Goal: Navigation & Orientation: Find specific page/section

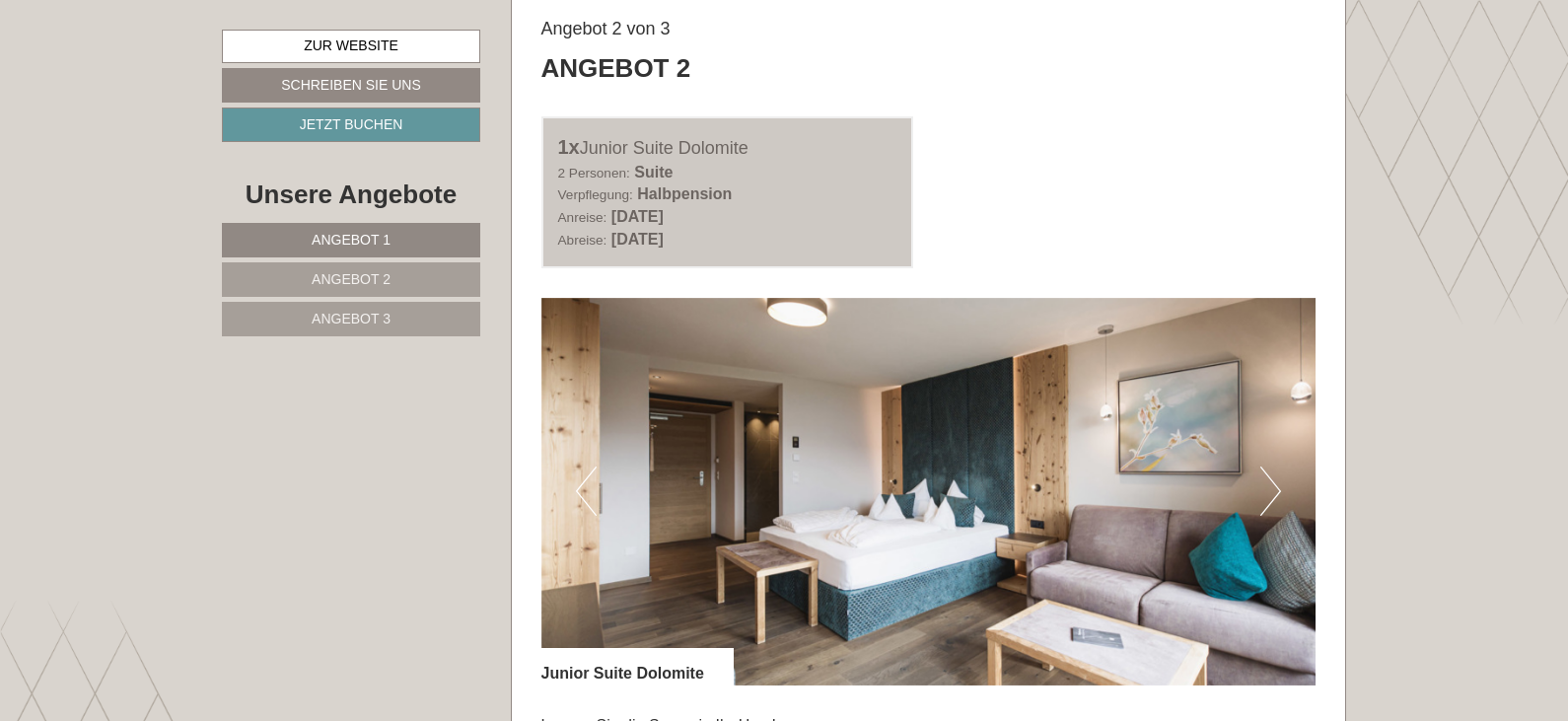
scroll to position [2467, 0]
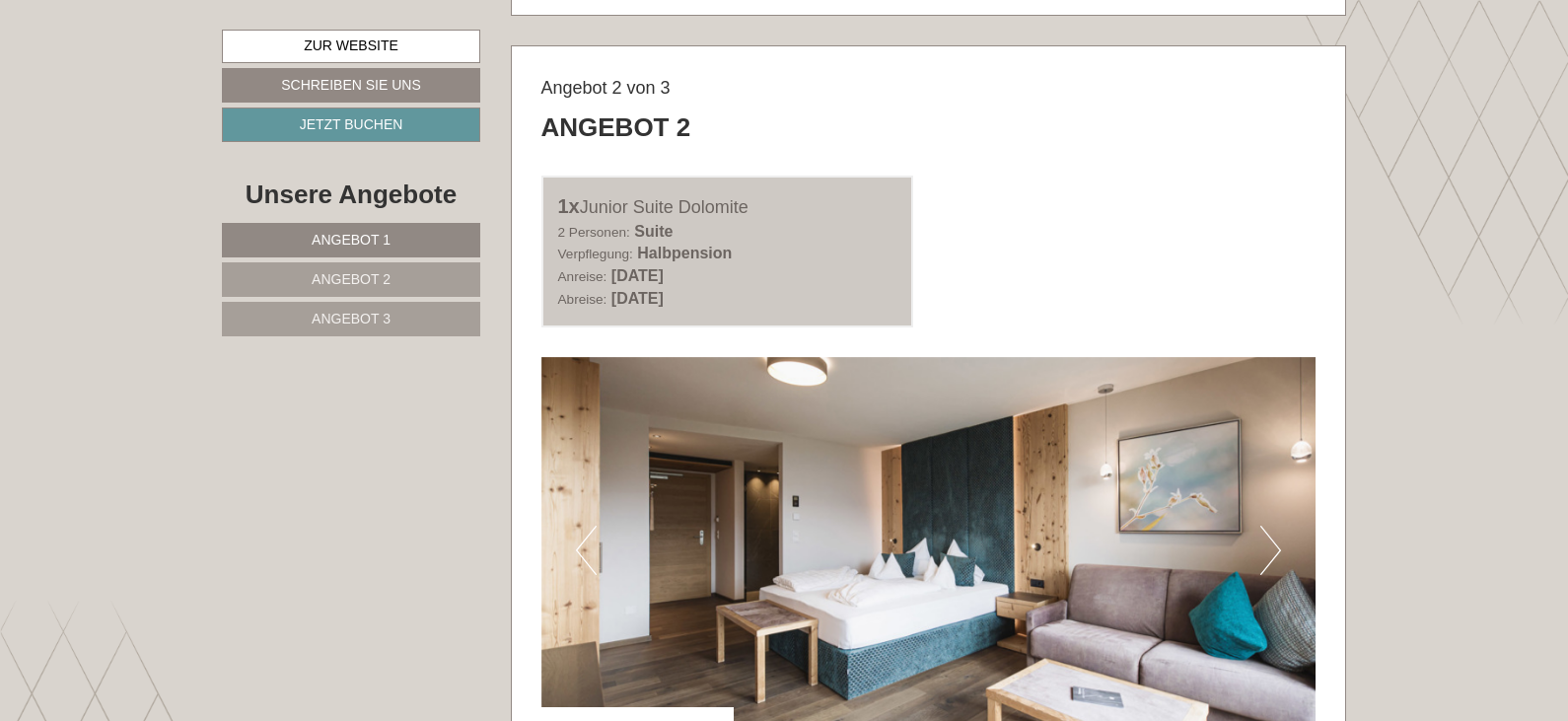
click at [1277, 547] on button "Next" at bounding box center [1270, 551] width 21 height 49
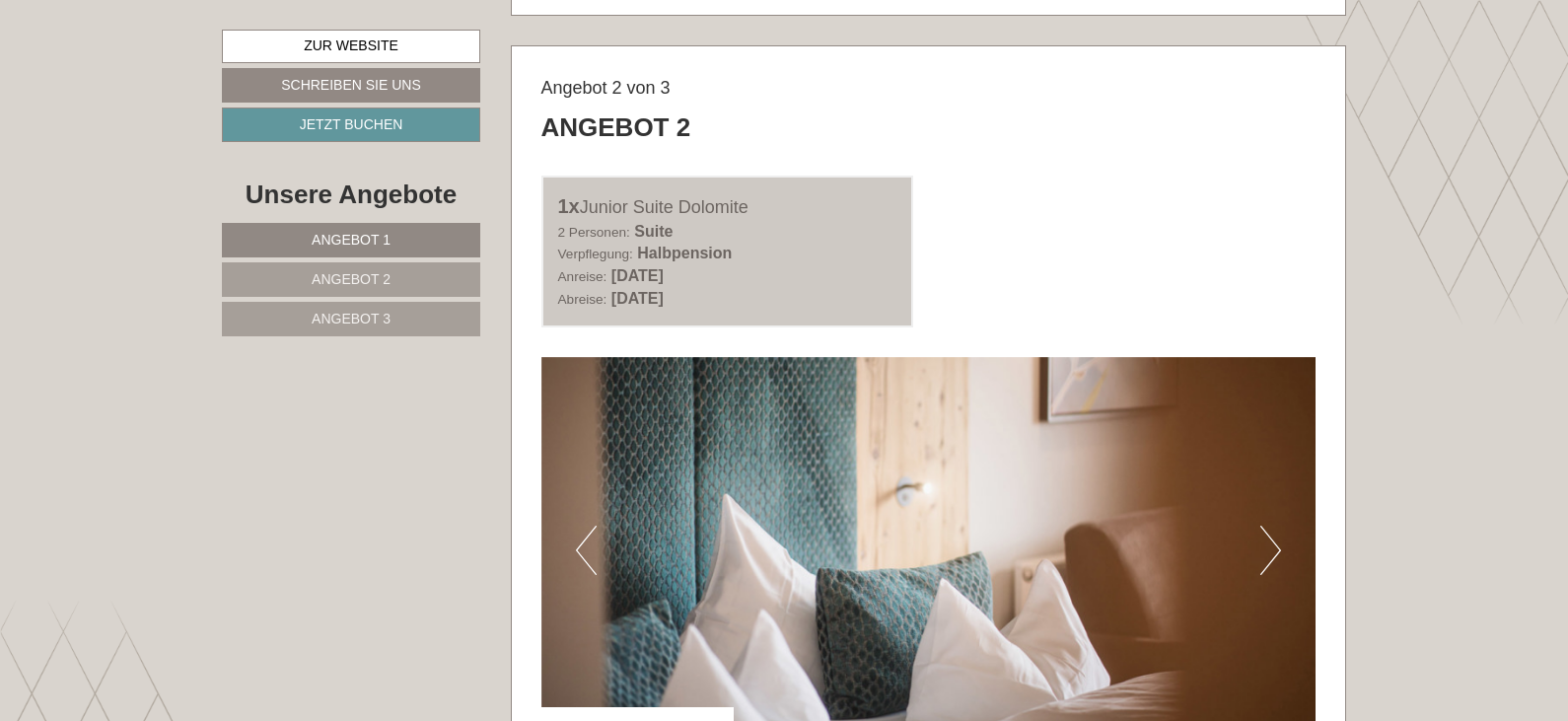
click at [1277, 547] on button "Next" at bounding box center [1270, 551] width 21 height 49
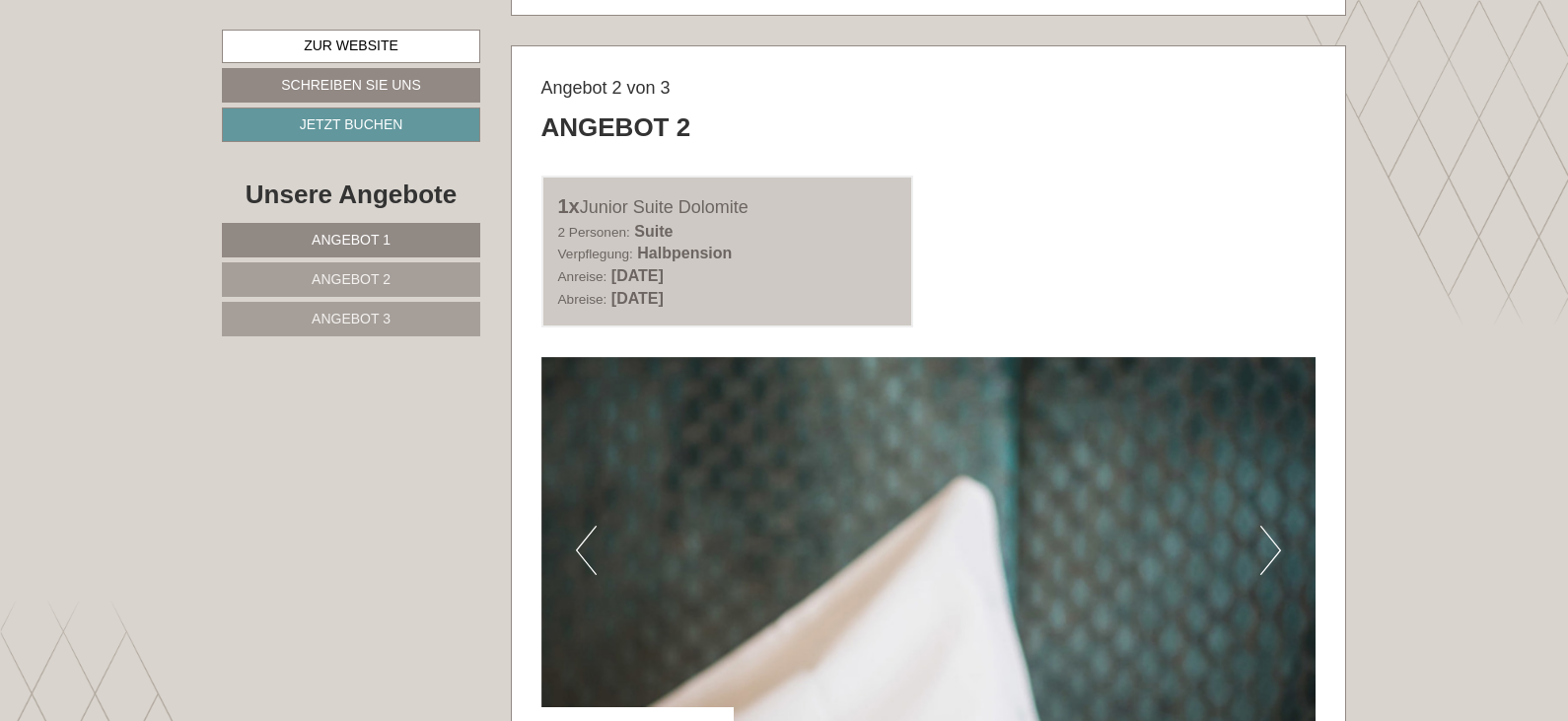
click at [1277, 547] on button "Next" at bounding box center [1270, 551] width 21 height 49
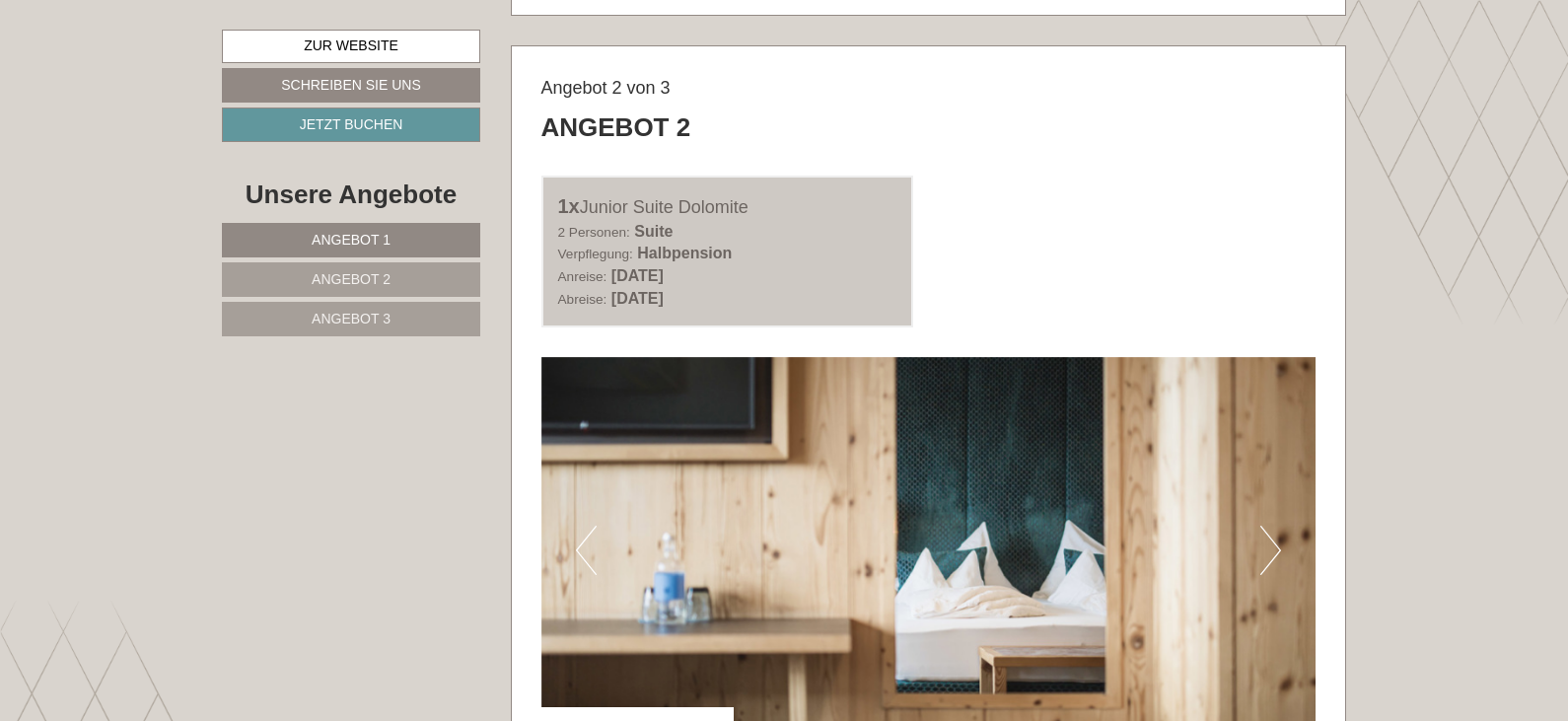
click at [1277, 547] on button "Next" at bounding box center [1270, 551] width 21 height 49
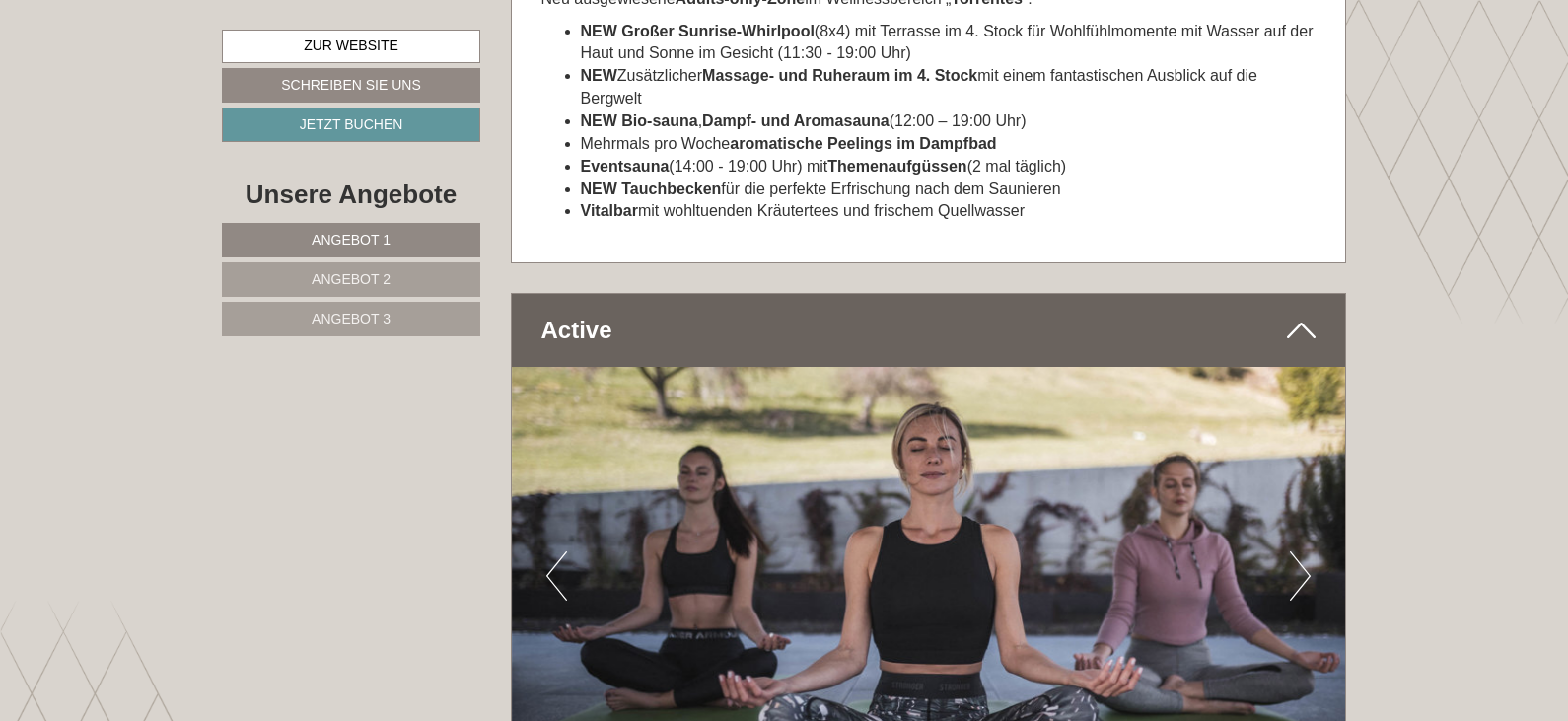
scroll to position [7500, 0]
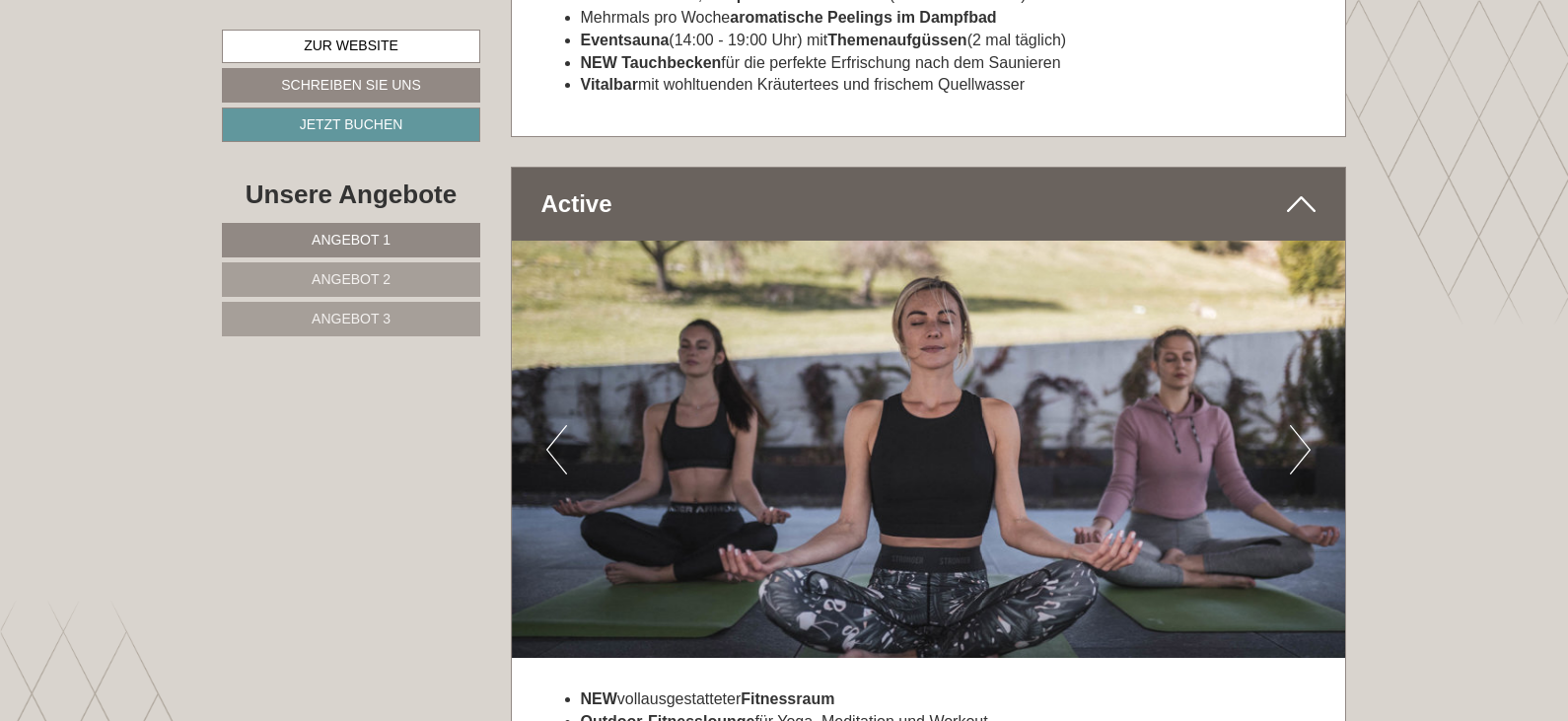
click at [1308, 425] on button "Next" at bounding box center [1300, 450] width 21 height 49
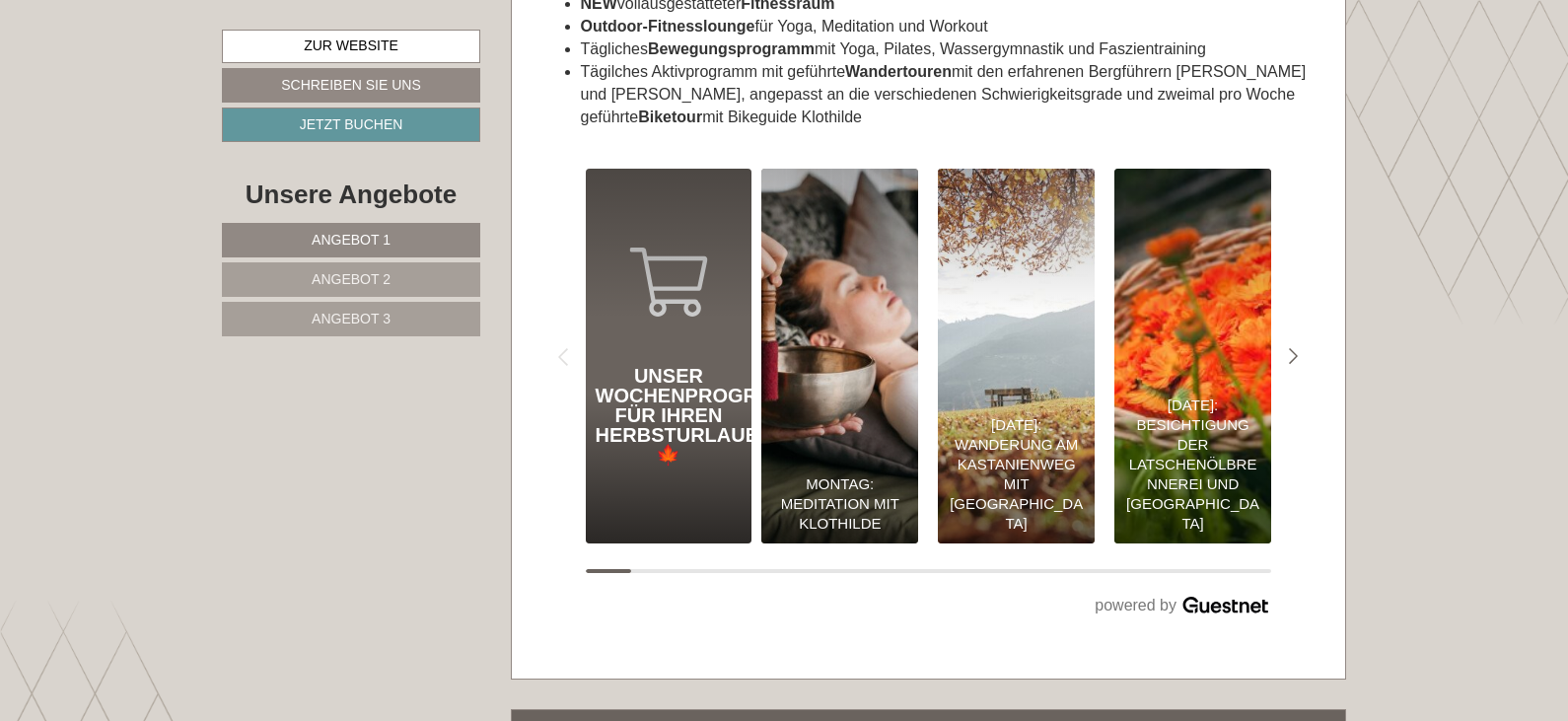
scroll to position [8190, 0]
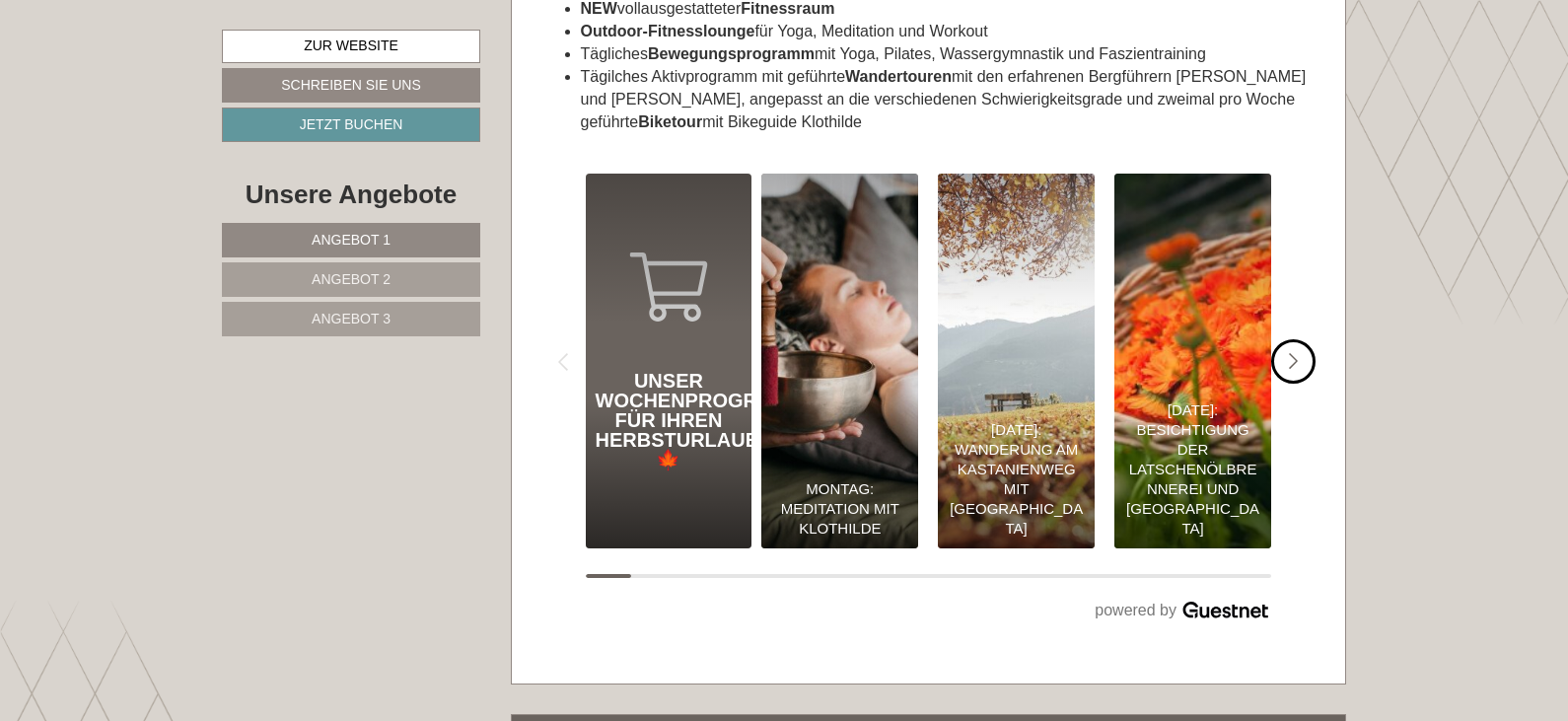
click at [1295, 353] on icon "#gn-shop-3 .a-arrow { fill:05B8B3; }" at bounding box center [1294, 362] width 10 height 18
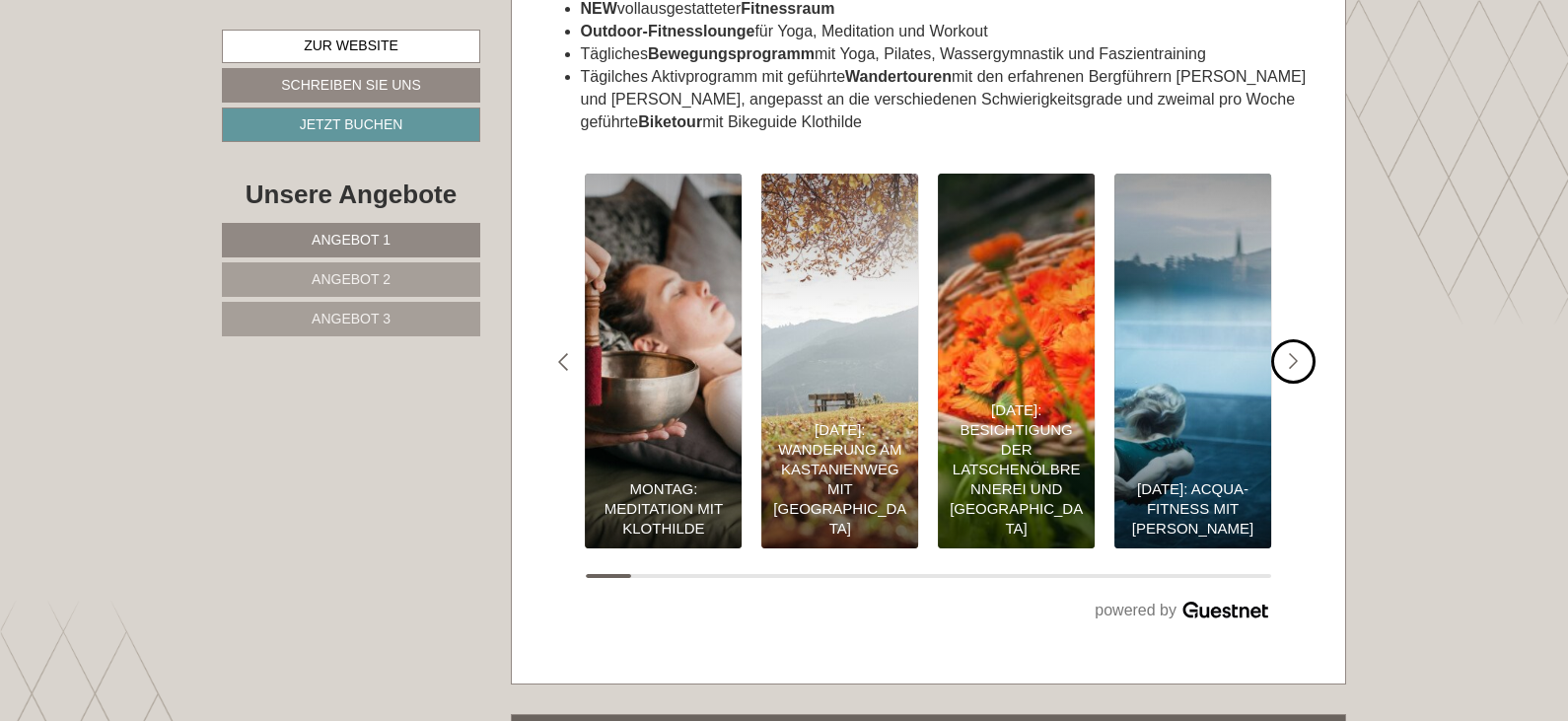
click at [1295, 353] on icon "#gn-shop-3 .a-arrow { fill:05B8B3; }" at bounding box center [1294, 362] width 10 height 18
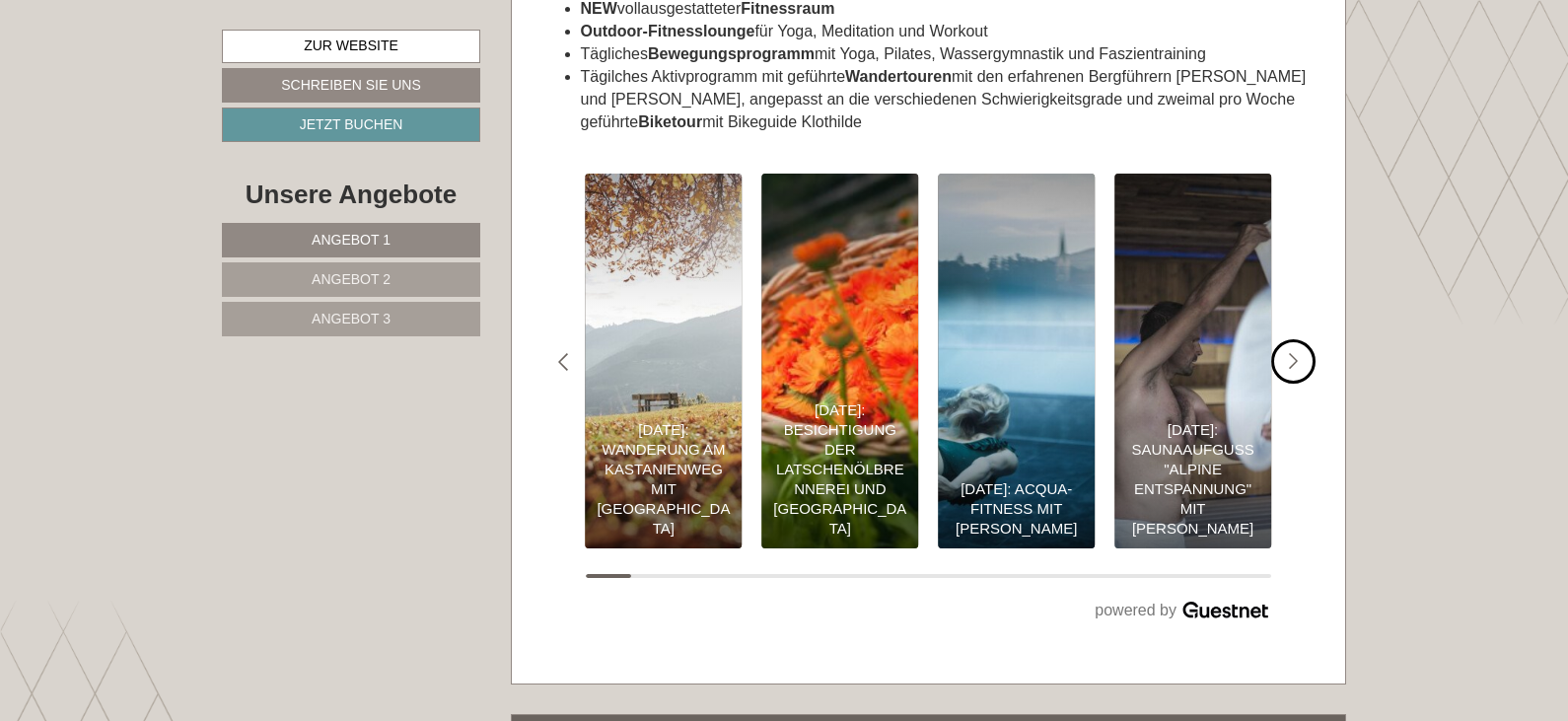
click at [1295, 353] on icon "#gn-shop-3 .a-arrow { fill:05B8B3; }" at bounding box center [1294, 362] width 10 height 18
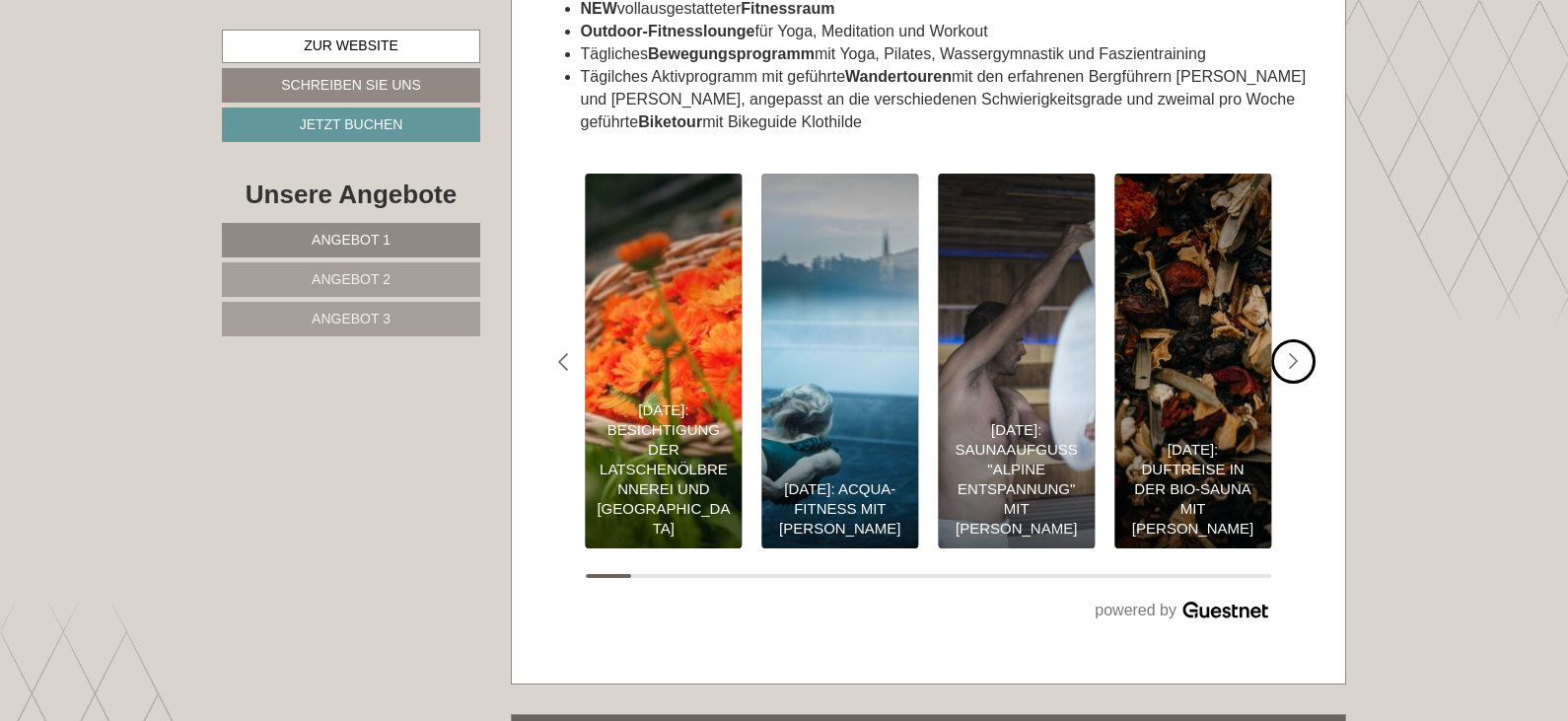
click at [1295, 353] on icon "#gn-shop-3 .a-arrow { fill:05B8B3; }" at bounding box center [1294, 362] width 10 height 18
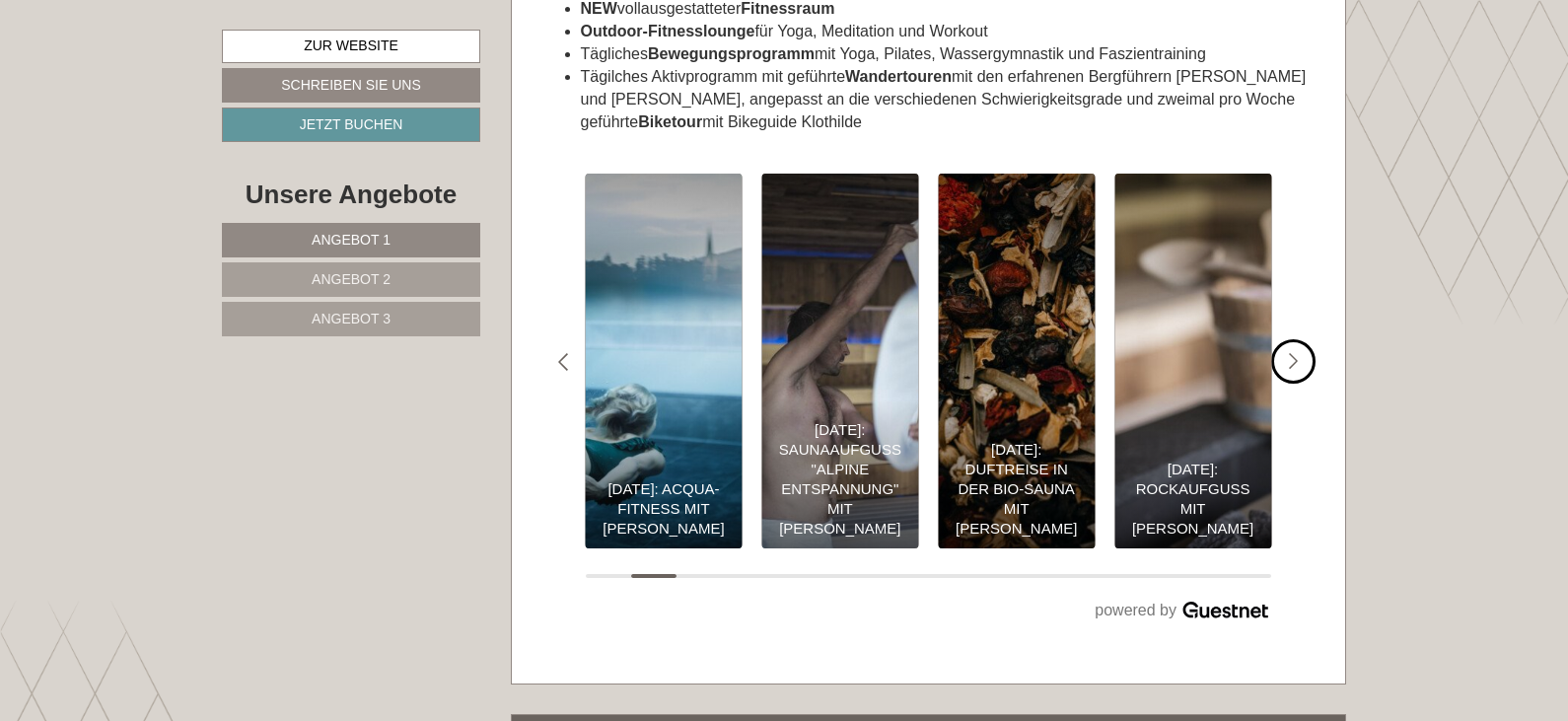
click at [1295, 353] on icon "#gn-shop-3 .a-arrow { fill:05B8B3; }" at bounding box center [1294, 362] width 10 height 18
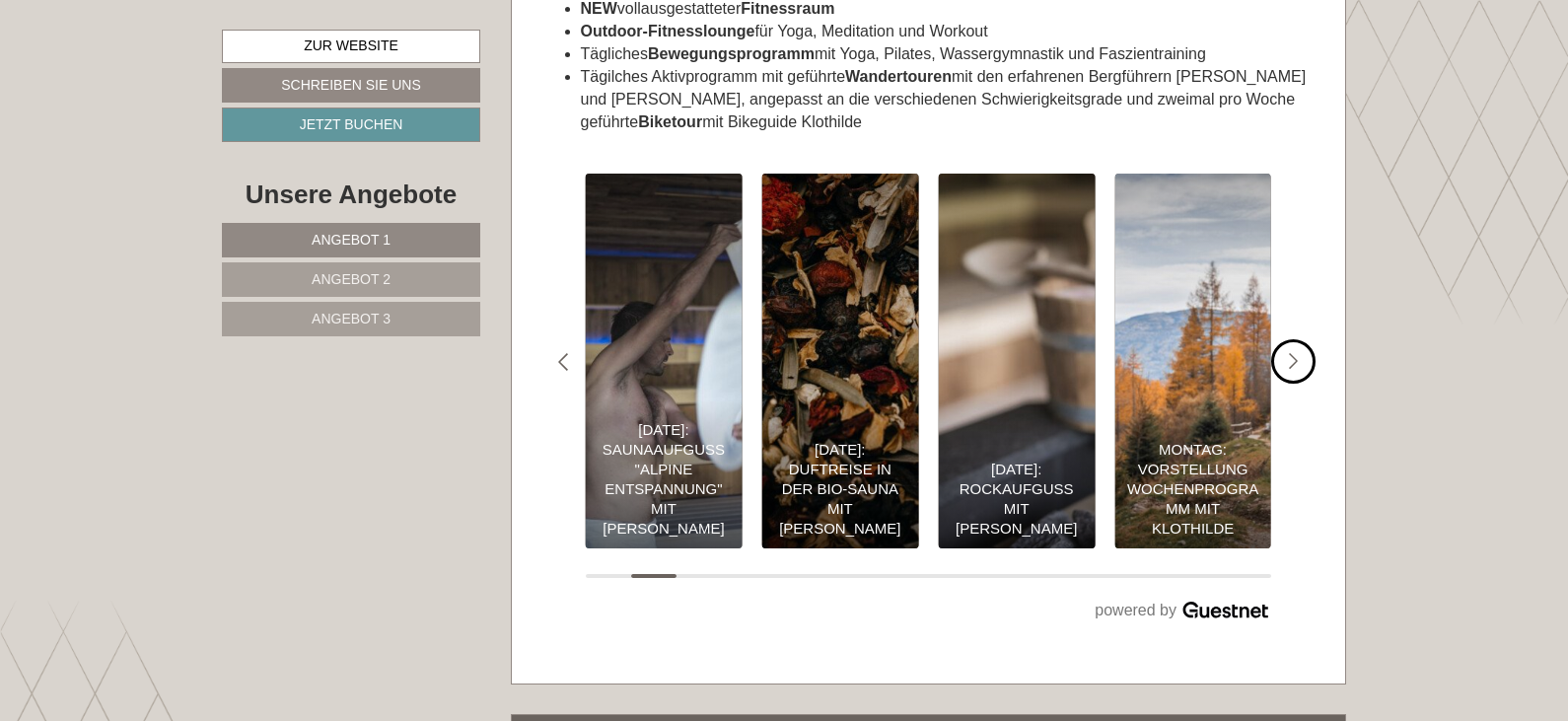
click at [1295, 353] on icon "#gn-shop-3 .a-arrow { fill:05B8B3; }" at bounding box center [1294, 362] width 10 height 18
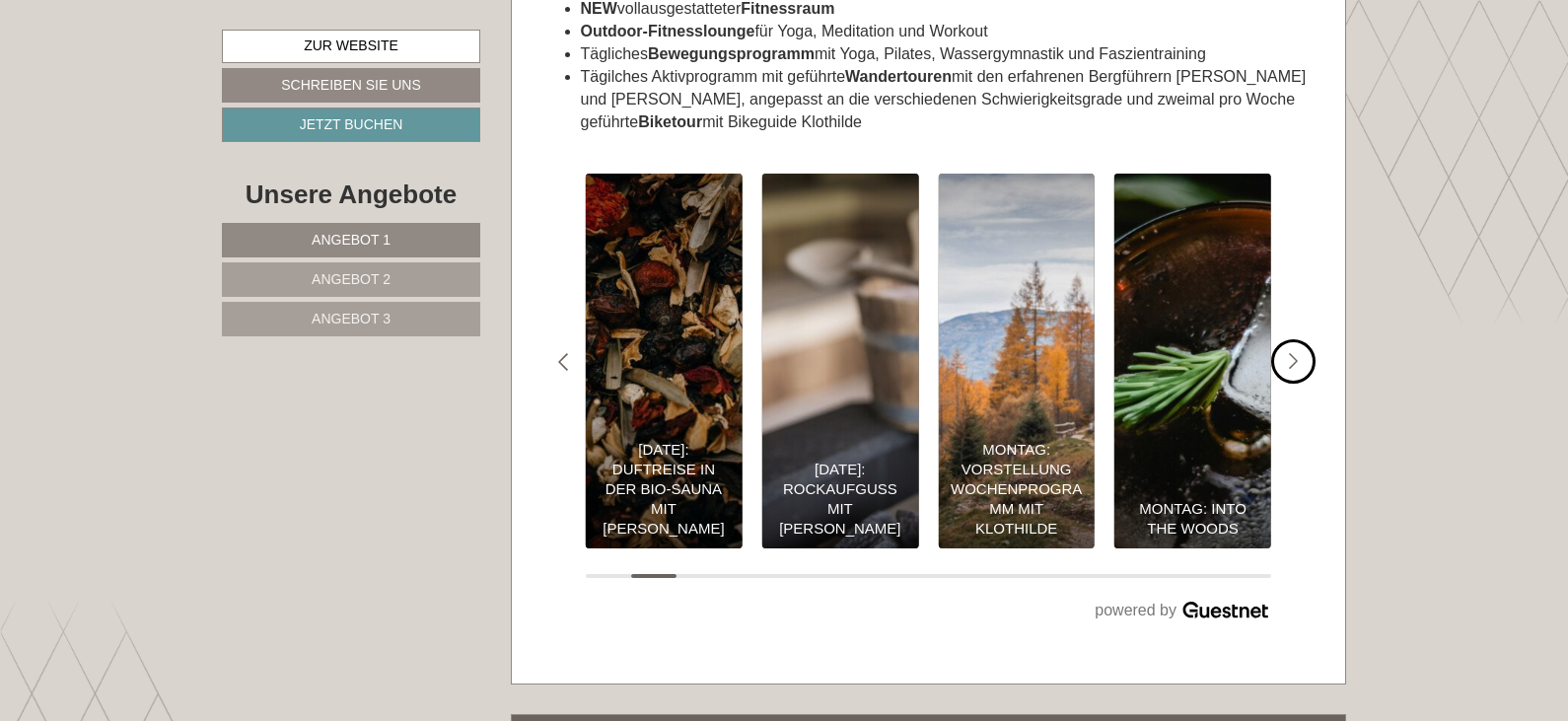
click at [1295, 353] on icon "#gn-shop-3 .a-arrow { fill:05B8B3; }" at bounding box center [1294, 362] width 10 height 18
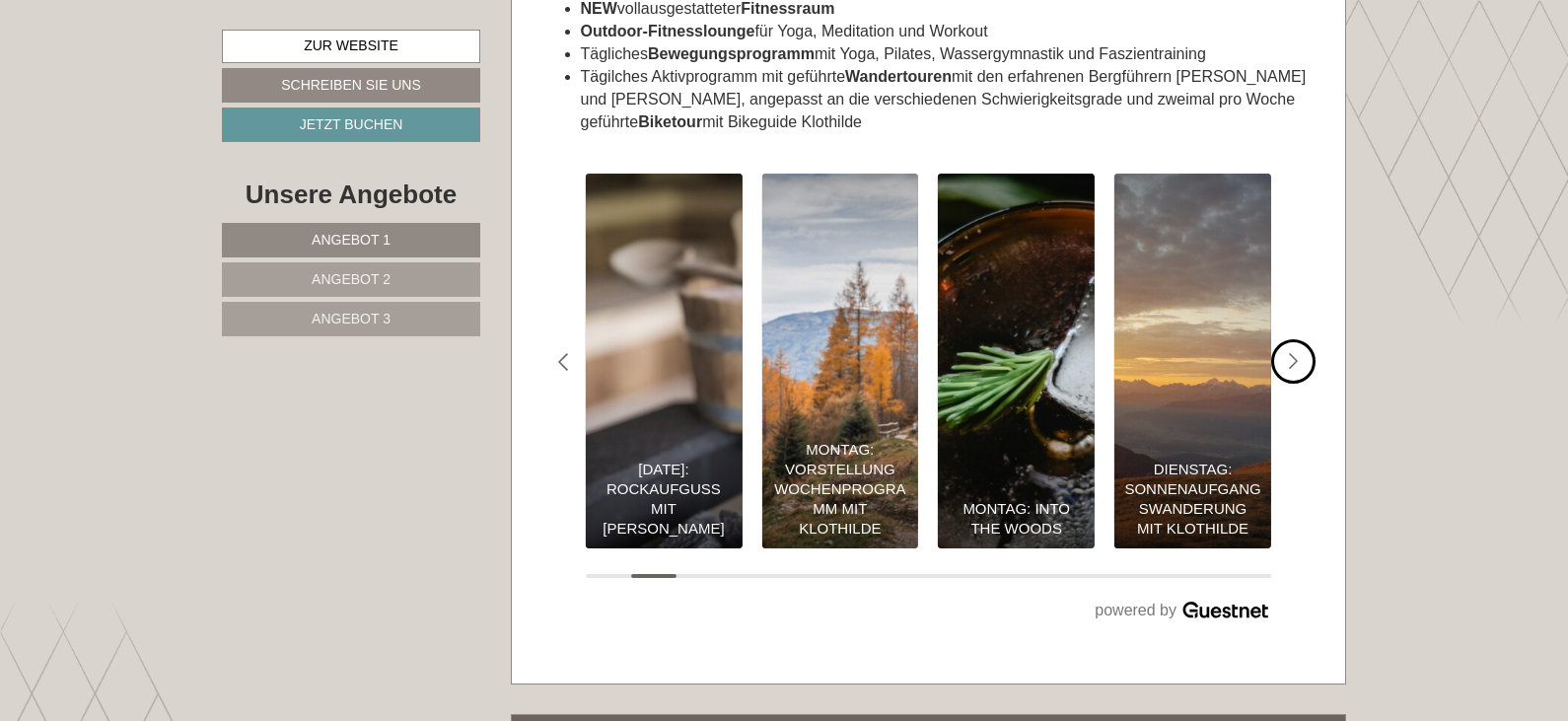
click at [1295, 353] on icon "#gn-shop-3 .a-arrow { fill:05B8B3; }" at bounding box center [1294, 362] width 10 height 18
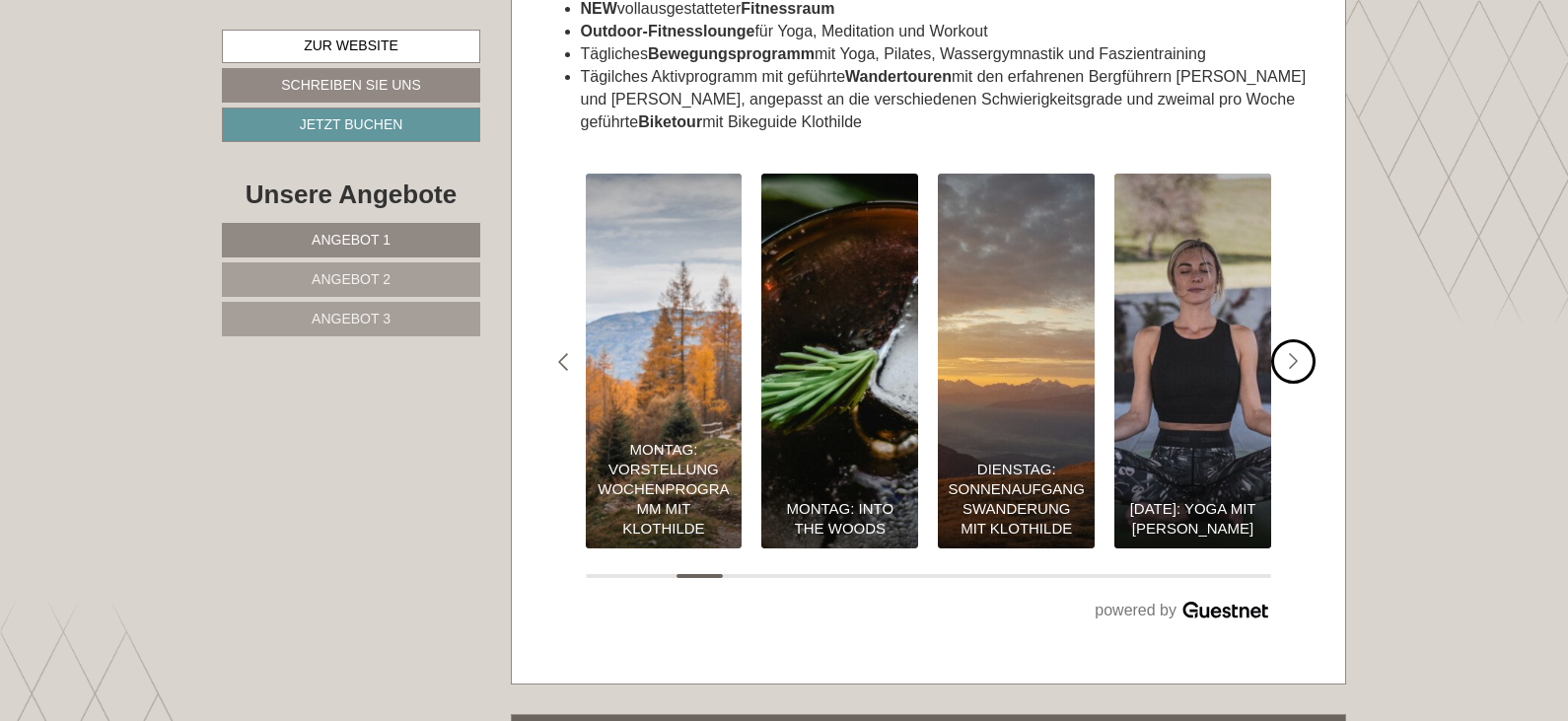
click at [1295, 353] on icon "#gn-shop-3 .a-arrow { fill:05B8B3; }" at bounding box center [1294, 362] width 10 height 18
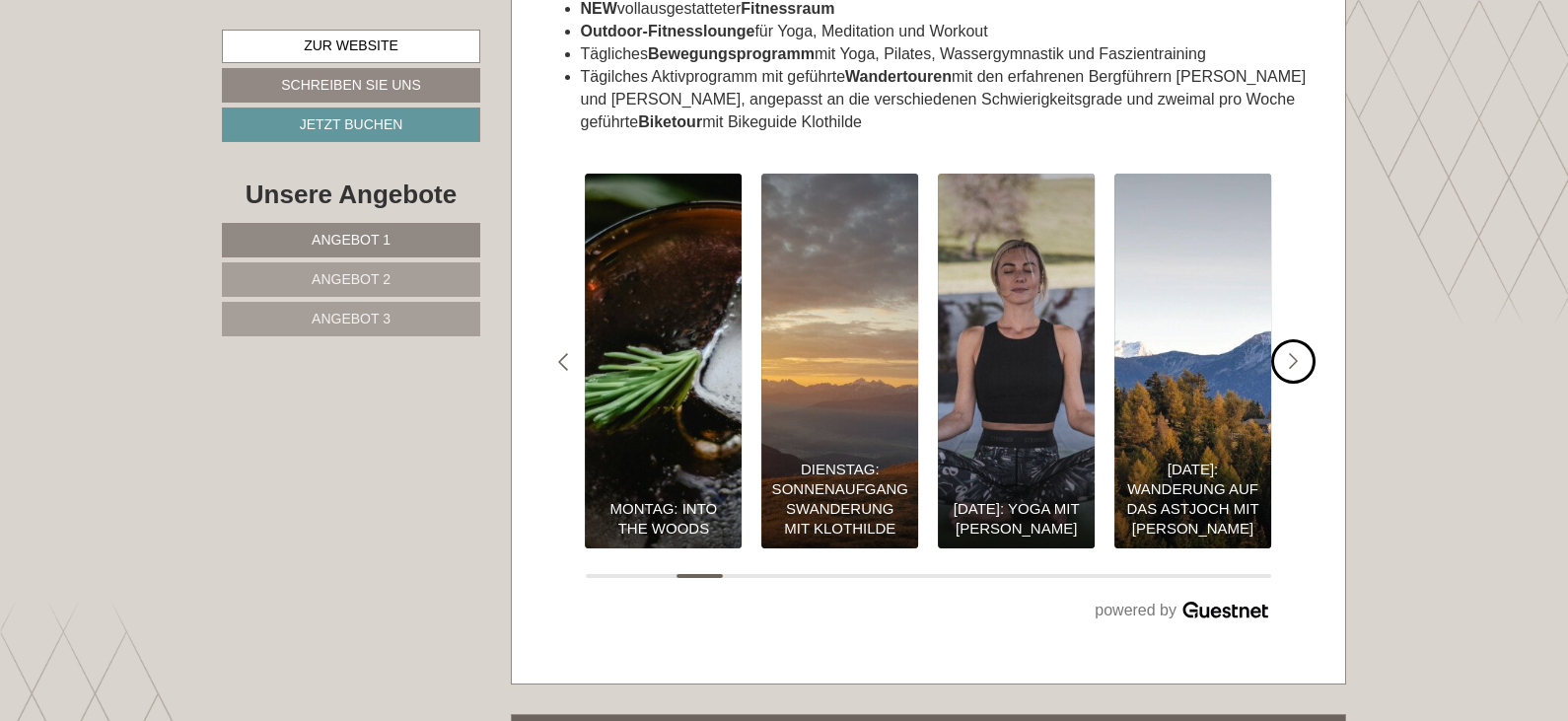
click at [1295, 353] on icon "#gn-shop-3 .a-arrow { fill:05B8B3; }" at bounding box center [1294, 362] width 10 height 18
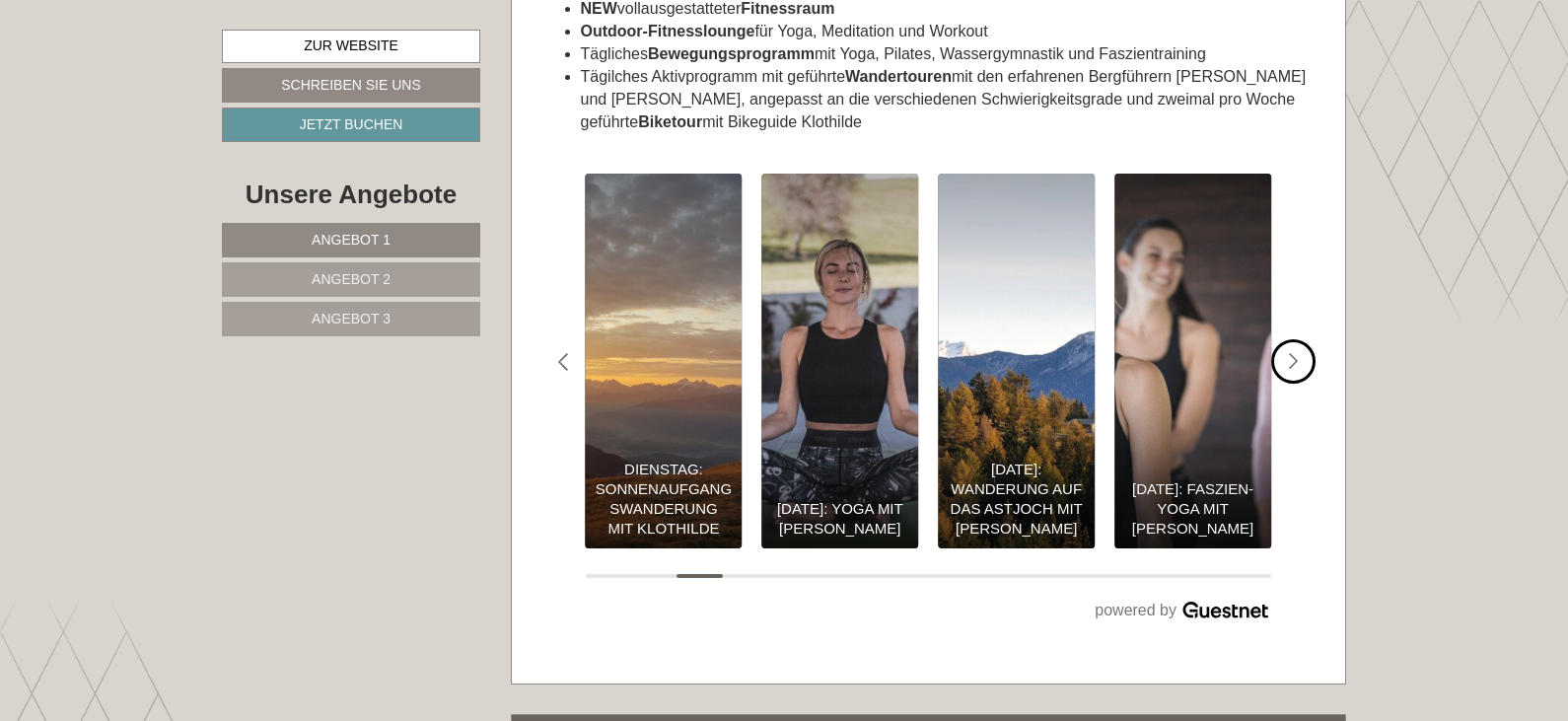
click at [1295, 353] on icon "#gn-shop-3 .a-arrow { fill:05B8B3; }" at bounding box center [1294, 362] width 10 height 18
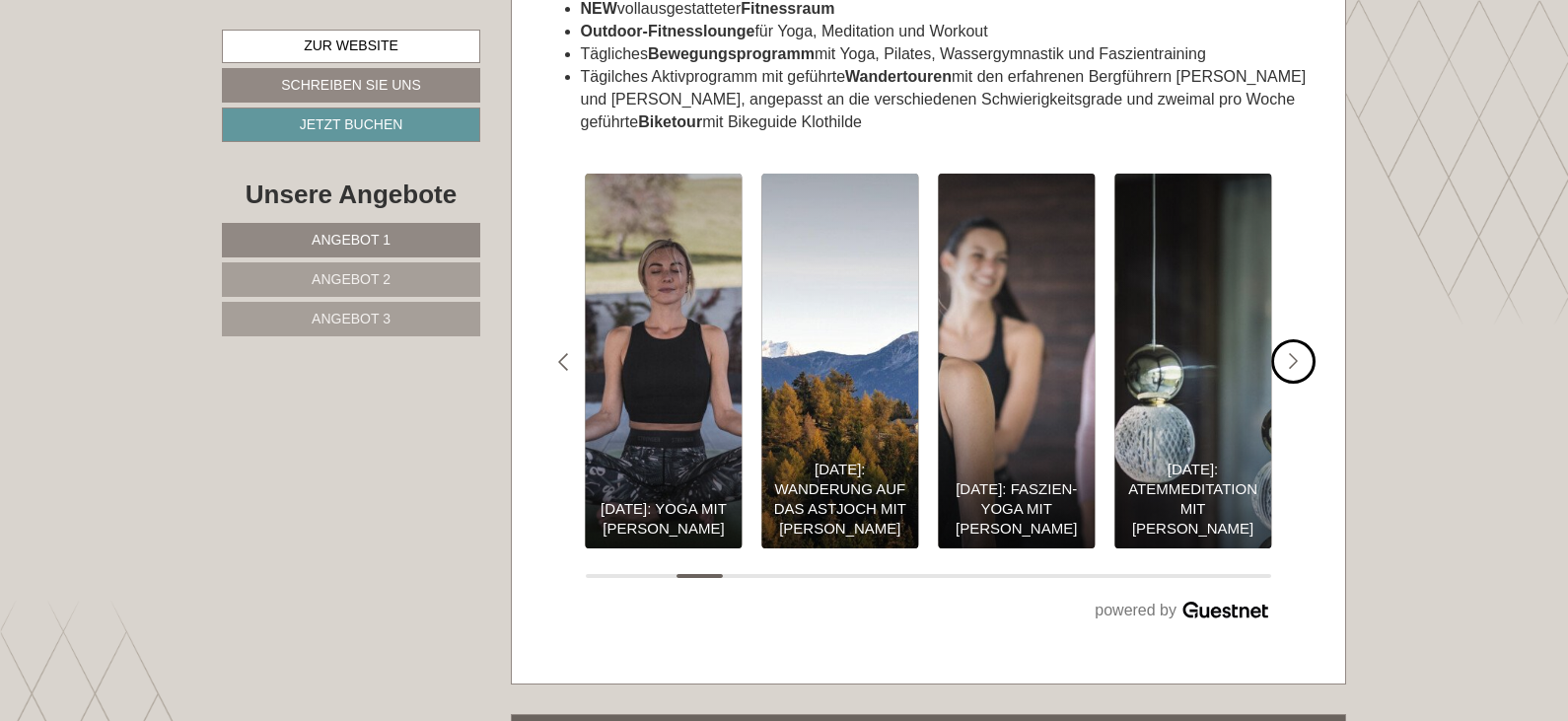
click at [1295, 353] on icon "#gn-shop-3 .a-arrow { fill:05B8B3; }" at bounding box center [1294, 362] width 10 height 18
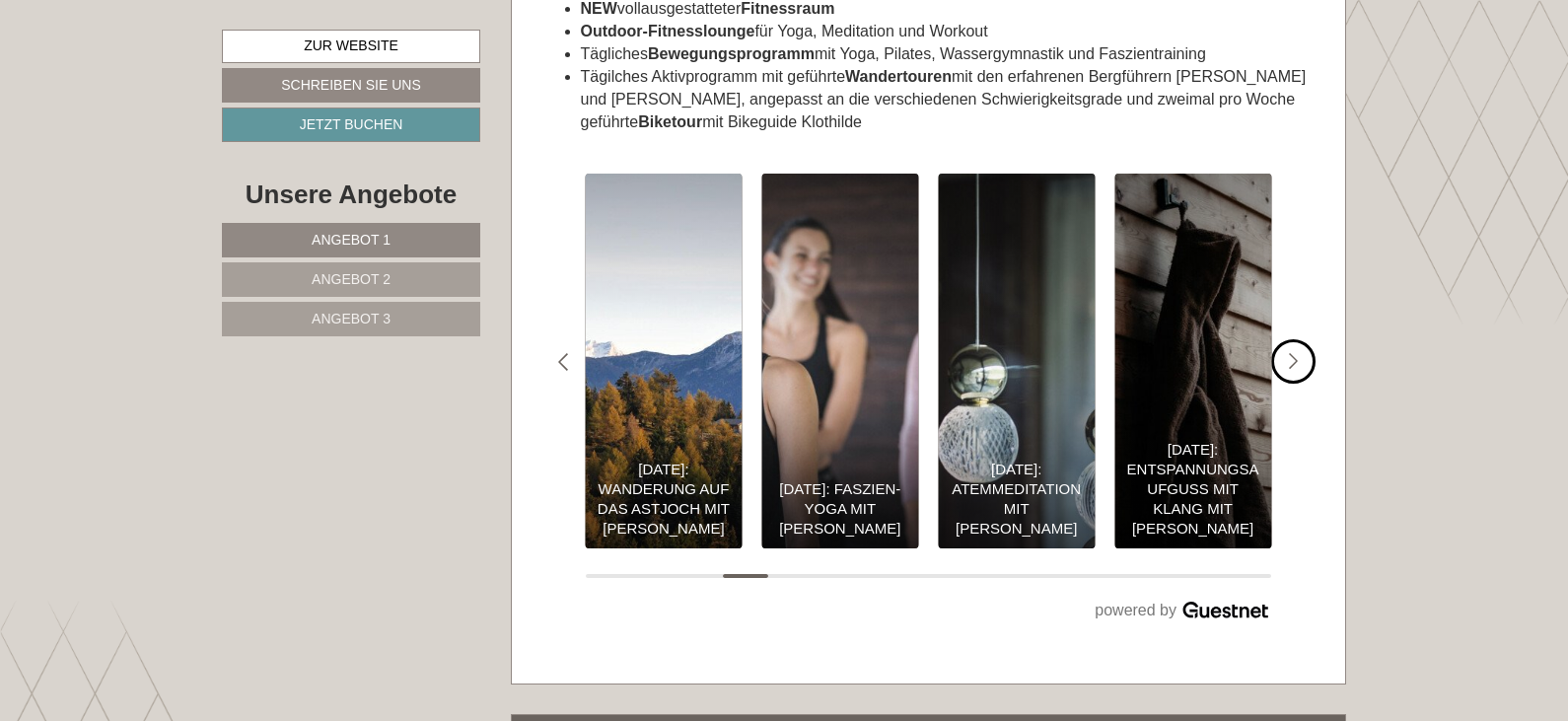
click at [1295, 353] on icon "#gn-shop-3 .a-arrow { fill:05B8B3; }" at bounding box center [1294, 362] width 10 height 18
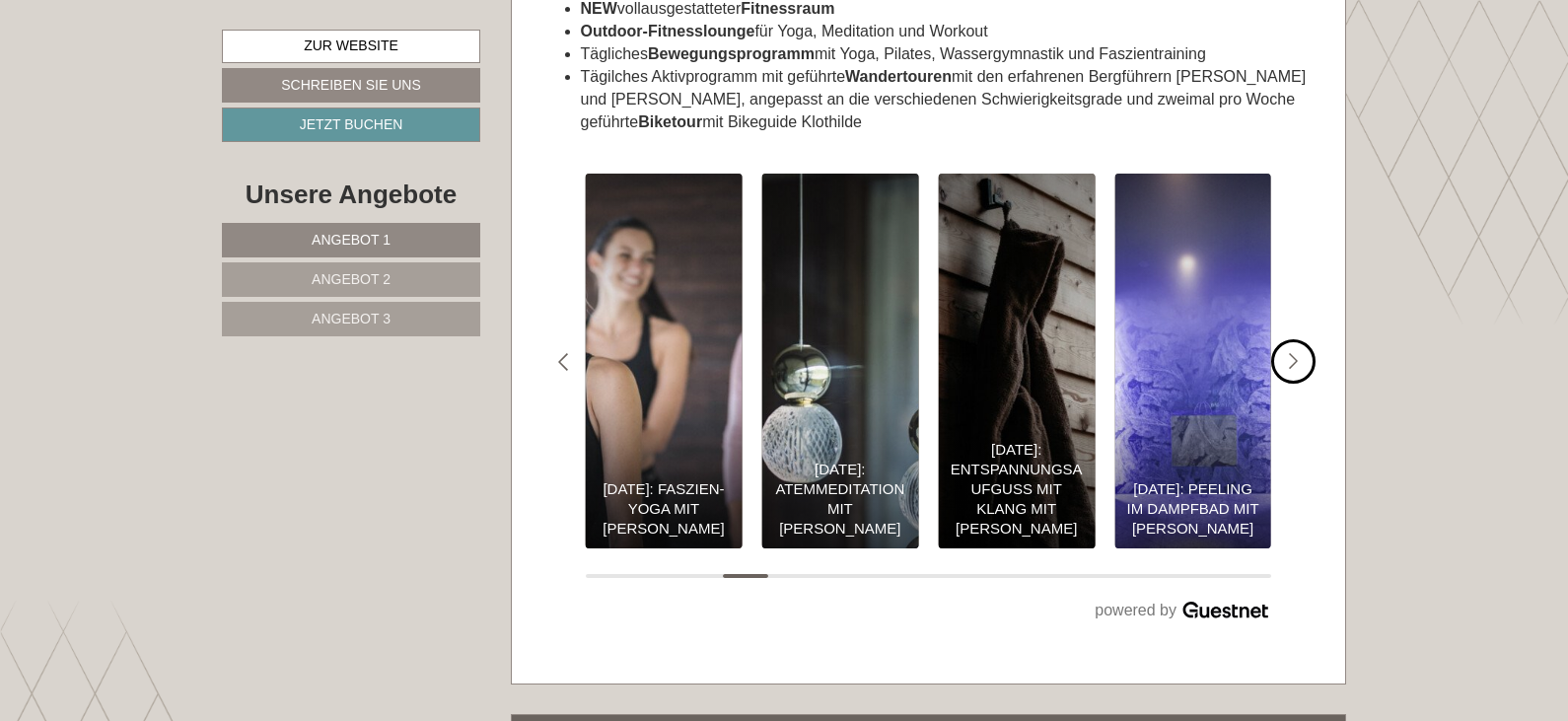
click at [1295, 353] on icon "#gn-shop-3 .a-arrow { fill:05B8B3; }" at bounding box center [1294, 362] width 10 height 18
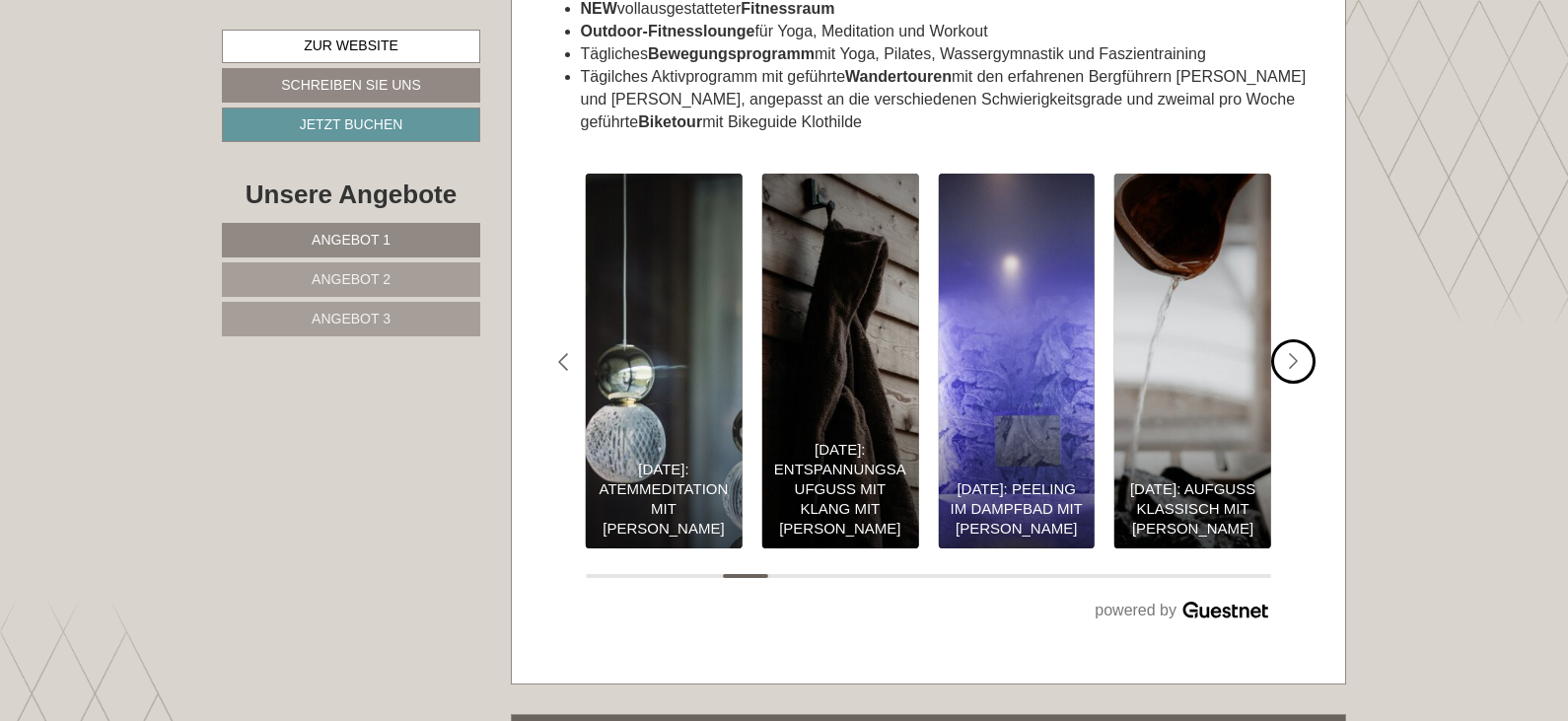
click at [1295, 353] on icon "#gn-shop-3 .a-arrow { fill:05B8B3; }" at bounding box center [1294, 362] width 10 height 18
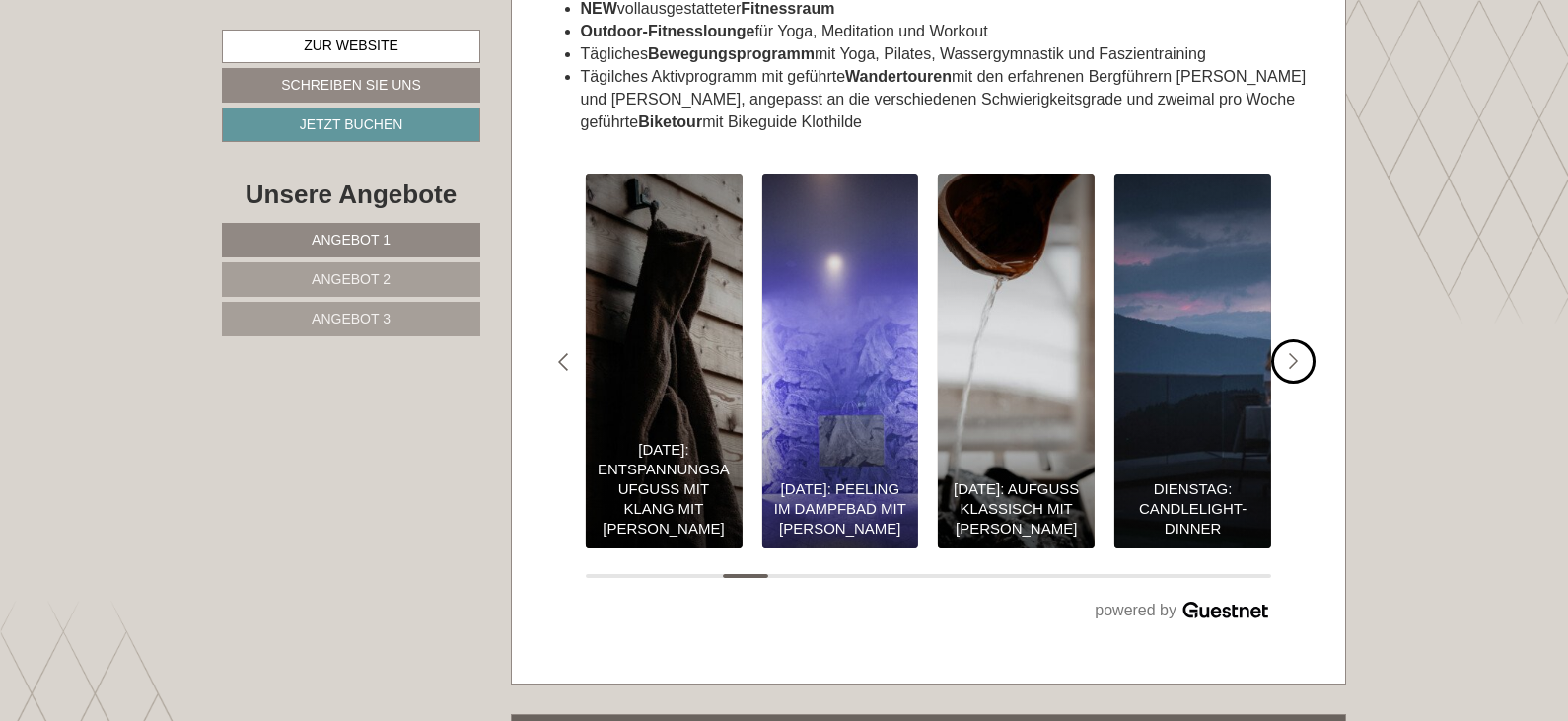
click at [1295, 353] on icon "#gn-shop-3 .a-arrow { fill:05B8B3; }" at bounding box center [1294, 362] width 10 height 18
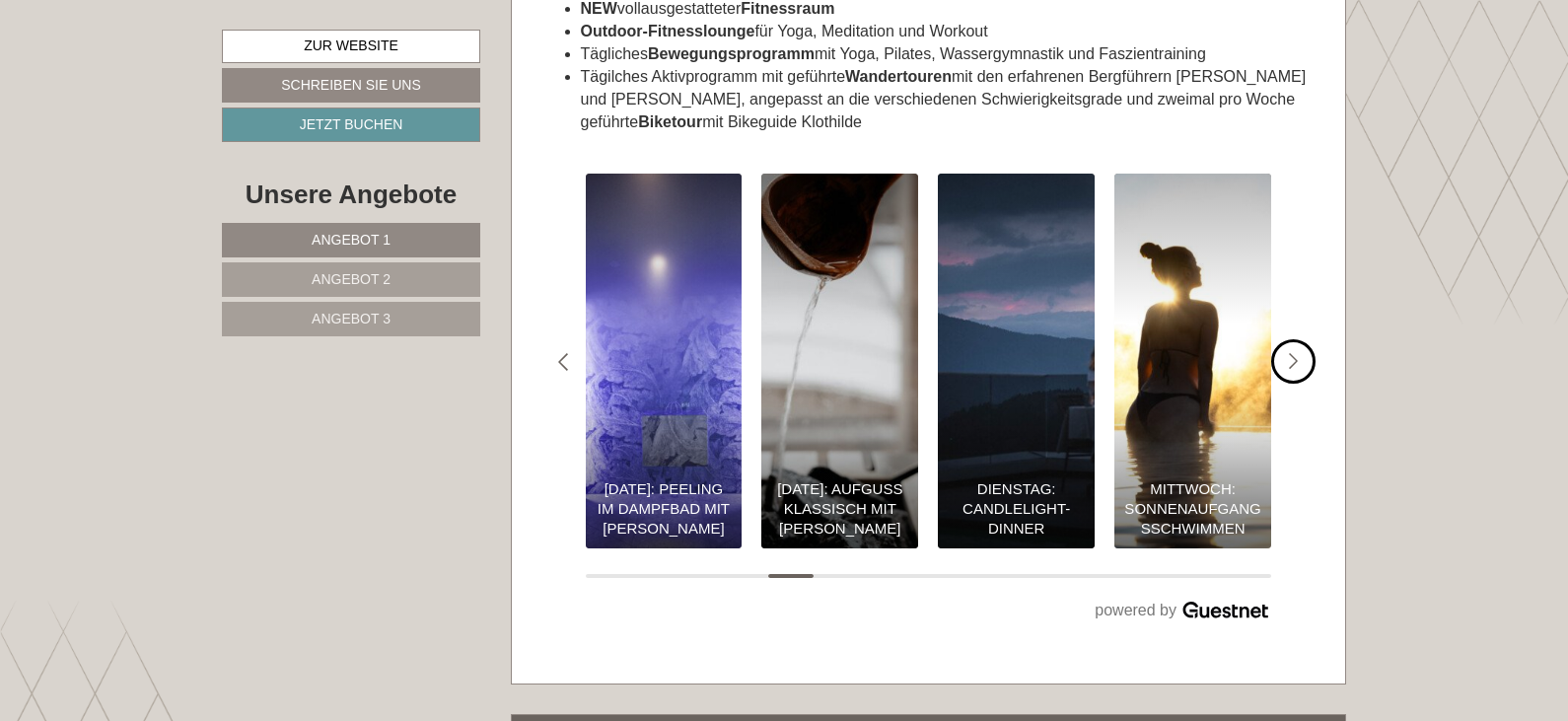
click at [1295, 353] on icon "#gn-shop-3 .a-arrow { fill:05B8B3; }" at bounding box center [1294, 362] width 10 height 18
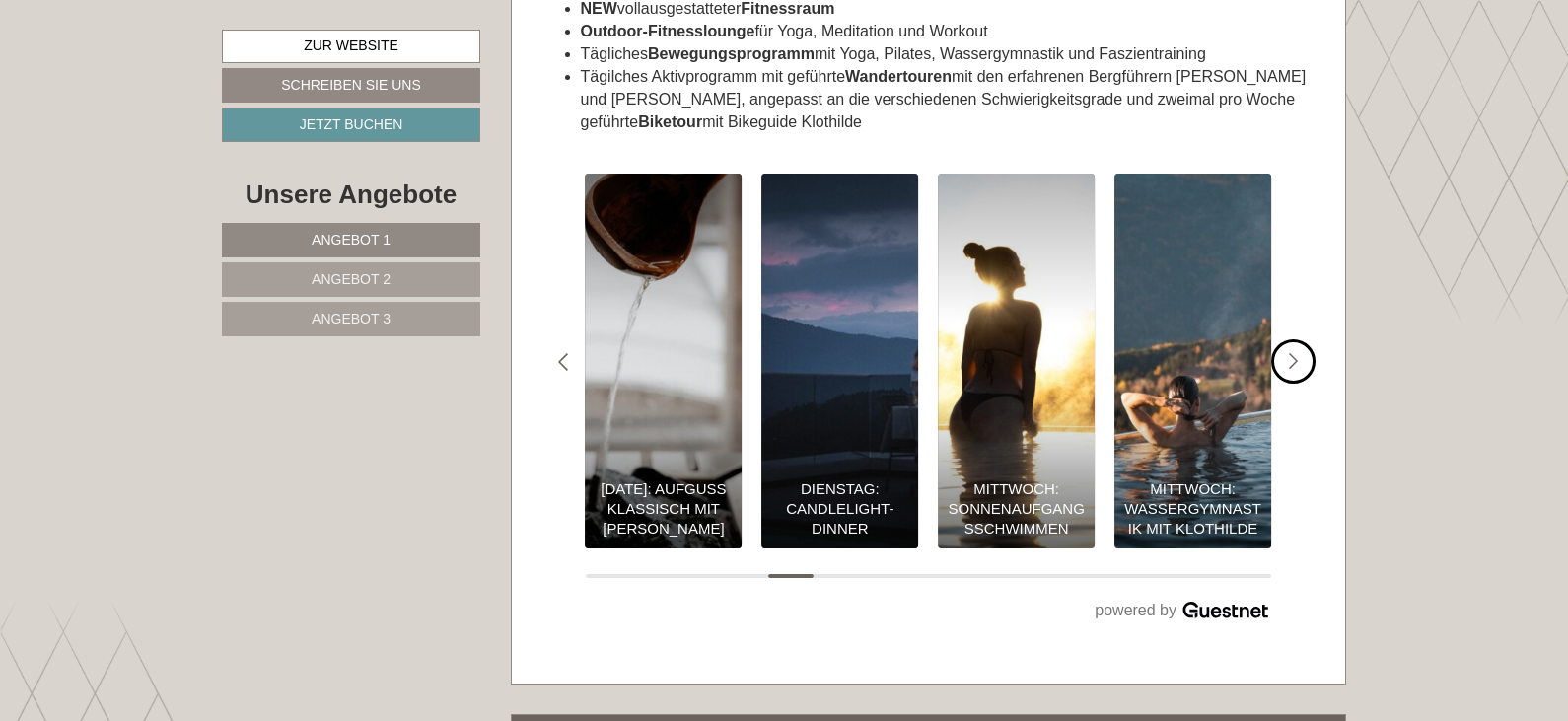
click at [1295, 353] on icon "#gn-shop-3 .a-arrow { fill:05B8B3; }" at bounding box center [1294, 362] width 10 height 18
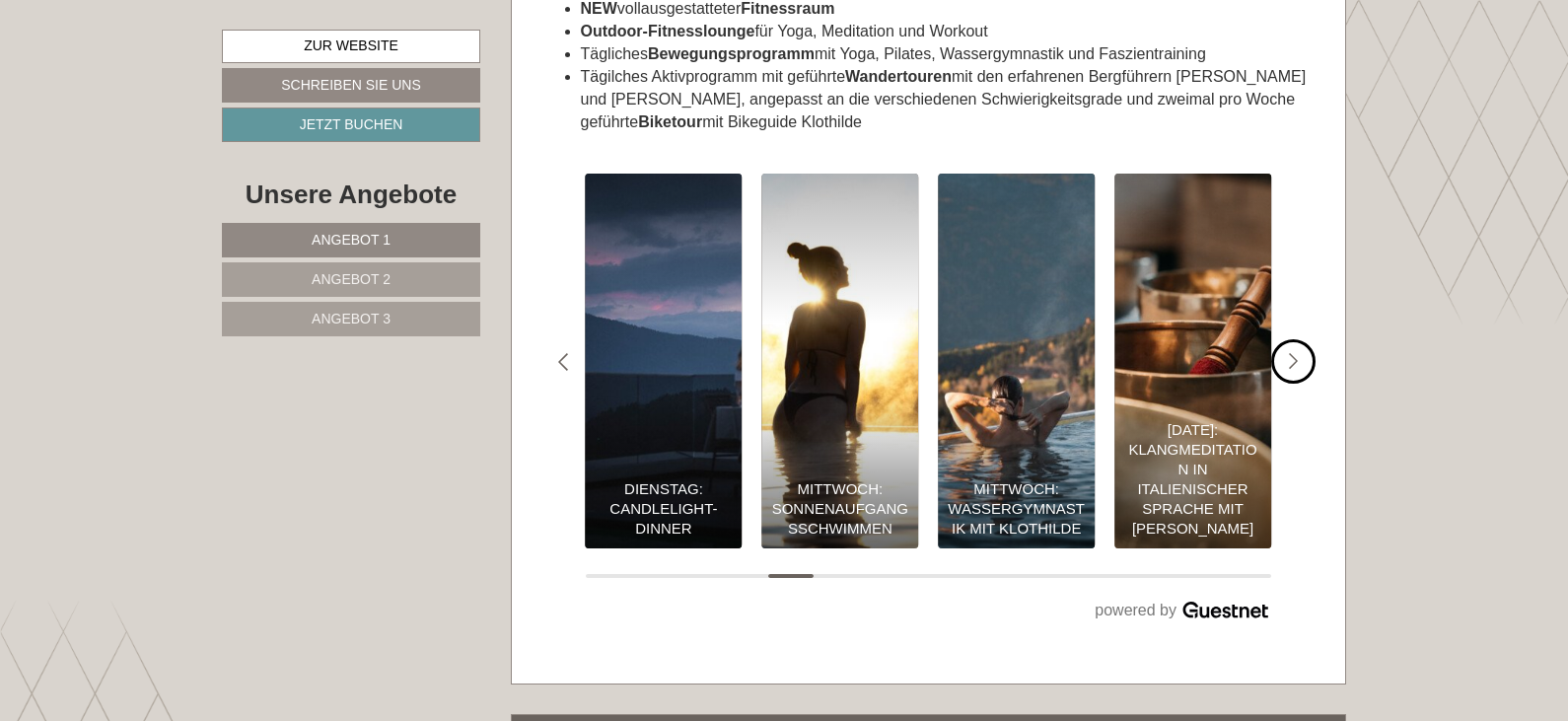
click at [1295, 353] on icon "#gn-shop-3 .a-arrow { fill:05B8B3; }" at bounding box center [1294, 362] width 10 height 18
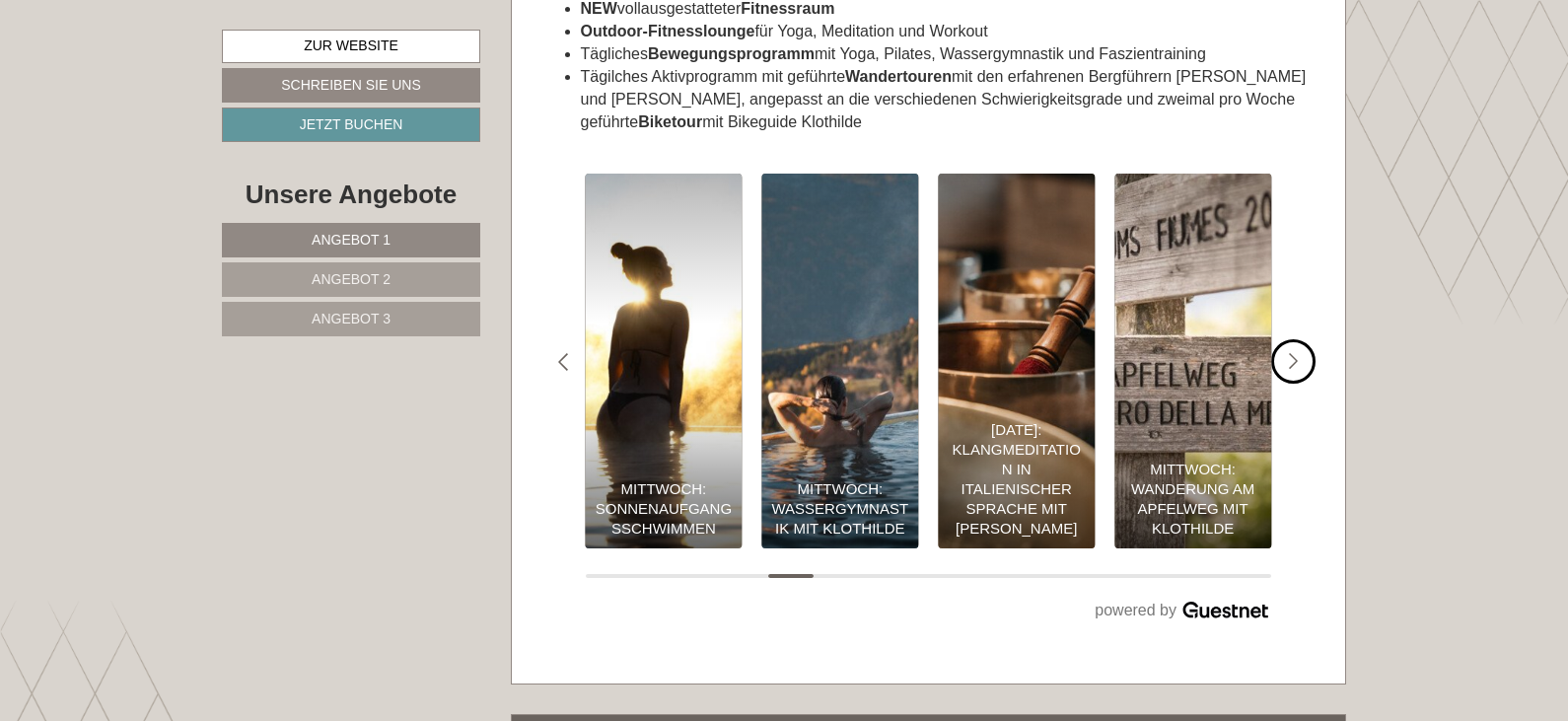
click at [1295, 353] on icon "#gn-shop-3 .a-arrow { fill:05B8B3; }" at bounding box center [1294, 362] width 10 height 18
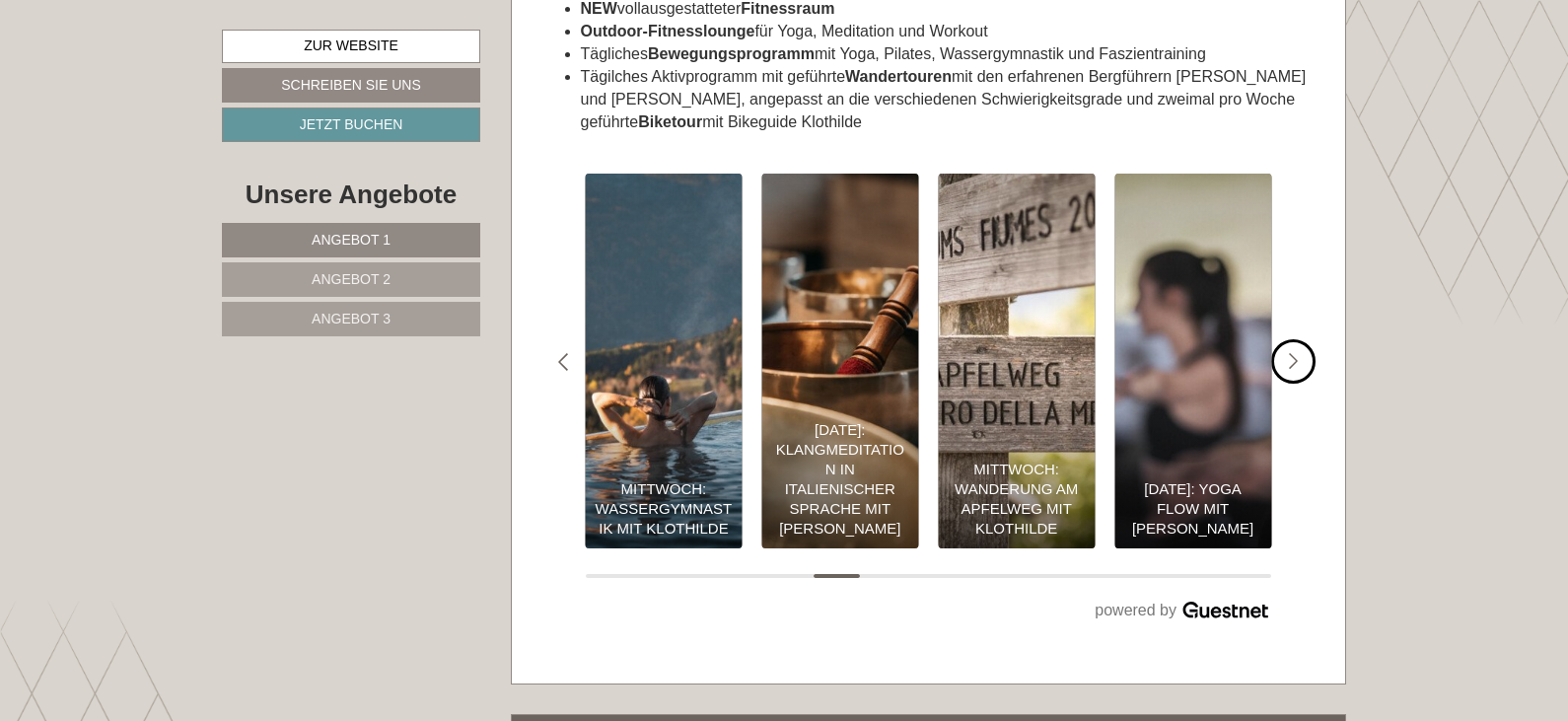
click at [1295, 353] on icon "#gn-shop-3 .a-arrow { fill:05B8B3; }" at bounding box center [1294, 362] width 10 height 18
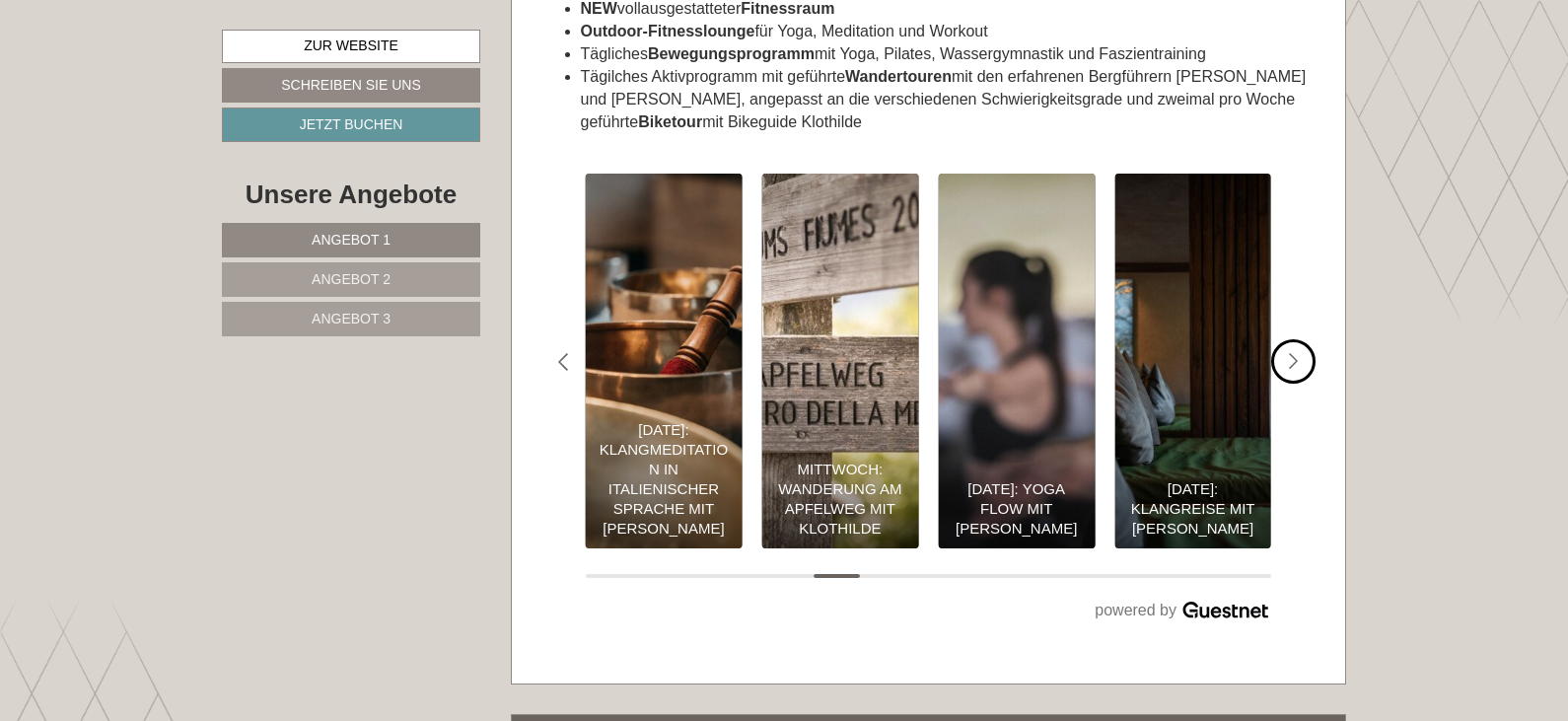
click at [1295, 353] on icon "#gn-shop-3 .a-arrow { fill:05B8B3; }" at bounding box center [1294, 362] width 10 height 18
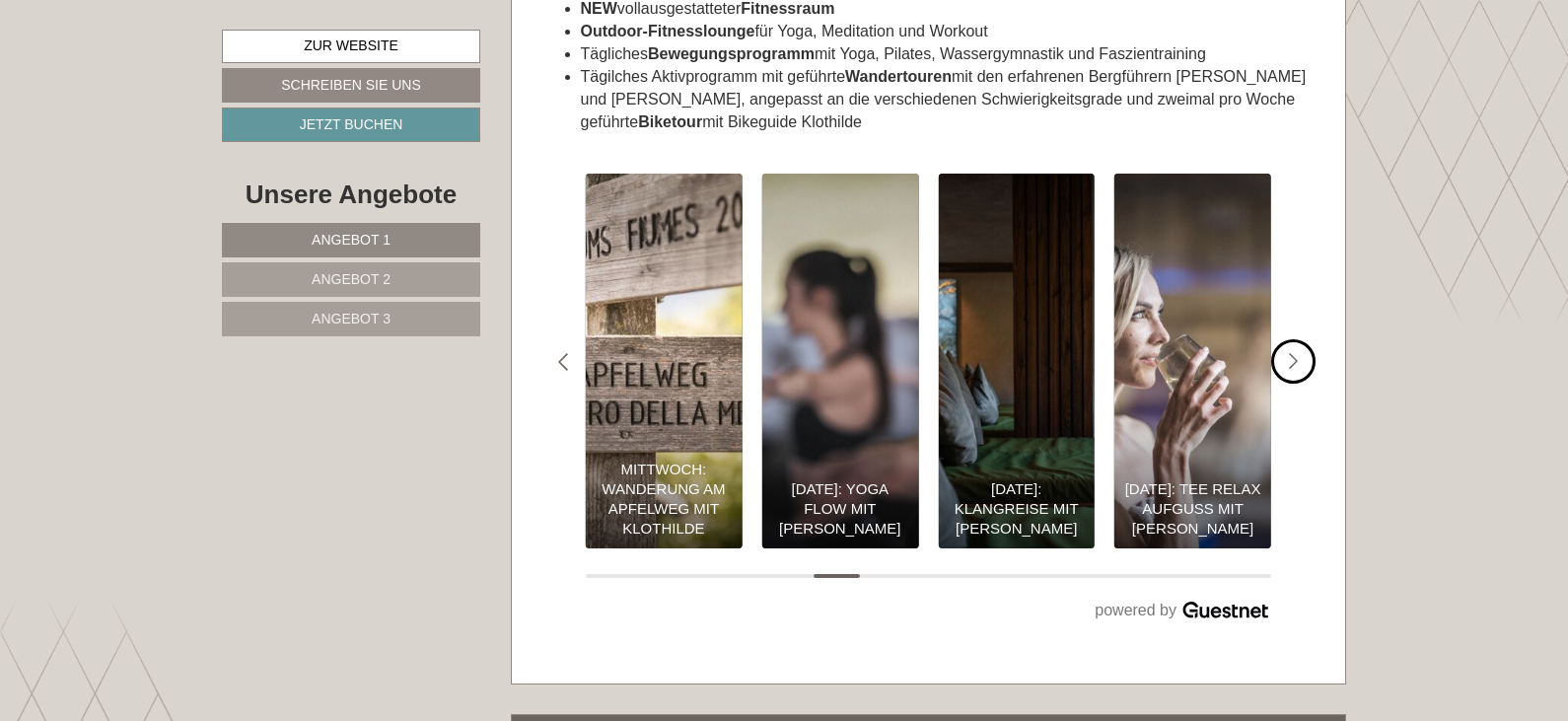
click at [1295, 353] on icon "#gn-shop-3 .a-arrow { fill:05B8B3; }" at bounding box center [1294, 362] width 10 height 18
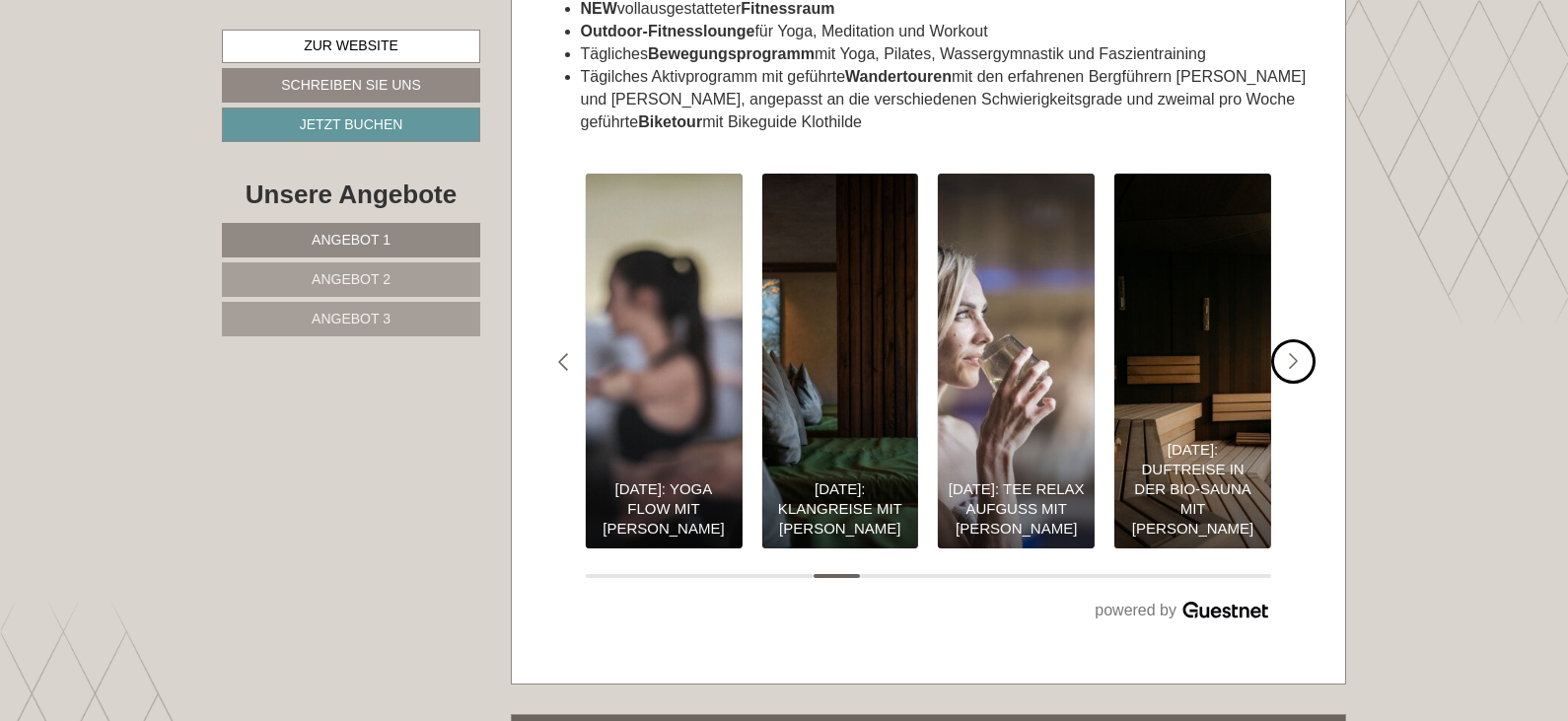
click at [1295, 353] on icon "#gn-shop-3 .a-arrow { fill:05B8B3; }" at bounding box center [1294, 362] width 10 height 18
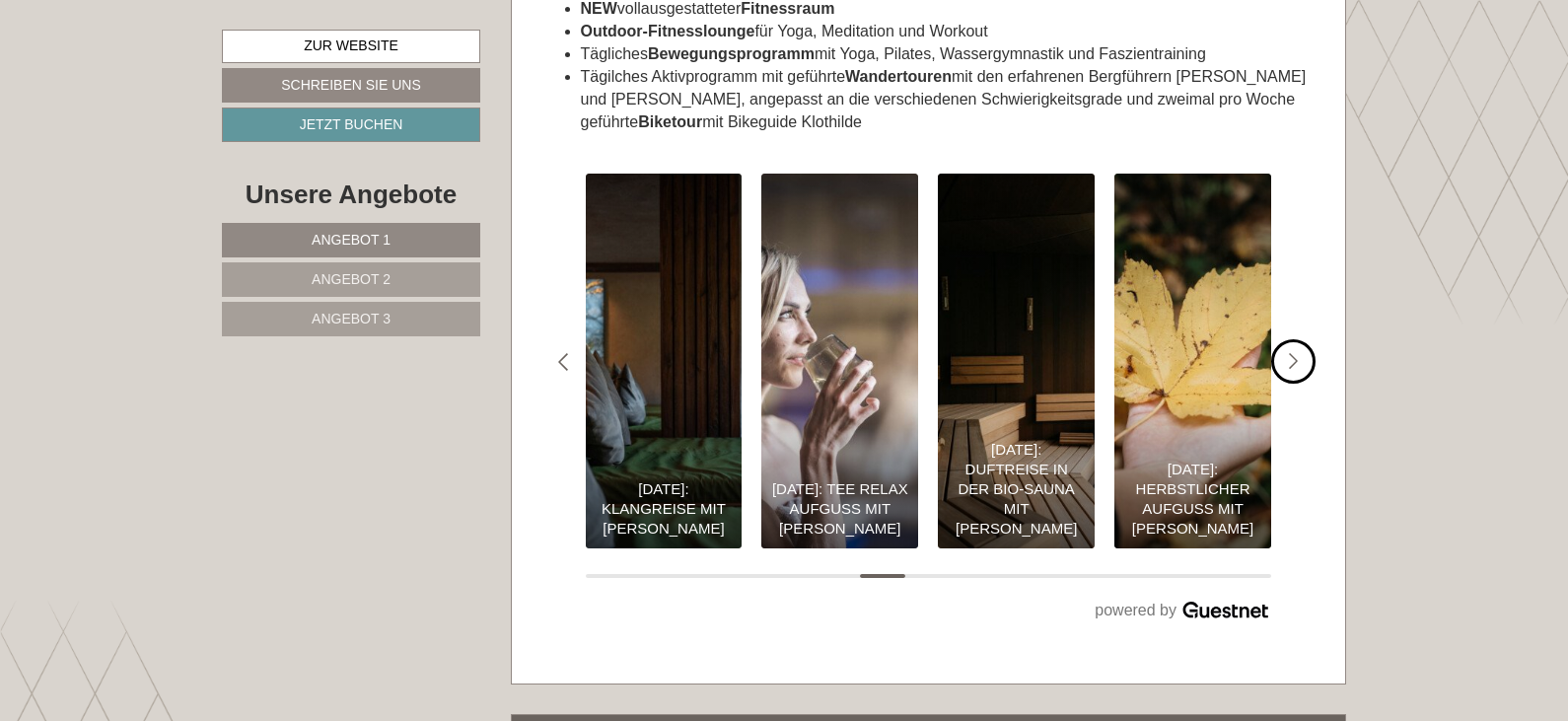
click at [1295, 353] on icon "#gn-shop-3 .a-arrow { fill:05B8B3; }" at bounding box center [1294, 362] width 10 height 18
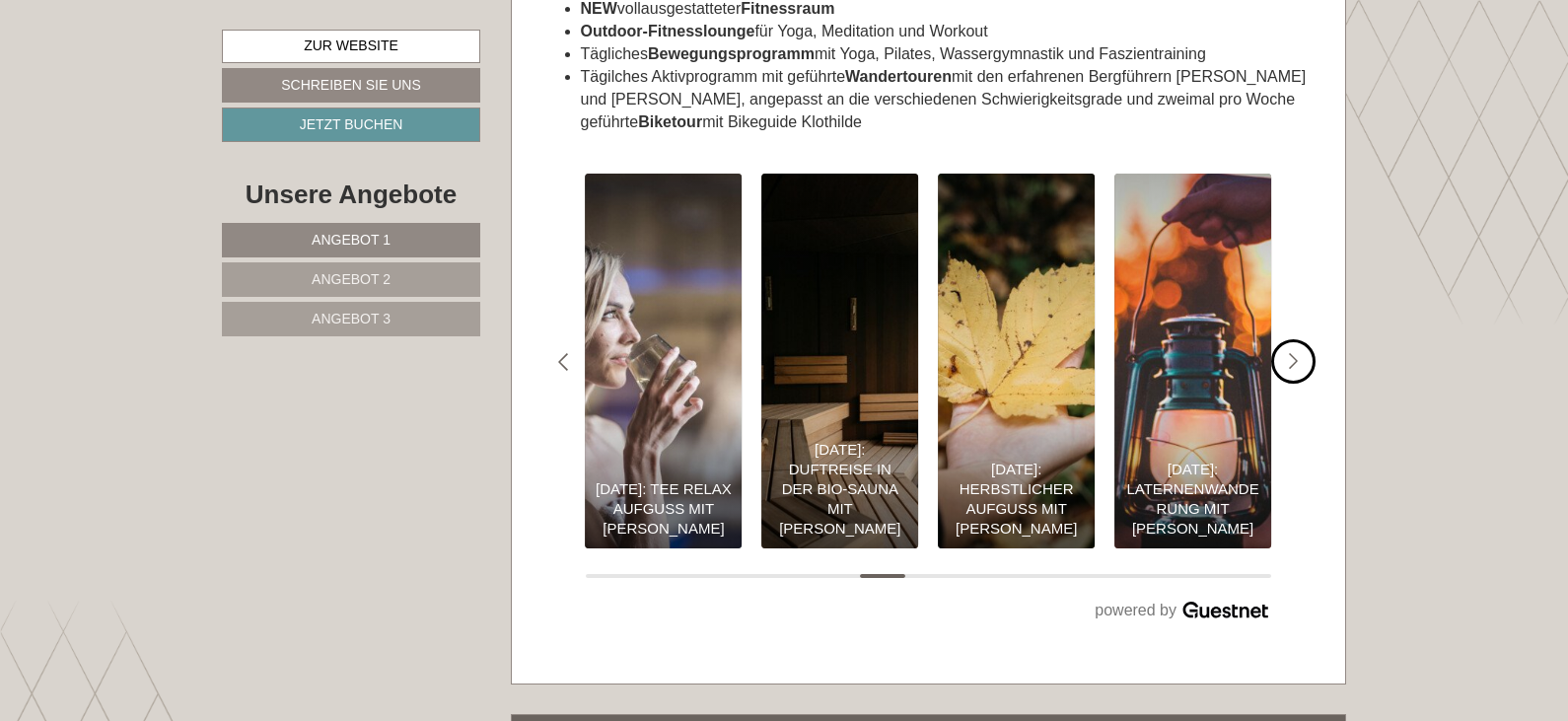
click at [1295, 353] on icon "#gn-shop-3 .a-arrow { fill:05B8B3; }" at bounding box center [1294, 362] width 10 height 18
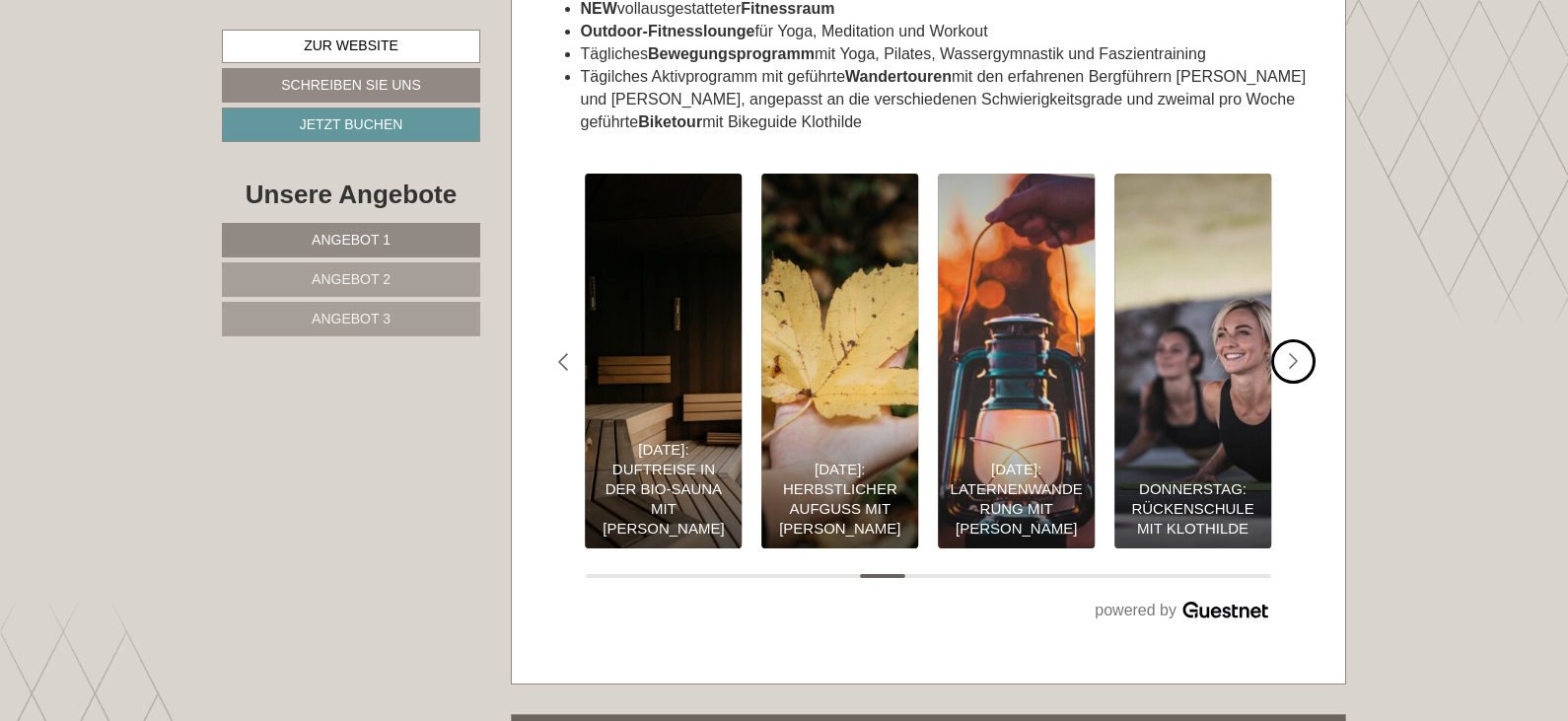
click at [1295, 353] on icon "#gn-shop-3 .a-arrow { fill:05B8B3; }" at bounding box center [1294, 362] width 10 height 18
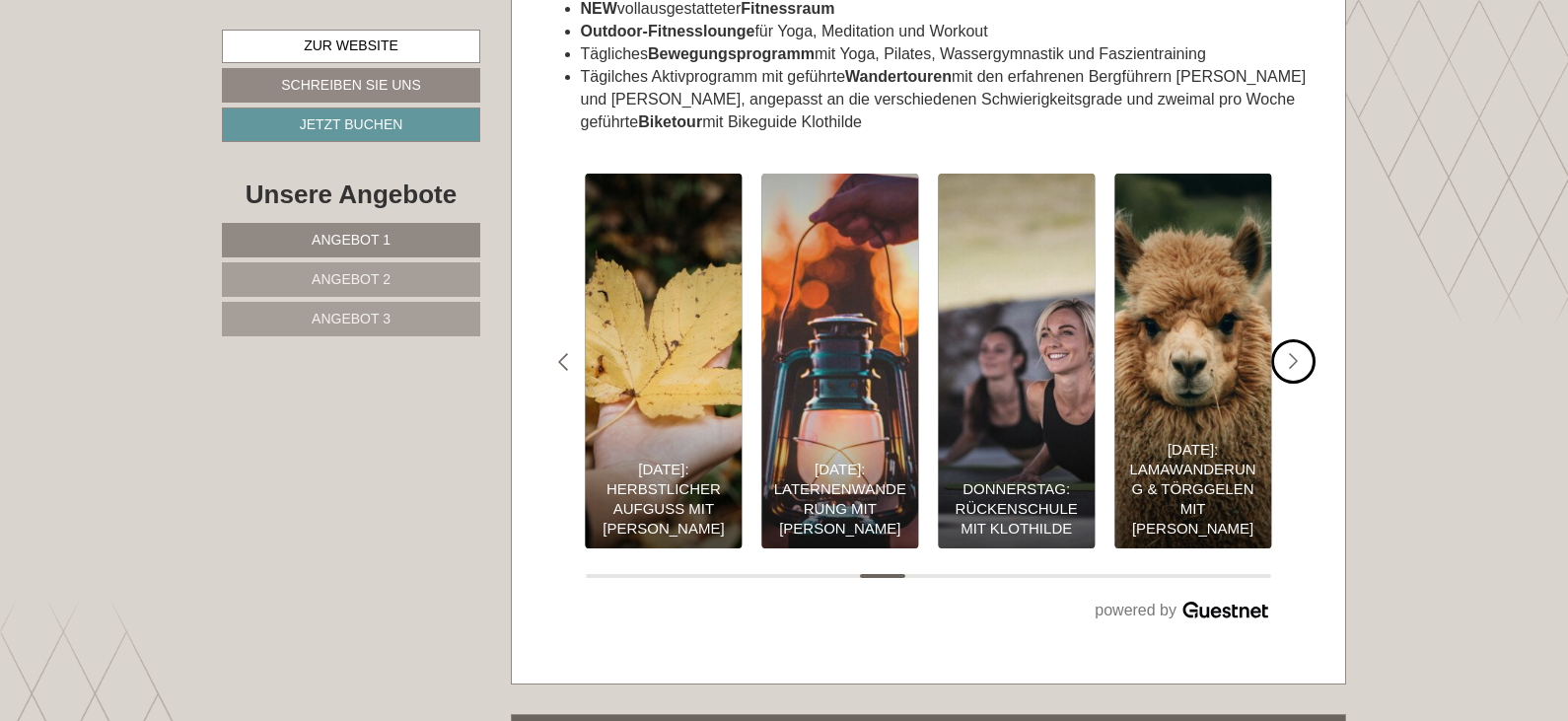
click at [1295, 353] on icon "#gn-shop-3 .a-arrow { fill:05B8B3; }" at bounding box center [1294, 362] width 10 height 18
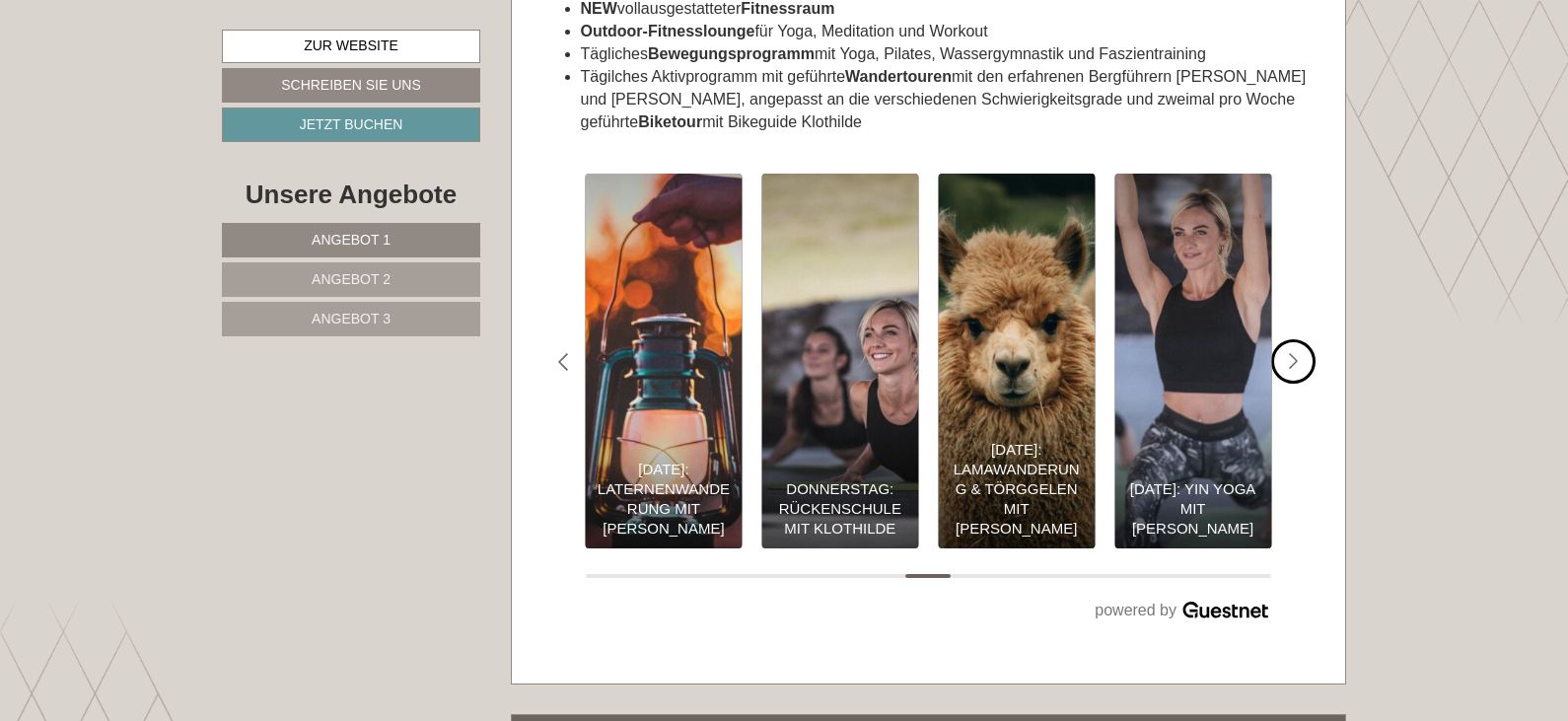
click at [1295, 353] on icon "#gn-shop-3 .a-arrow { fill:05B8B3; }" at bounding box center [1294, 362] width 10 height 18
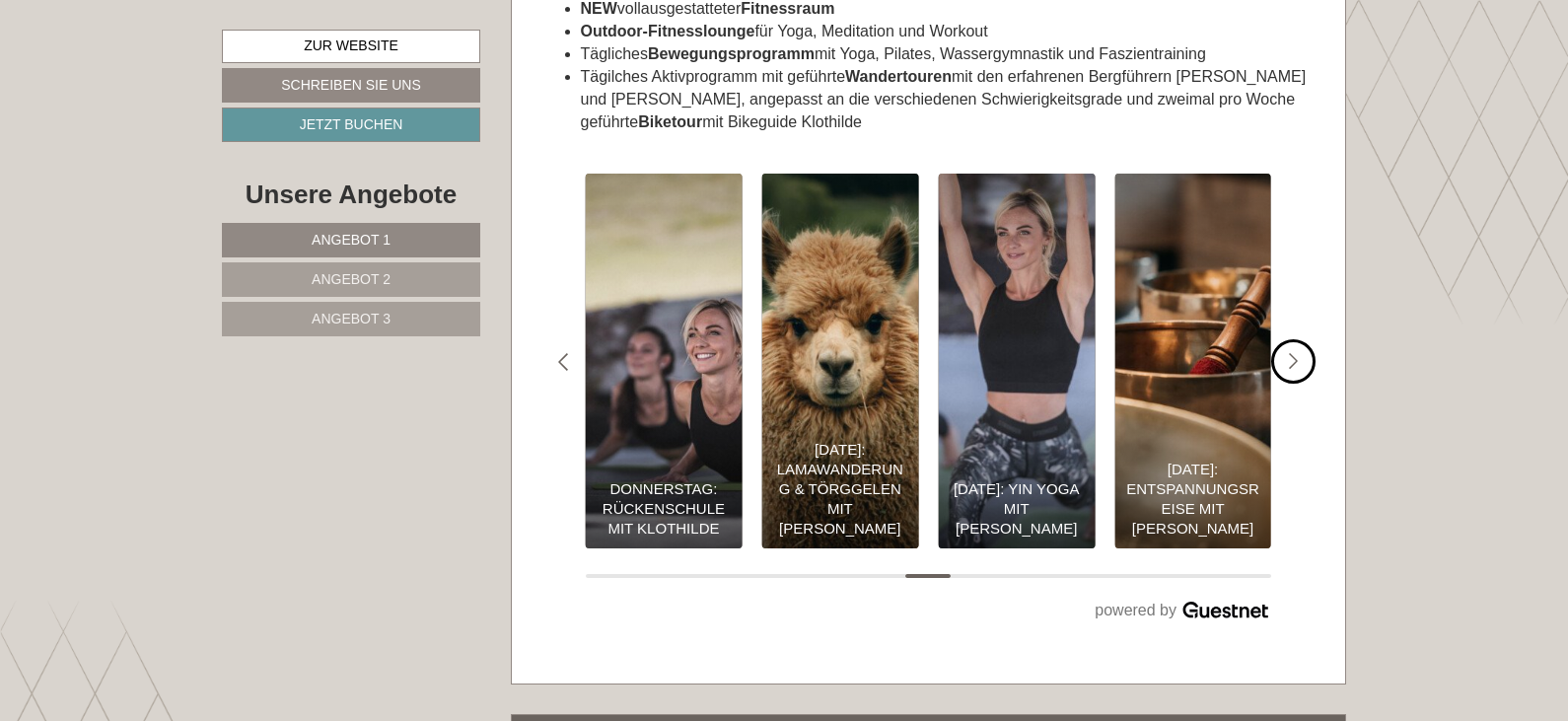
click at [1295, 353] on icon "#gn-shop-3 .a-arrow { fill:05B8B3; }" at bounding box center [1294, 362] width 10 height 18
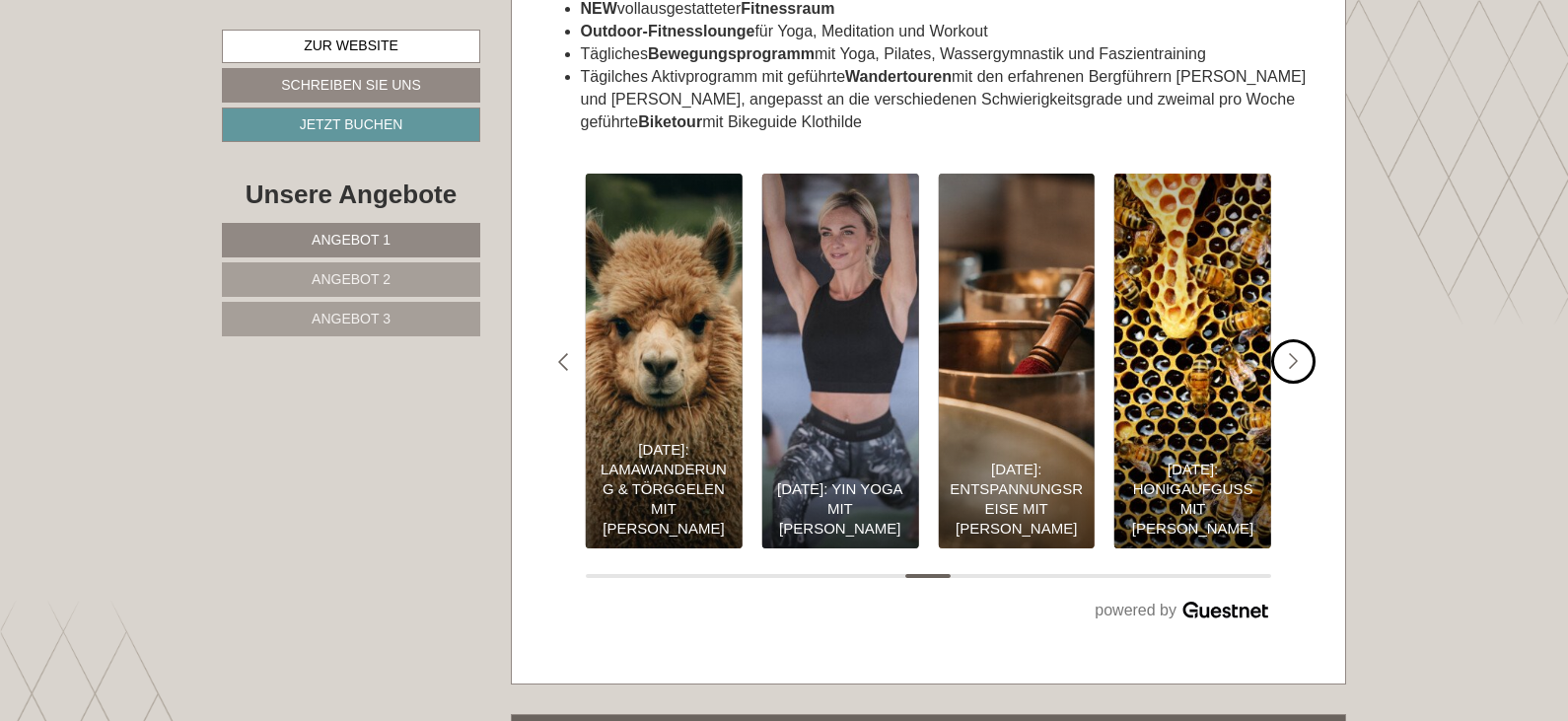
click at [1295, 353] on icon "#gn-shop-3 .a-arrow { fill:05B8B3; }" at bounding box center [1294, 362] width 10 height 18
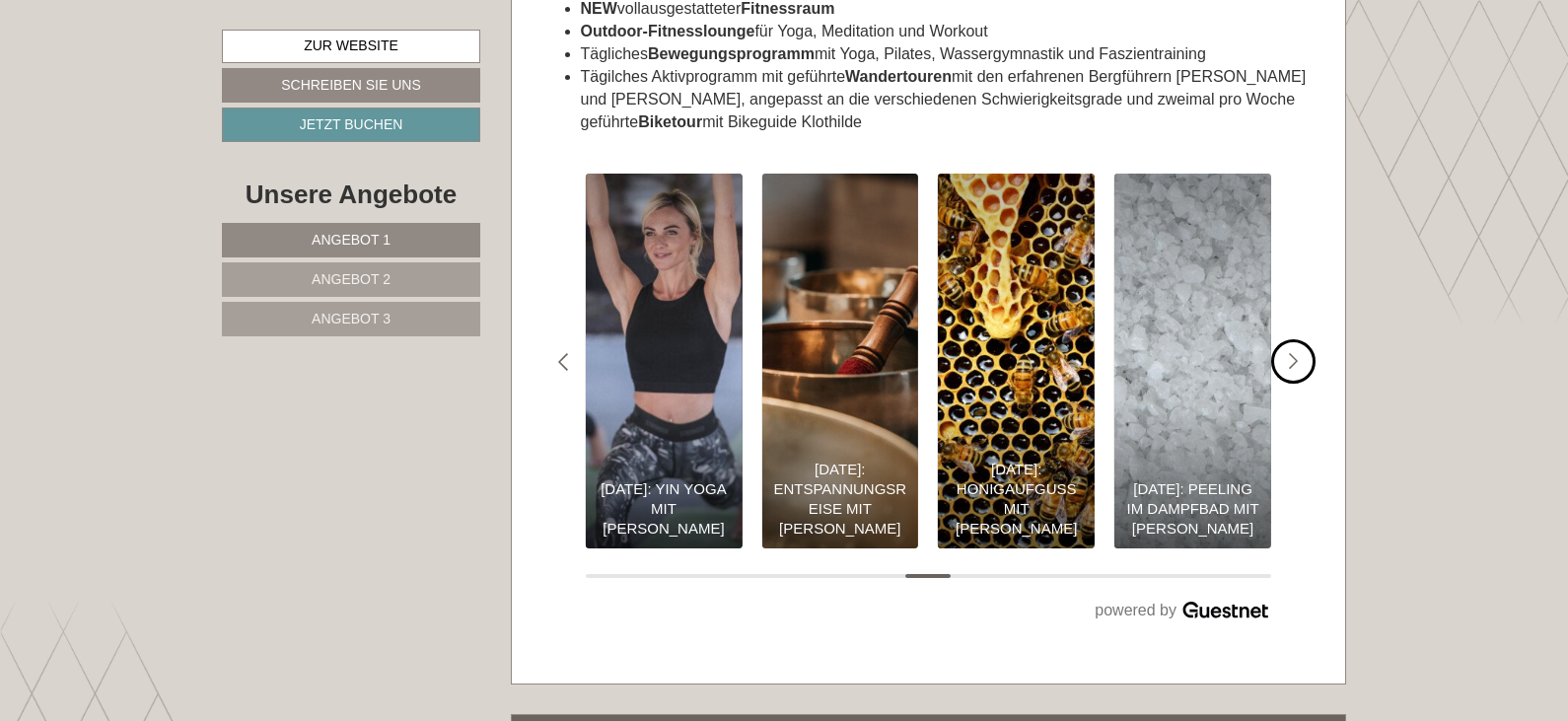
click at [1295, 353] on icon "#gn-shop-3 .a-arrow { fill:05B8B3; }" at bounding box center [1294, 362] width 10 height 18
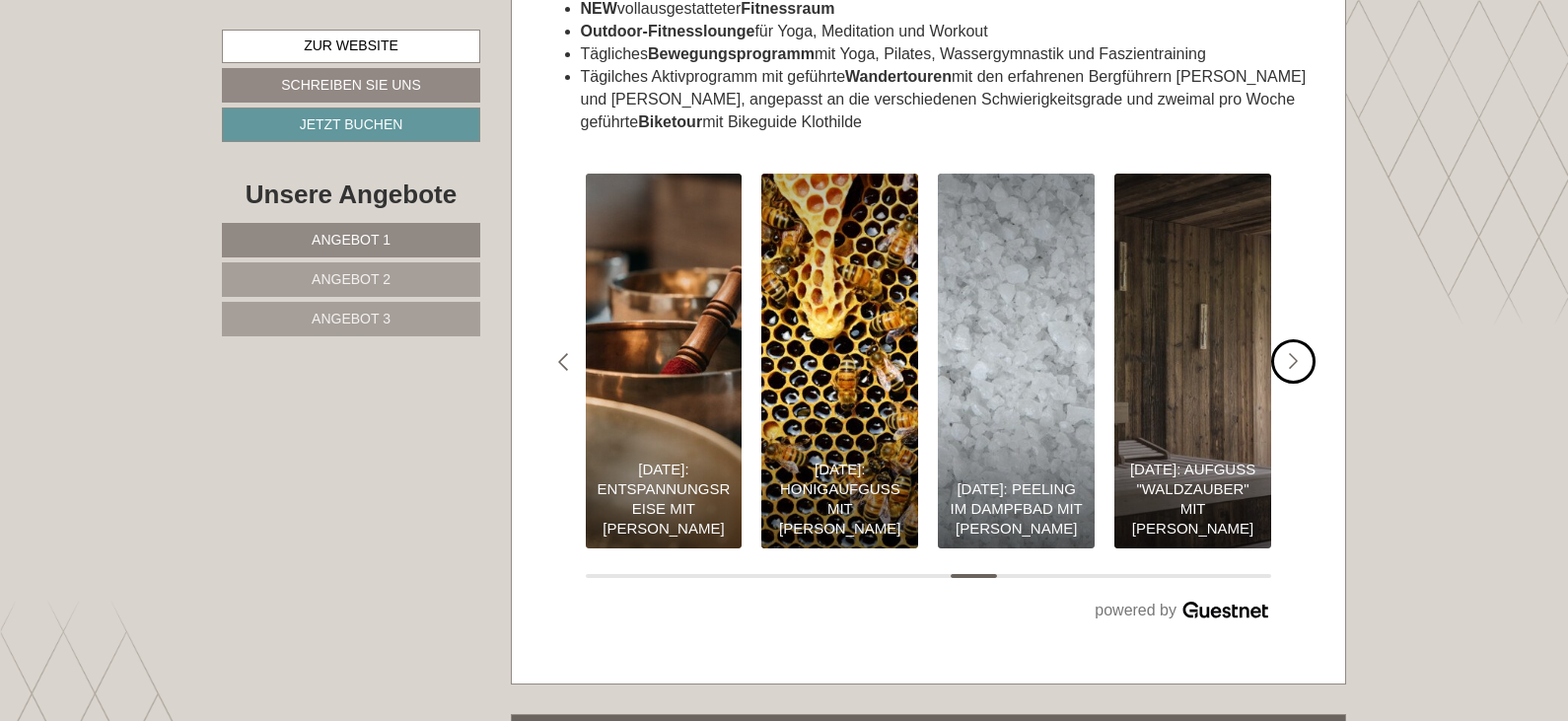
click at [1295, 353] on icon "#gn-shop-3 .a-arrow { fill:05B8B3; }" at bounding box center [1294, 362] width 10 height 18
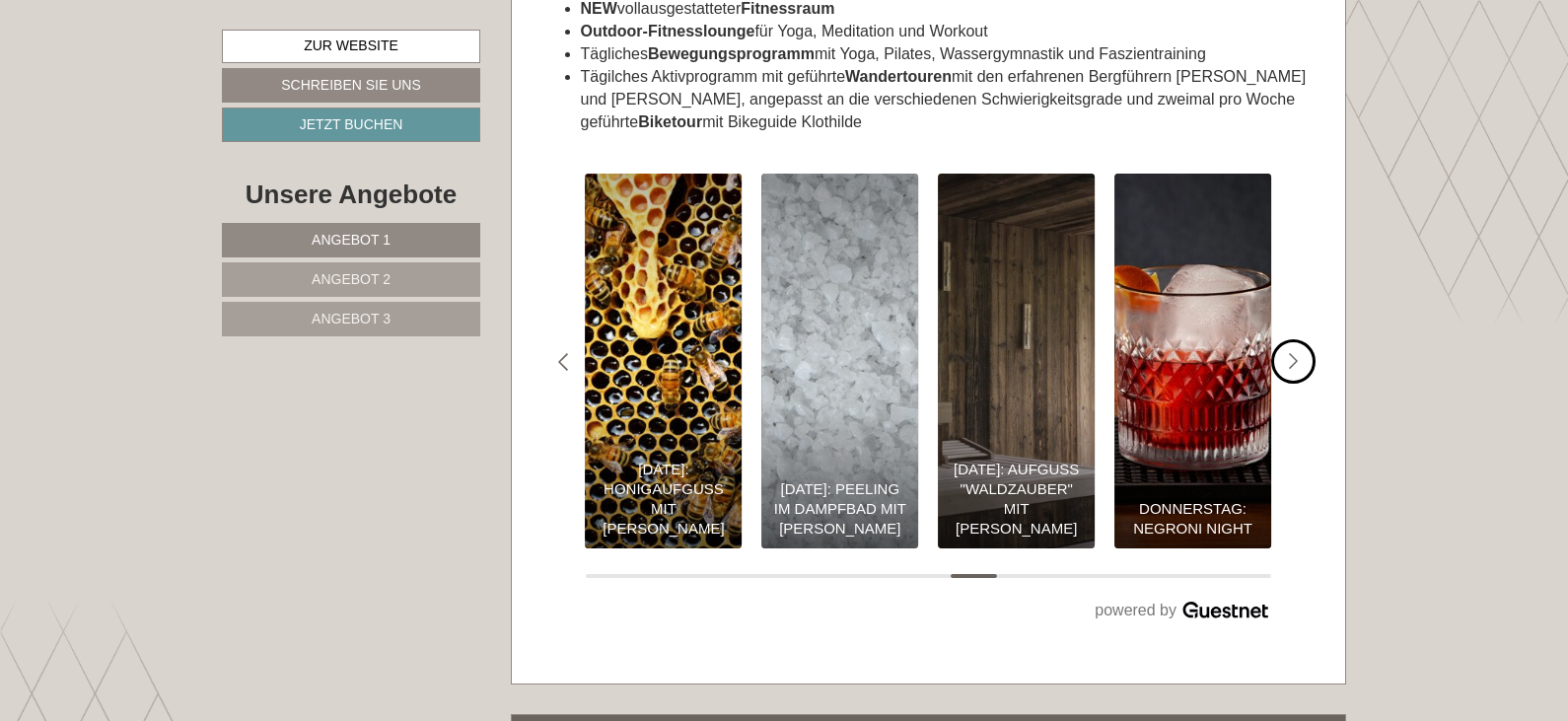
click at [1295, 353] on icon "#gn-shop-3 .a-arrow { fill:05B8B3; }" at bounding box center [1294, 362] width 10 height 18
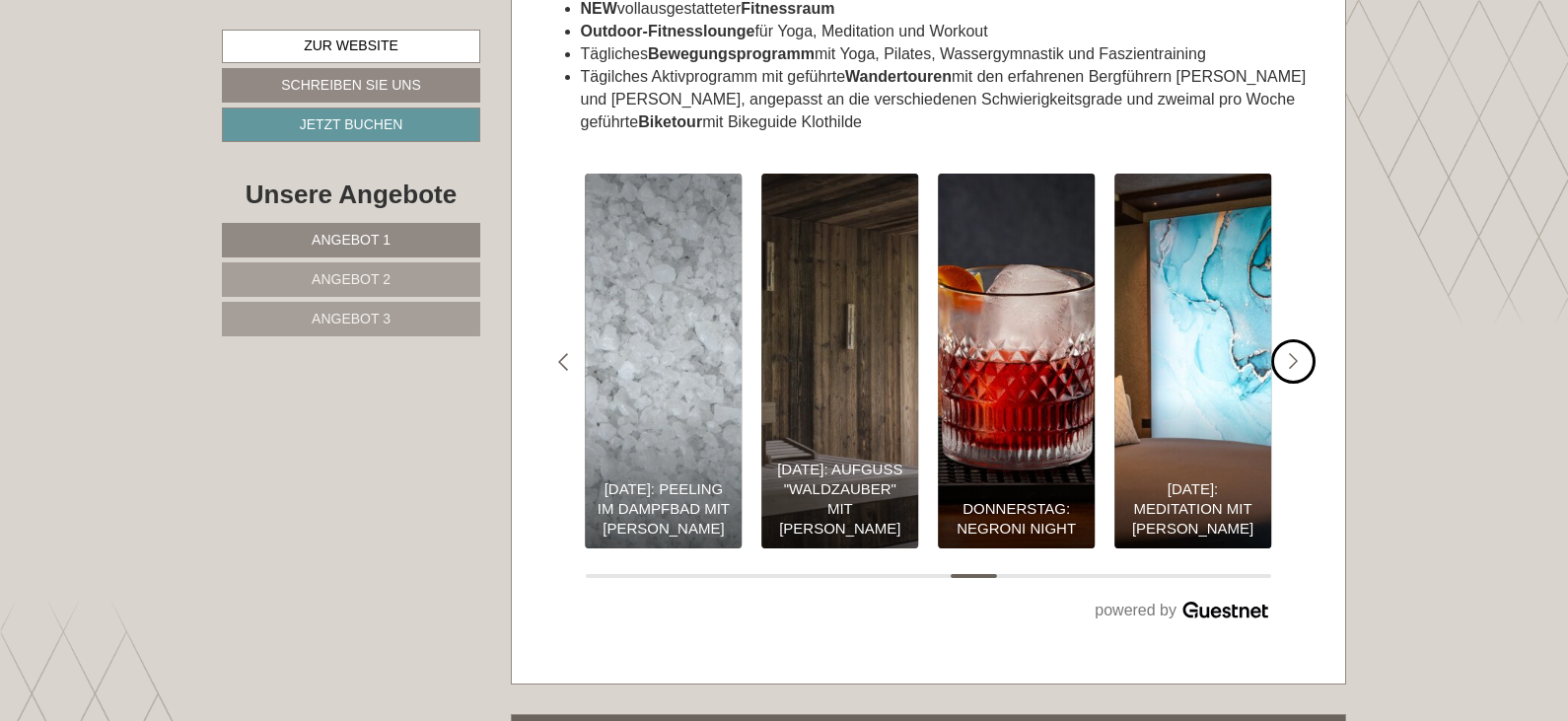
click at [1295, 353] on icon "#gn-shop-3 .a-arrow { fill:05B8B3; }" at bounding box center [1294, 362] width 10 height 18
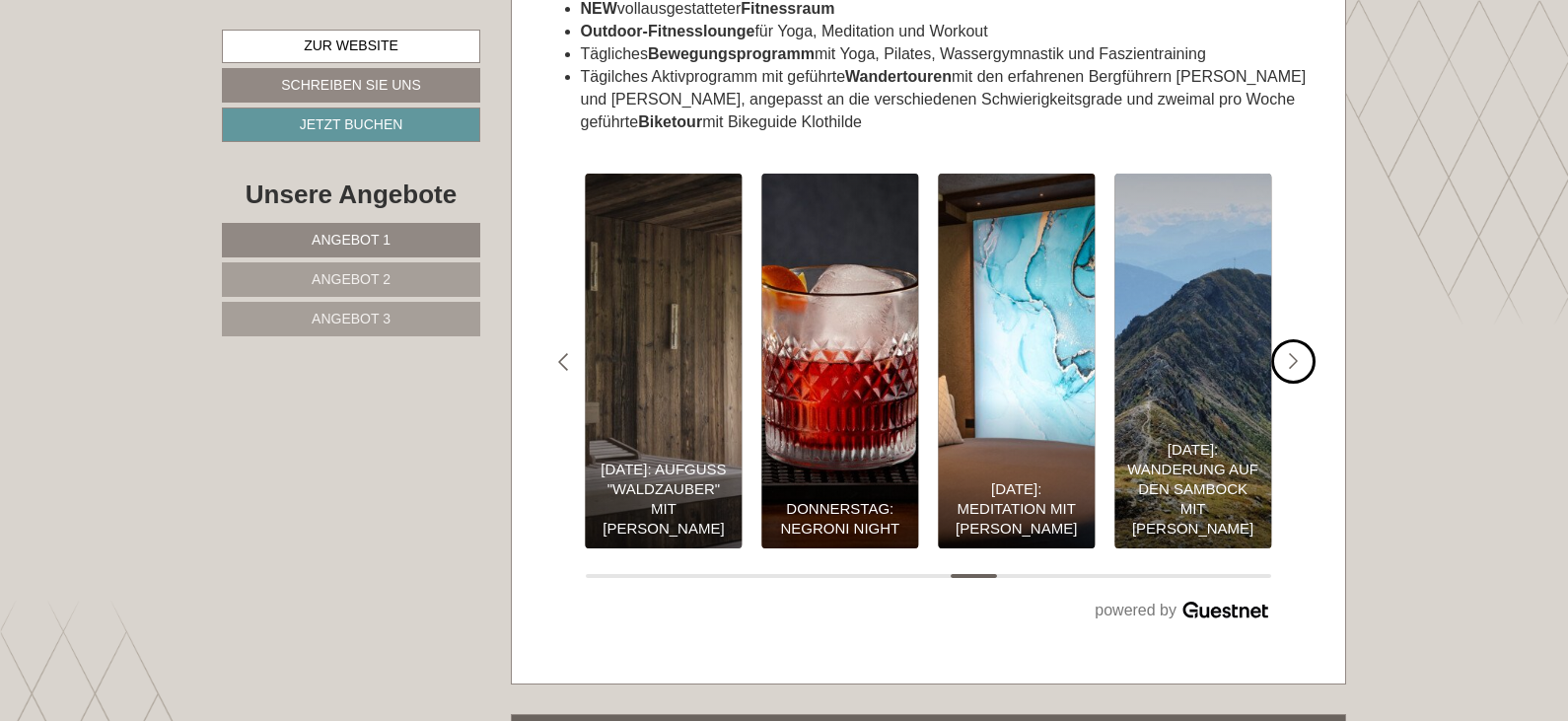
click at [1295, 353] on icon "#gn-shop-3 .a-arrow { fill:05B8B3; }" at bounding box center [1294, 362] width 10 height 18
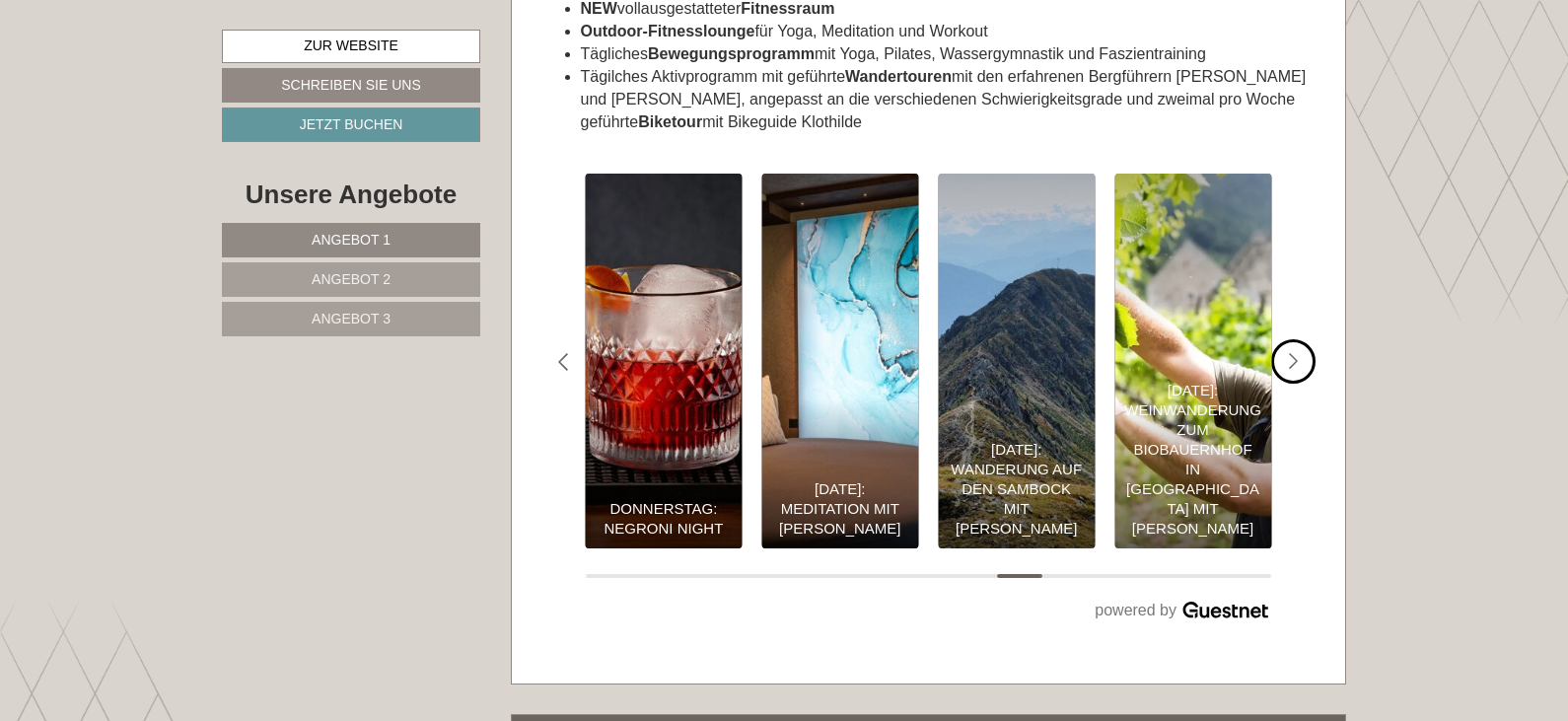
click at [1295, 353] on icon "#gn-shop-3 .a-arrow { fill:05B8B3; }" at bounding box center [1294, 362] width 10 height 18
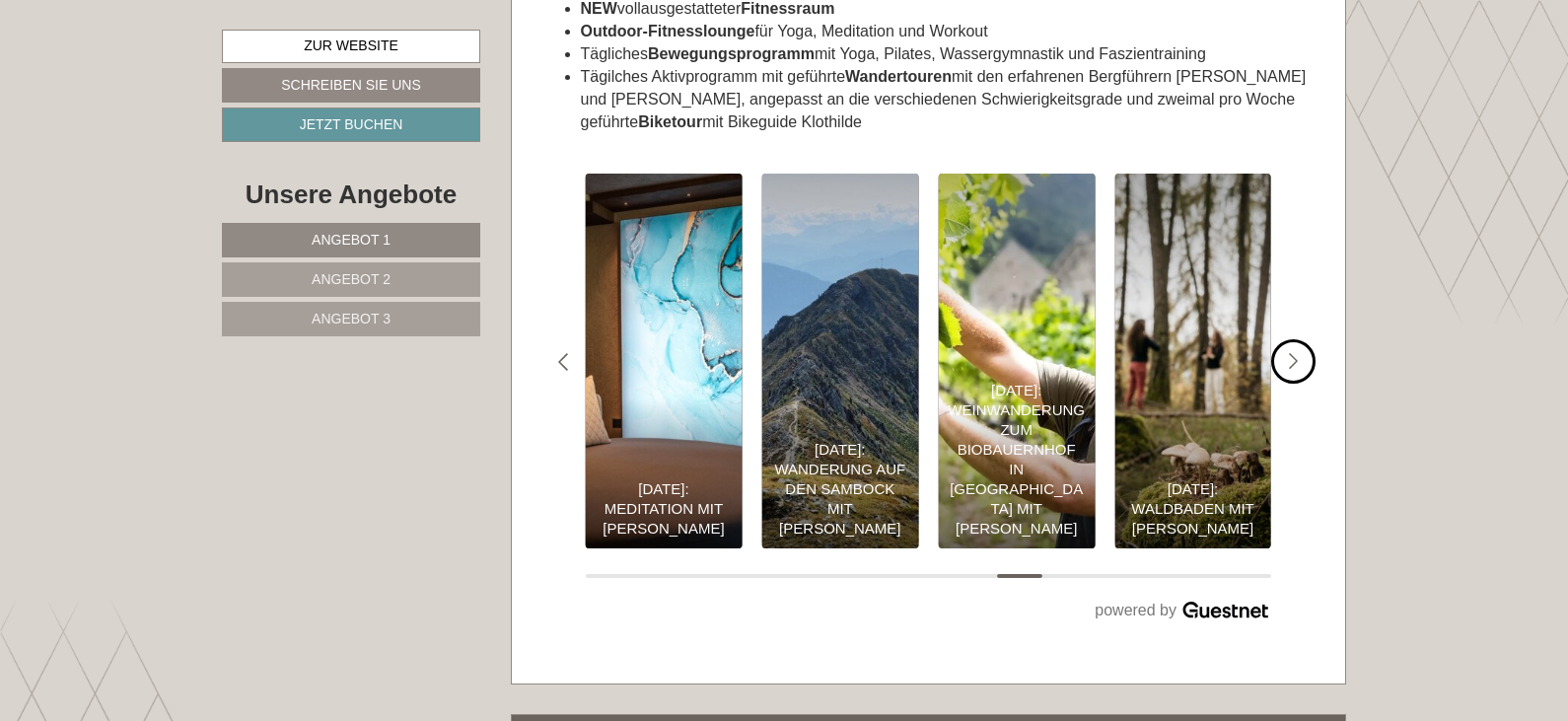
click at [1295, 353] on icon "#gn-shop-3 .a-arrow { fill:05B8B3; }" at bounding box center [1294, 362] width 10 height 18
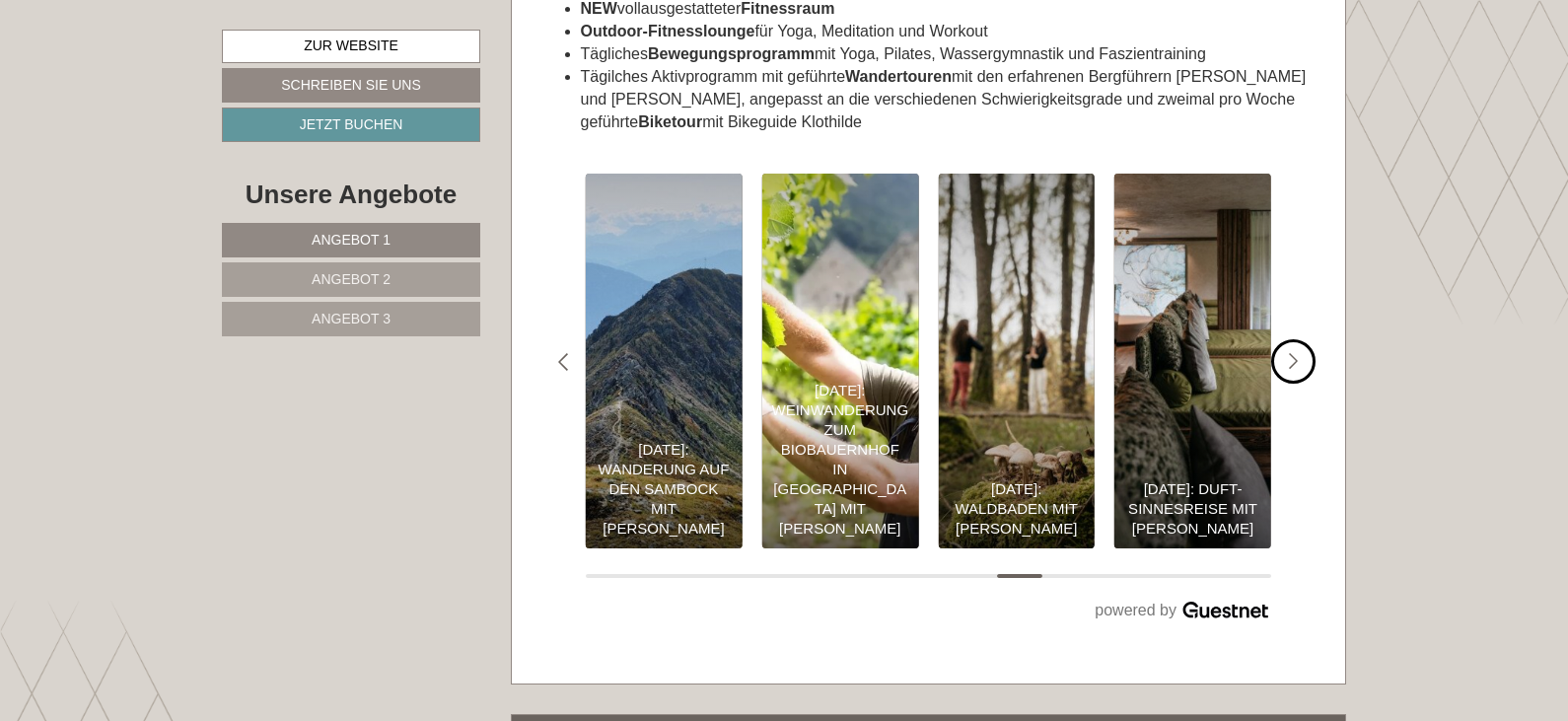
click at [1295, 353] on icon "#gn-shop-3 .a-arrow { fill:05B8B3; }" at bounding box center [1294, 362] width 10 height 18
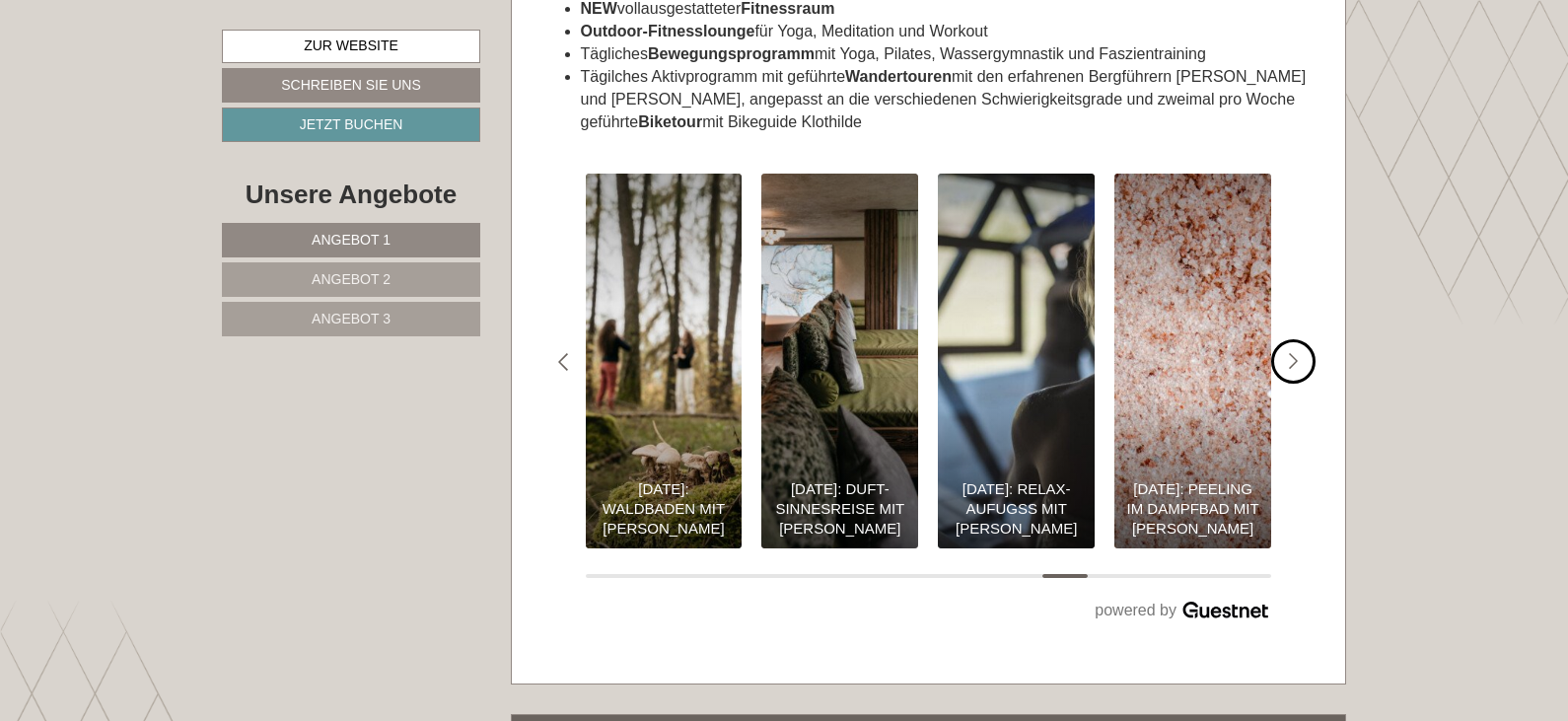
click at [1295, 353] on icon "#gn-shop-3 .a-arrow { fill:05B8B3; }" at bounding box center [1294, 362] width 10 height 18
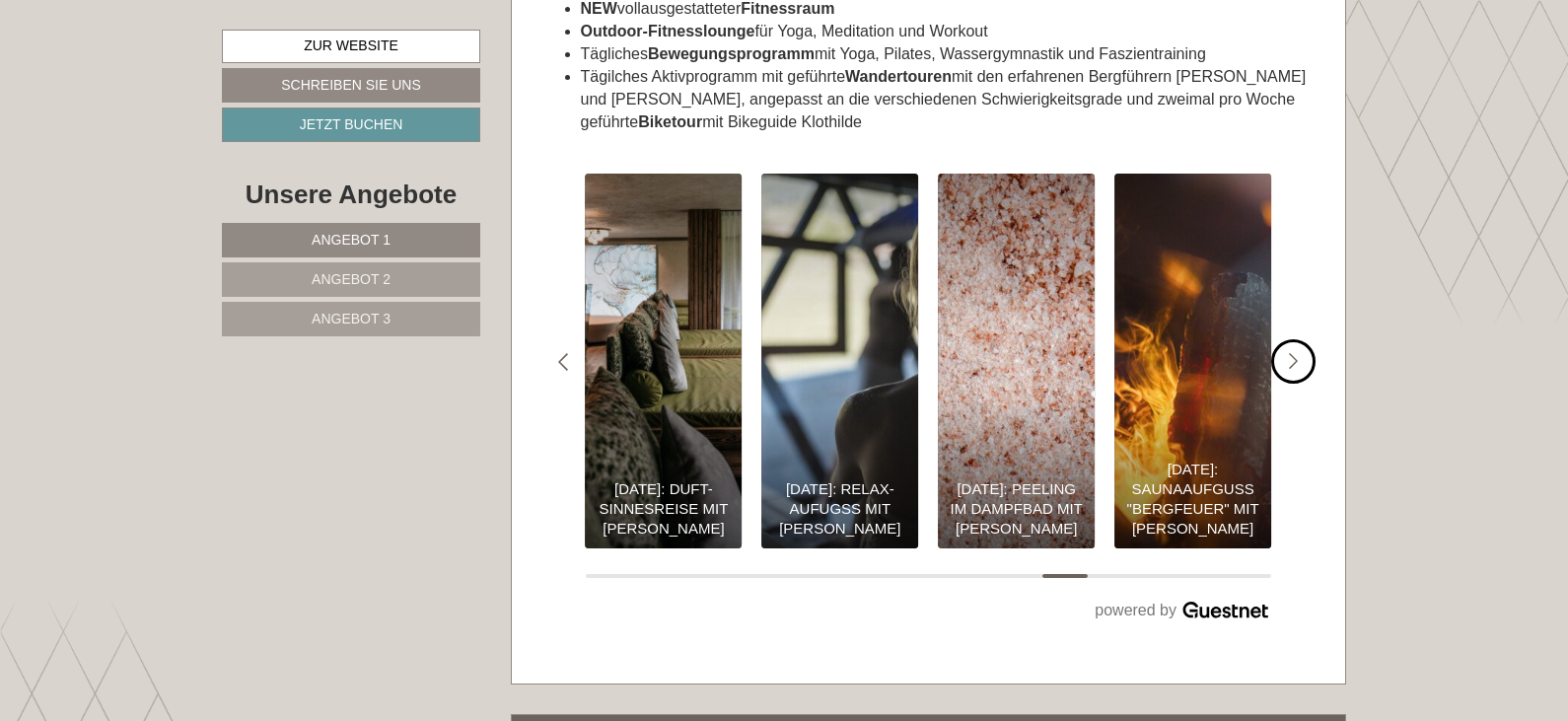
click at [1295, 353] on icon "#gn-shop-3 .a-arrow { fill:05B8B3; }" at bounding box center [1294, 362] width 10 height 18
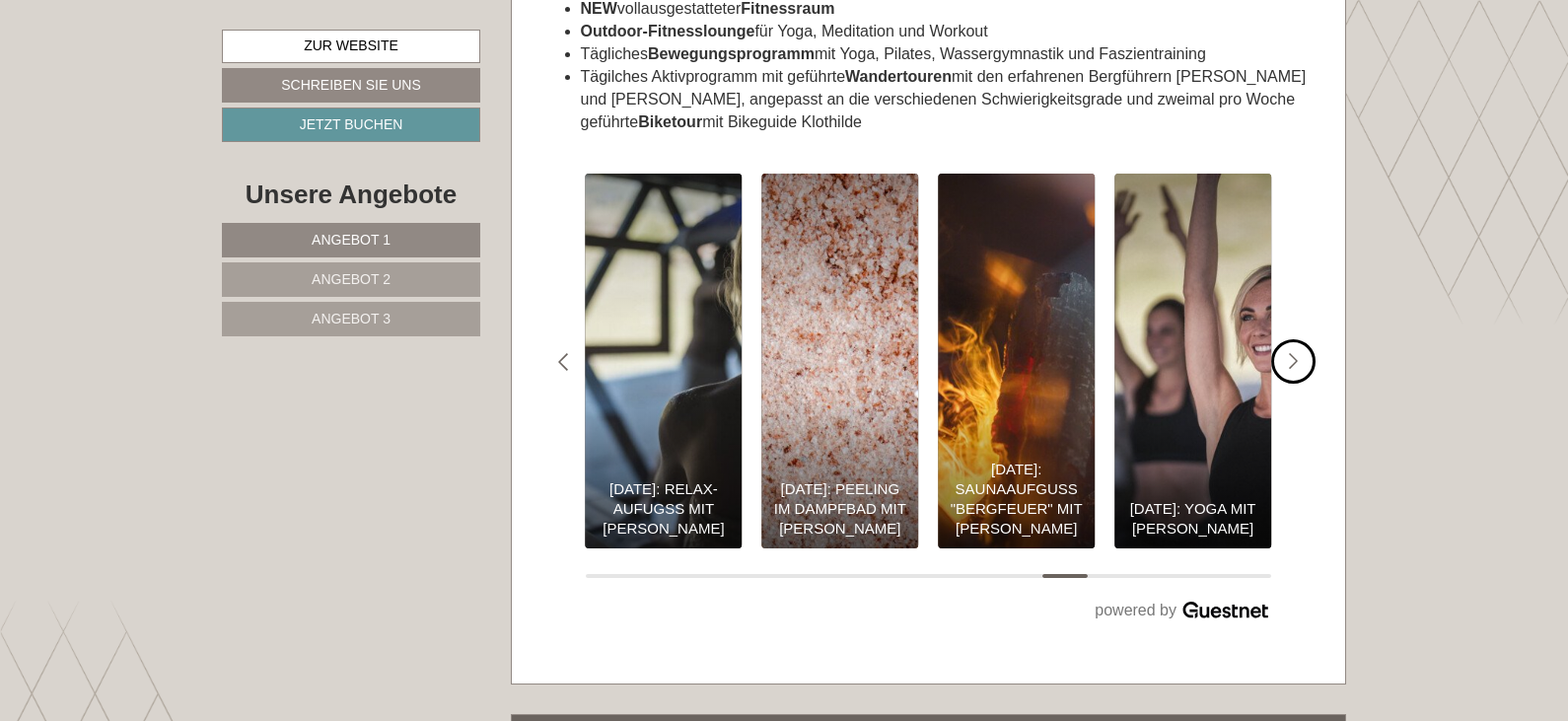
click at [1295, 353] on icon "#gn-shop-3 .a-arrow { fill:05B8B3; }" at bounding box center [1294, 362] width 10 height 18
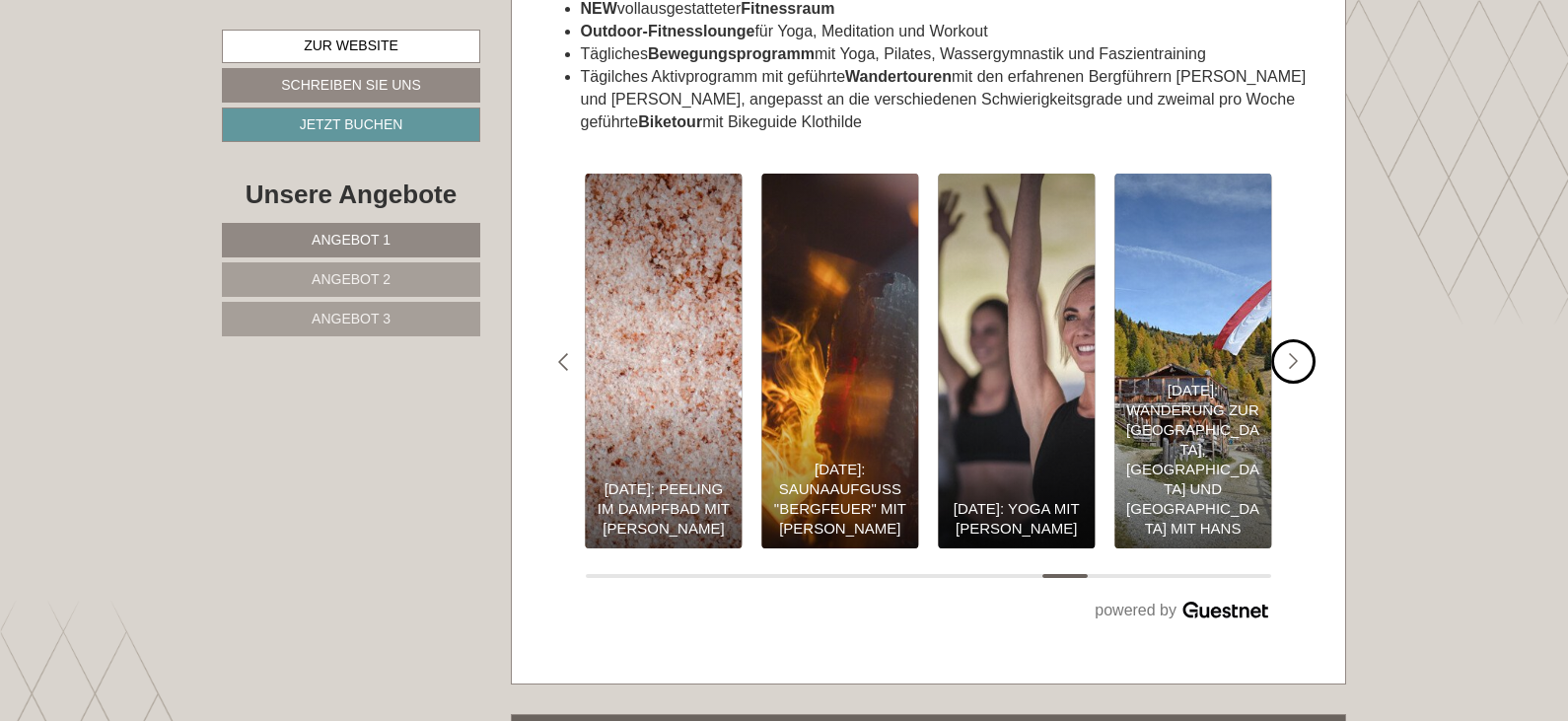
click at [1295, 353] on icon "#gn-shop-3 .a-arrow { fill:05B8B3; }" at bounding box center [1294, 362] width 10 height 18
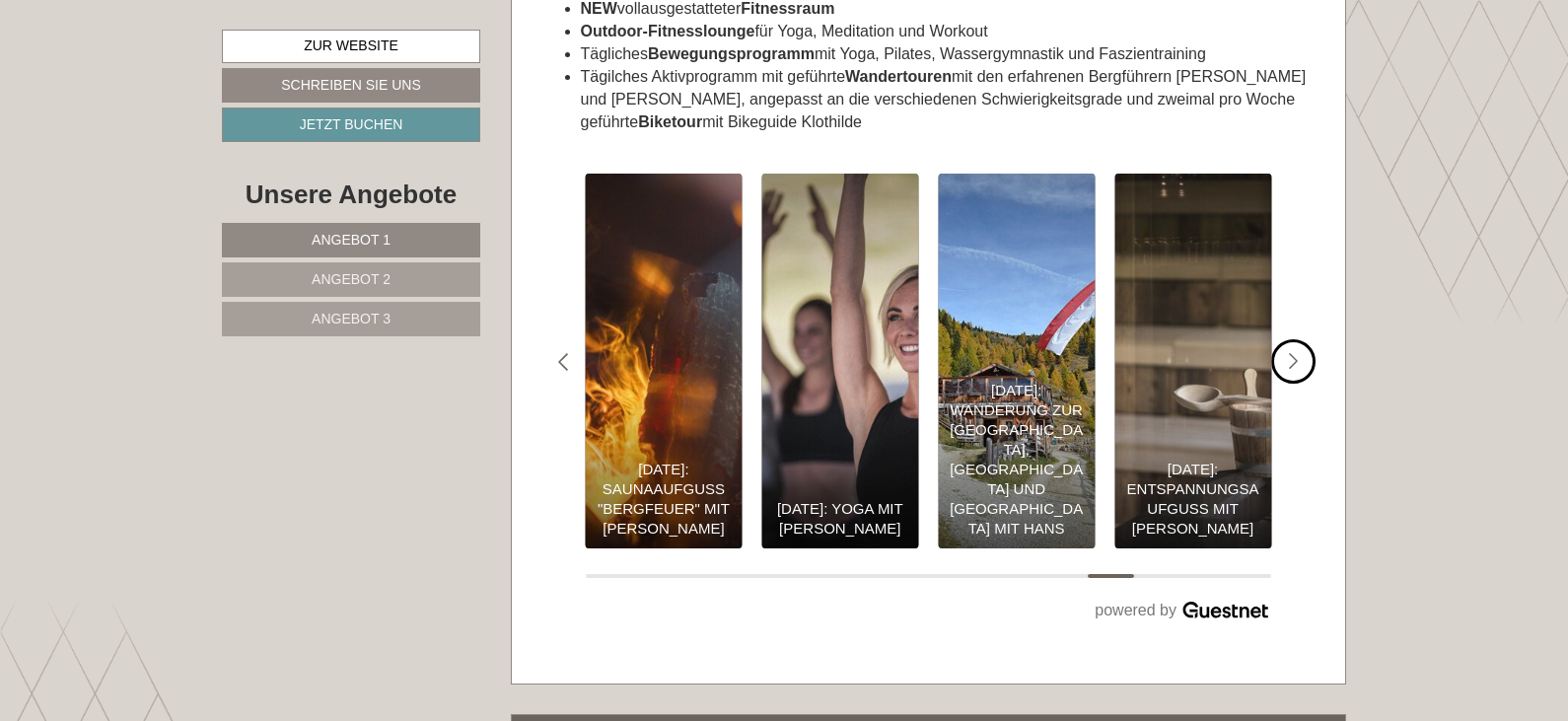
click at [1295, 353] on icon "#gn-shop-3 .a-arrow { fill:05B8B3; }" at bounding box center [1294, 362] width 10 height 18
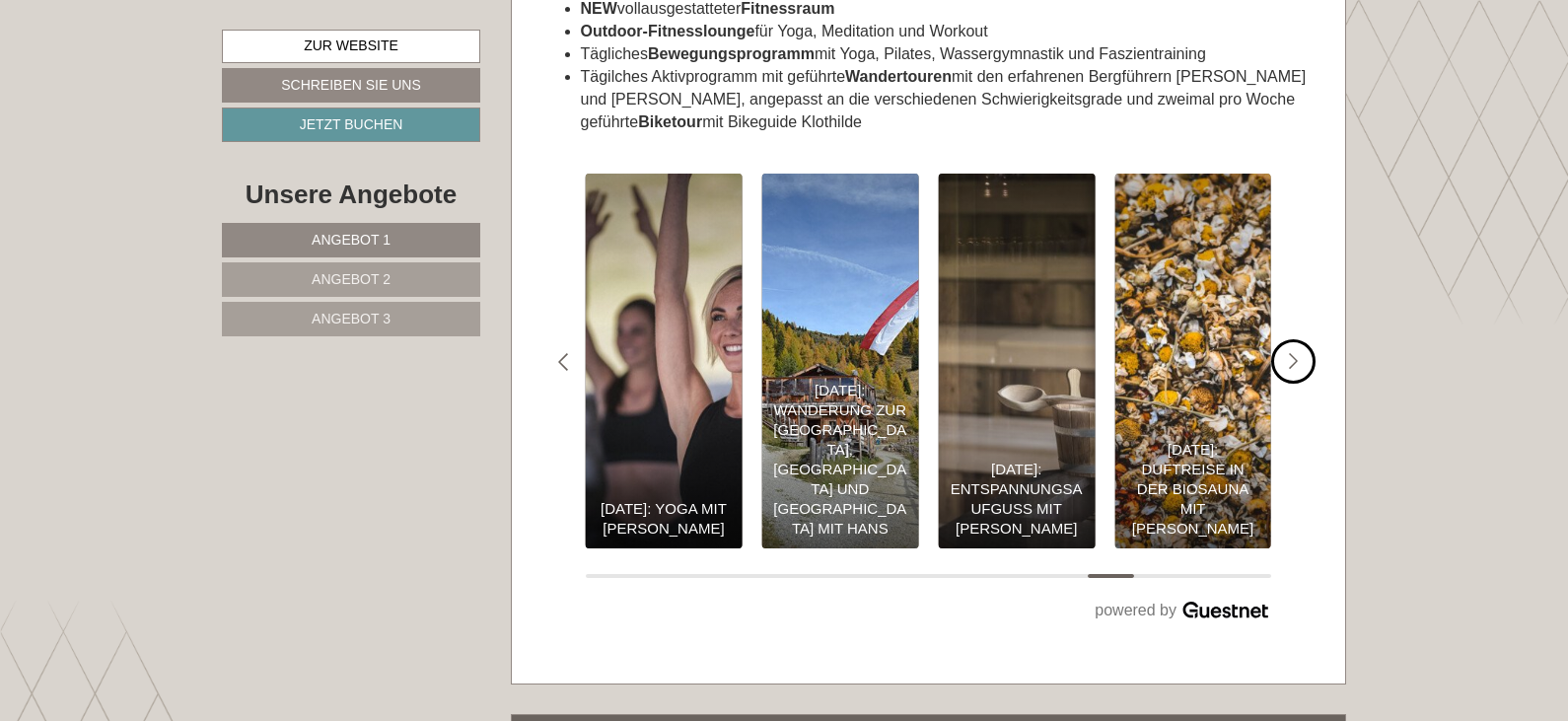
click at [1295, 353] on icon "#gn-shop-3 .a-arrow { fill:05B8B3; }" at bounding box center [1294, 362] width 10 height 18
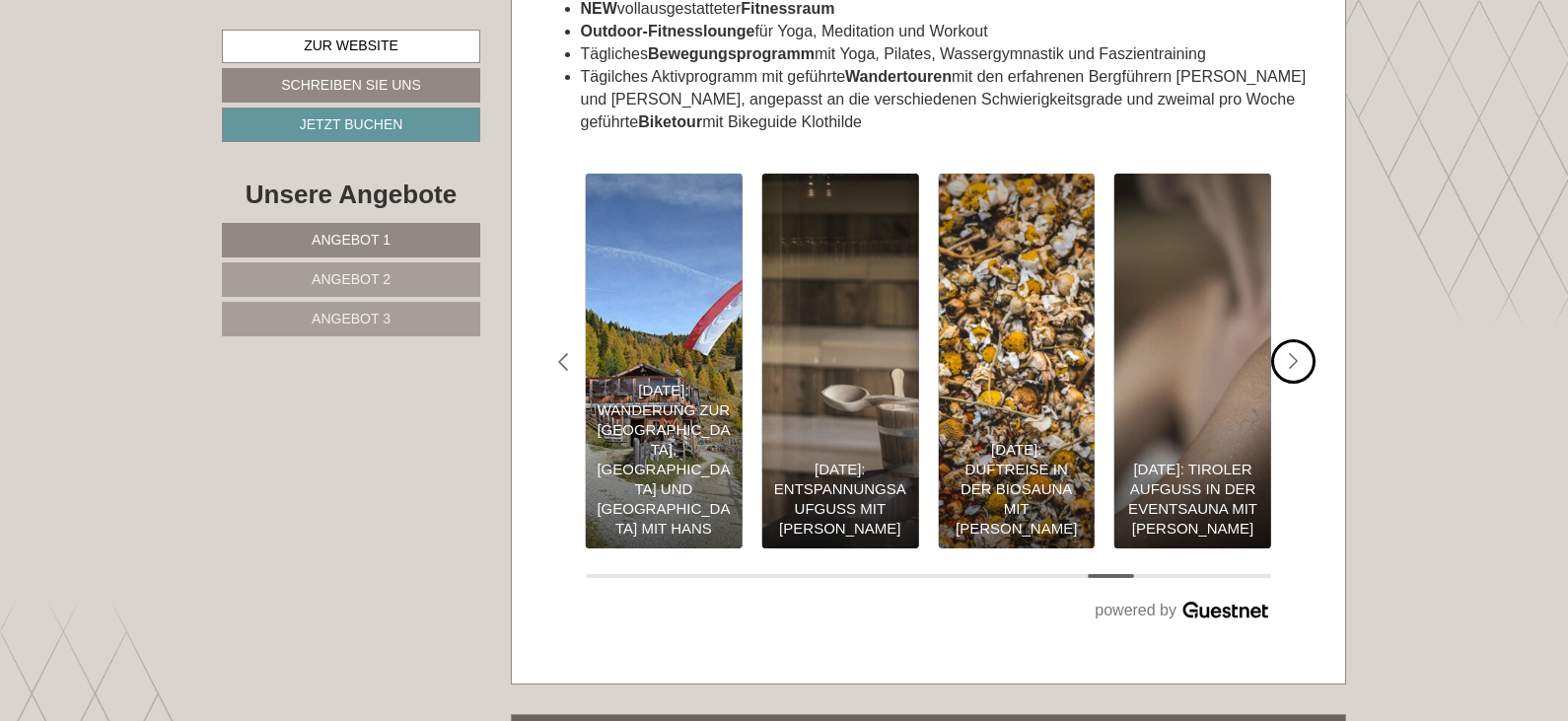
click at [1295, 353] on icon "#gn-shop-3 .a-arrow { fill:05B8B3; }" at bounding box center [1294, 362] width 10 height 18
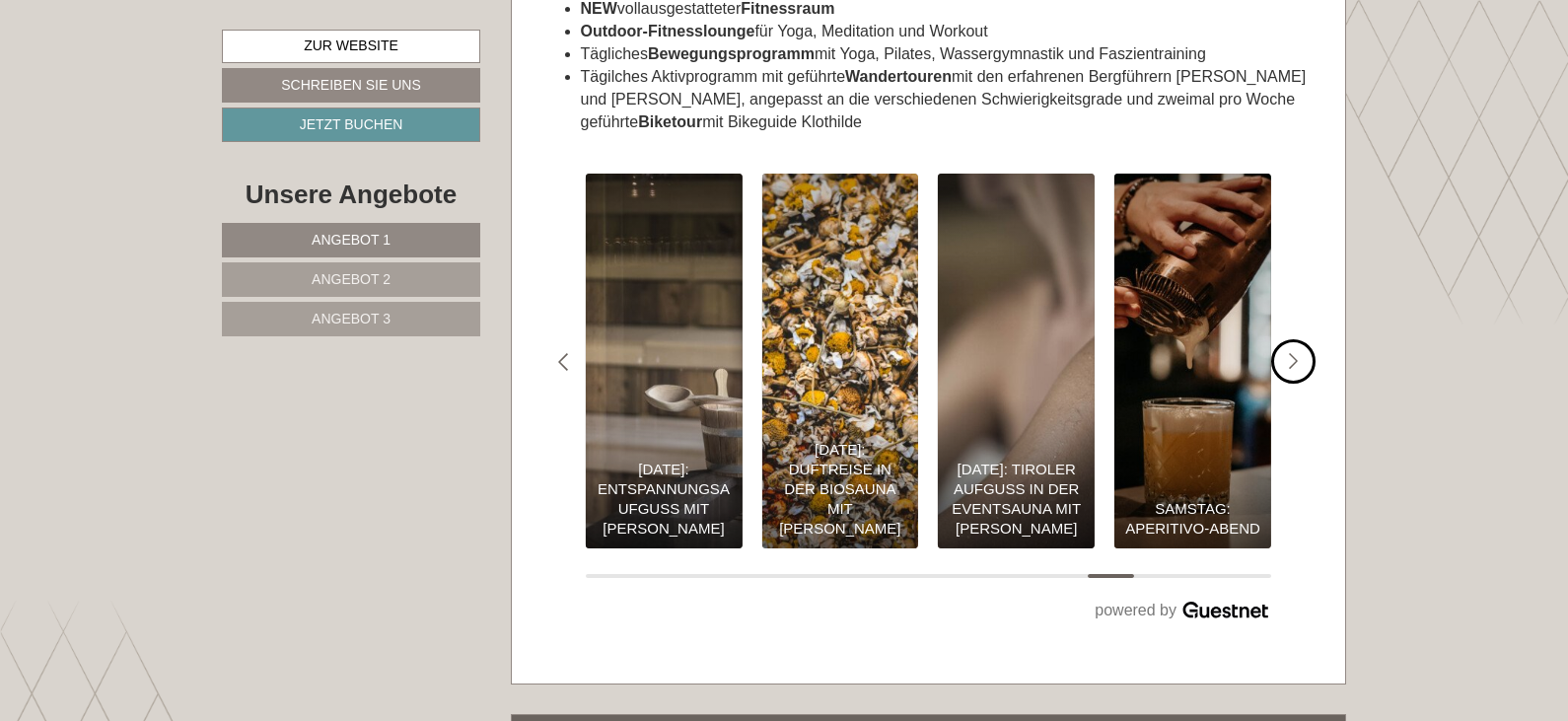
click at [1295, 353] on icon "#gn-shop-3 .a-arrow { fill:05B8B3; }" at bounding box center [1294, 362] width 10 height 18
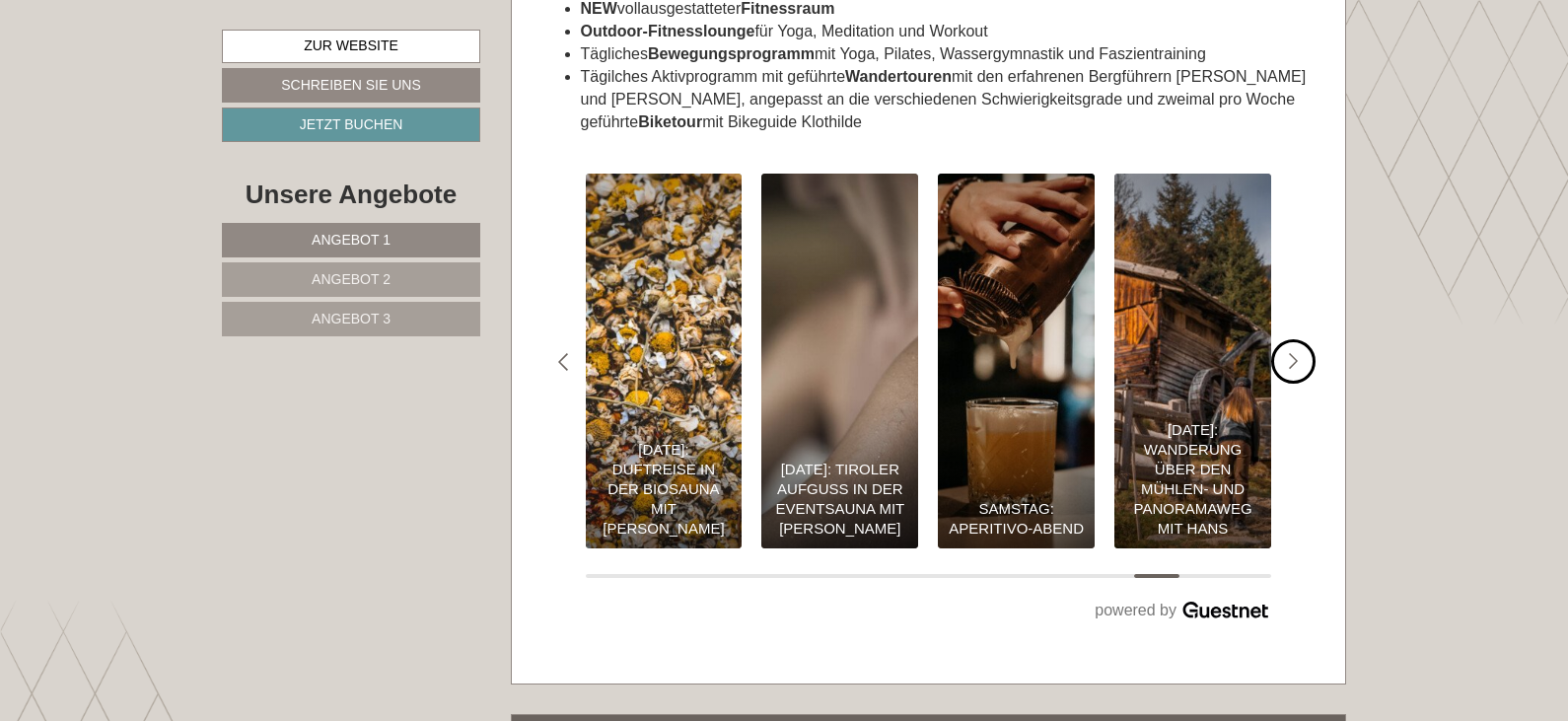
click at [1295, 353] on icon "#gn-shop-3 .a-arrow { fill:05B8B3; }" at bounding box center [1294, 362] width 10 height 18
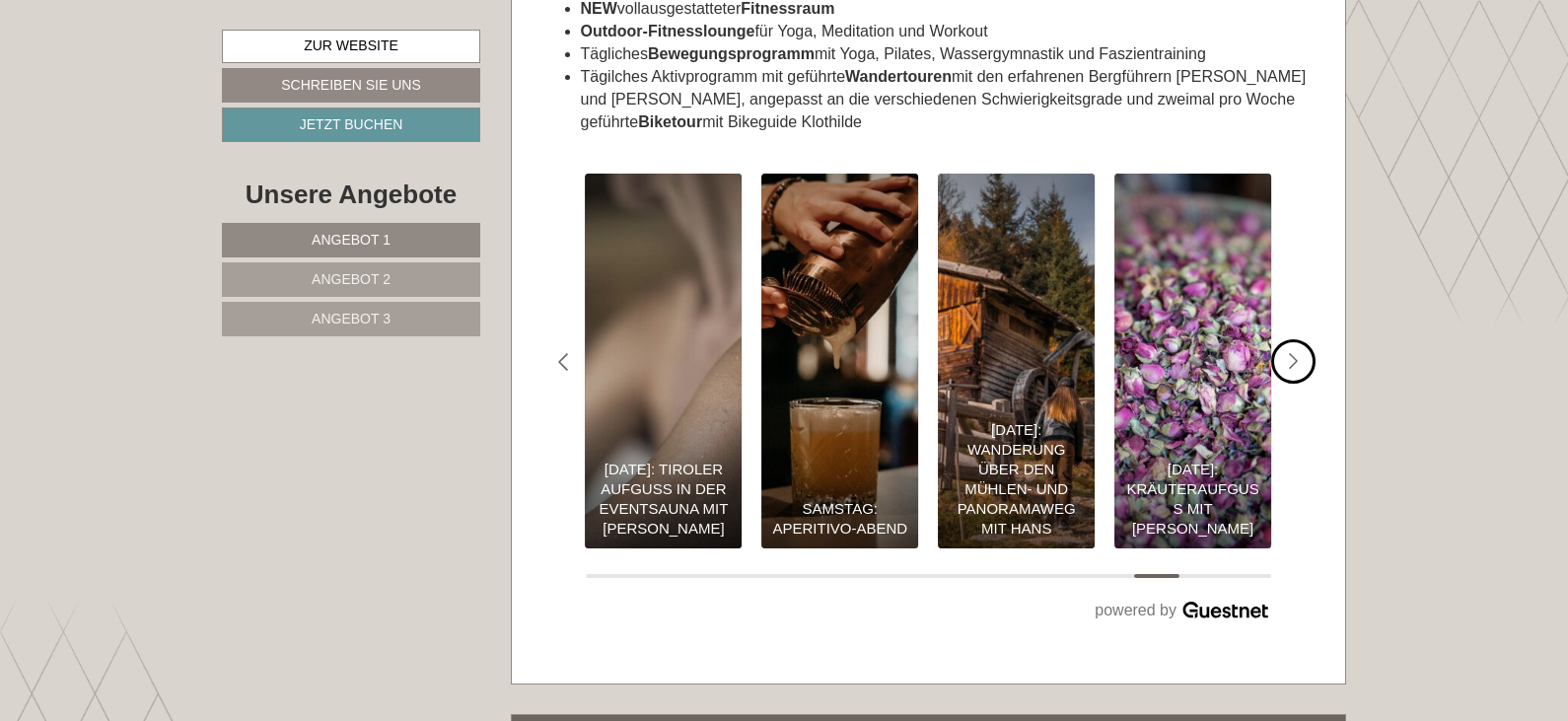
click at [1295, 353] on icon "#gn-shop-3 .a-arrow { fill:05B8B3; }" at bounding box center [1294, 362] width 10 height 18
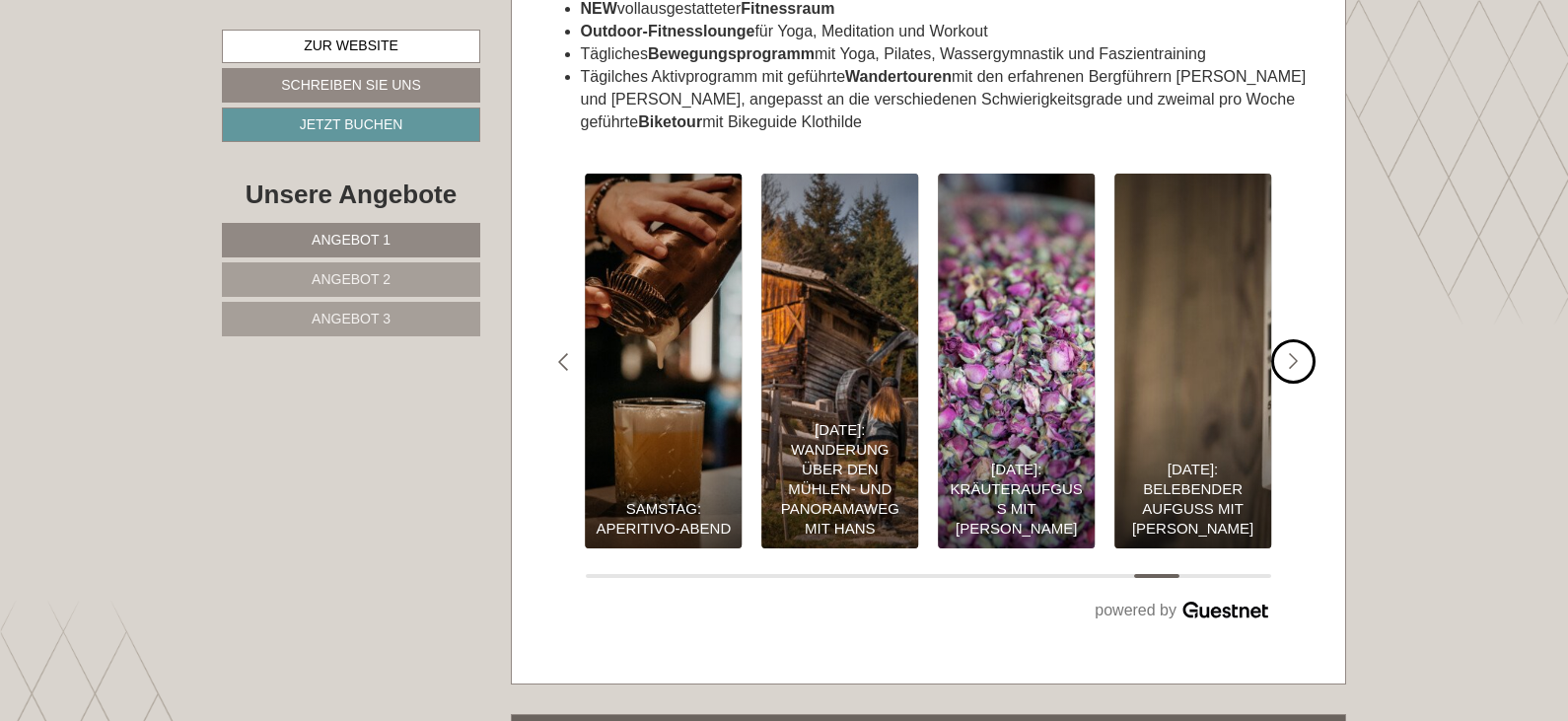
click at [1295, 353] on icon "#gn-shop-3 .a-arrow { fill:05B8B3; }" at bounding box center [1294, 362] width 10 height 18
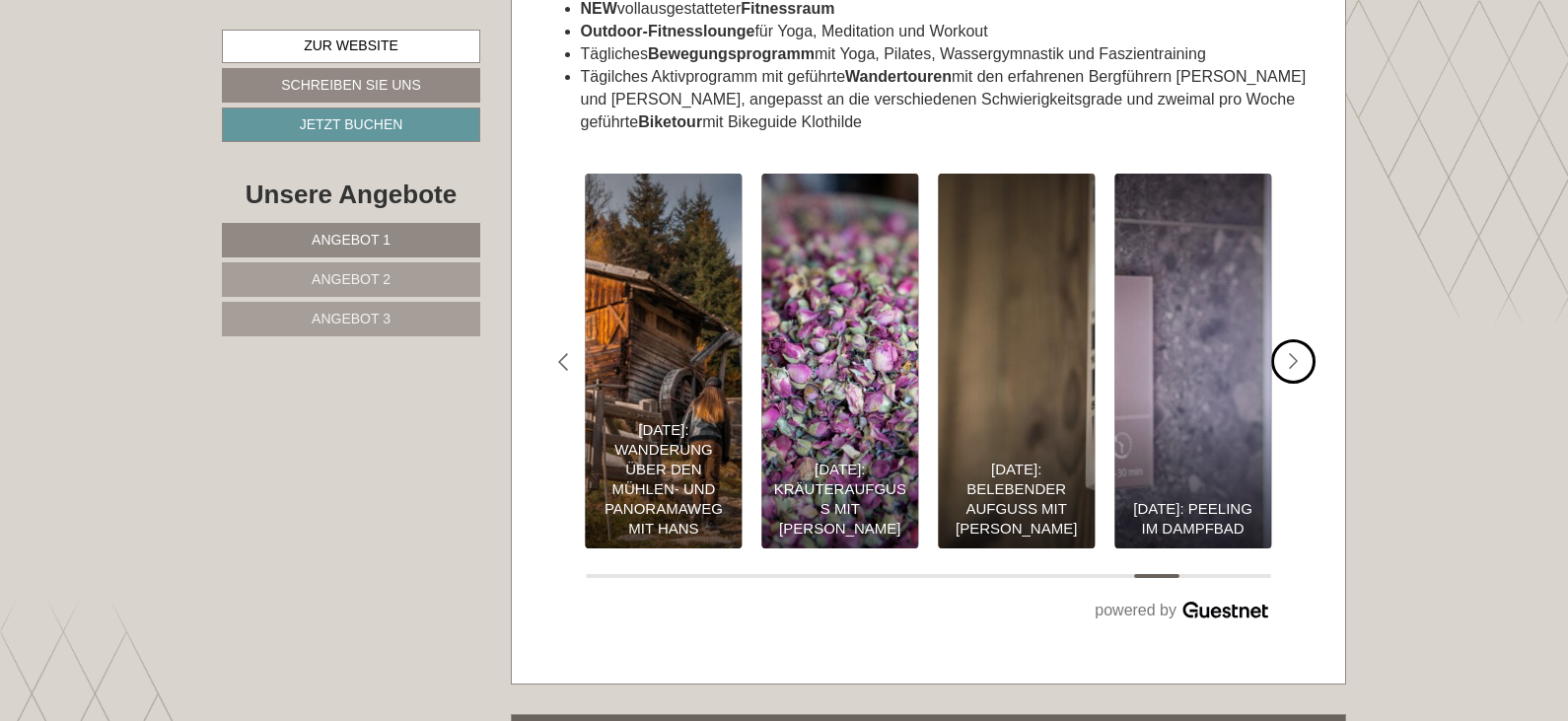
click at [1295, 353] on icon "#gn-shop-3 .a-arrow { fill:05B8B3; }" at bounding box center [1294, 362] width 10 height 18
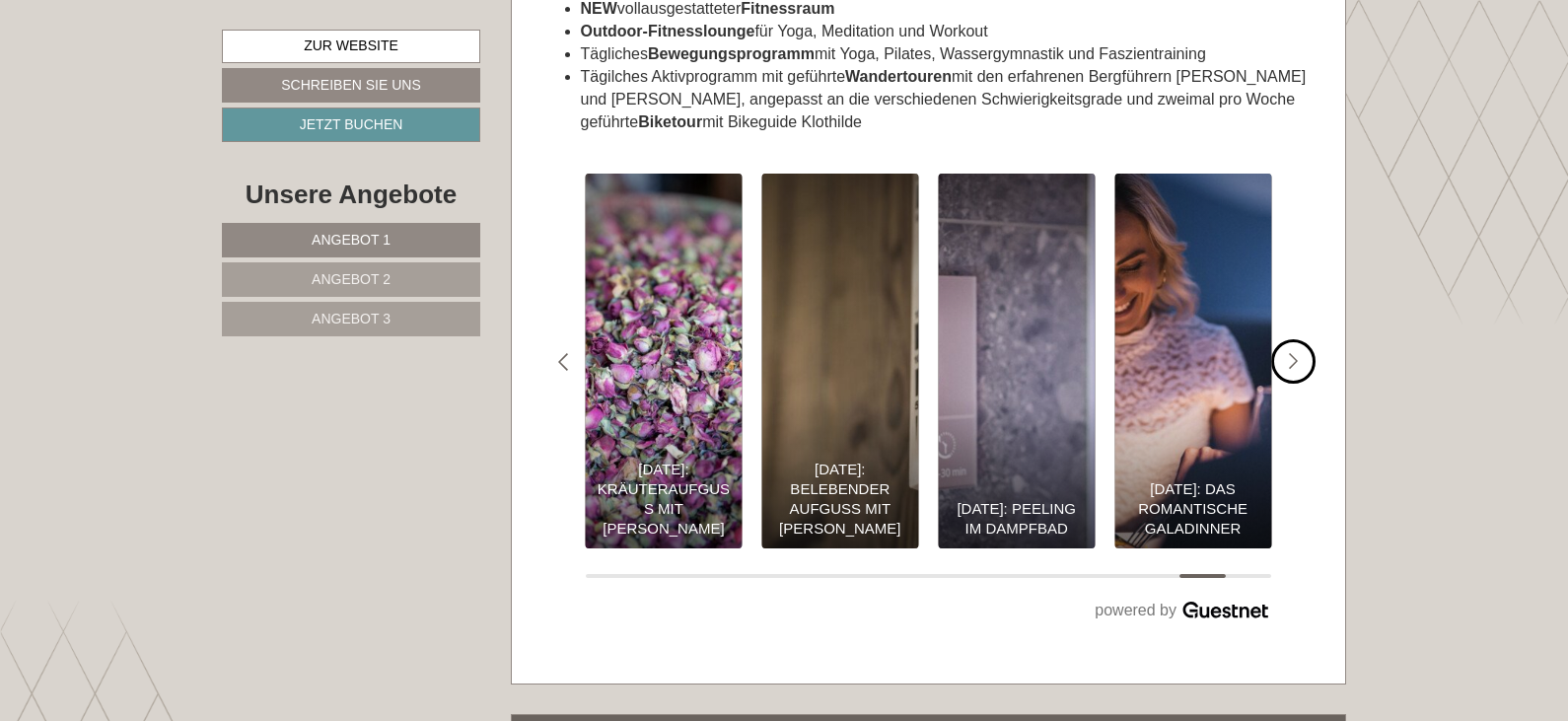
click at [1295, 353] on icon "#gn-shop-3 .a-arrow { fill:05B8B3; }" at bounding box center [1294, 362] width 10 height 18
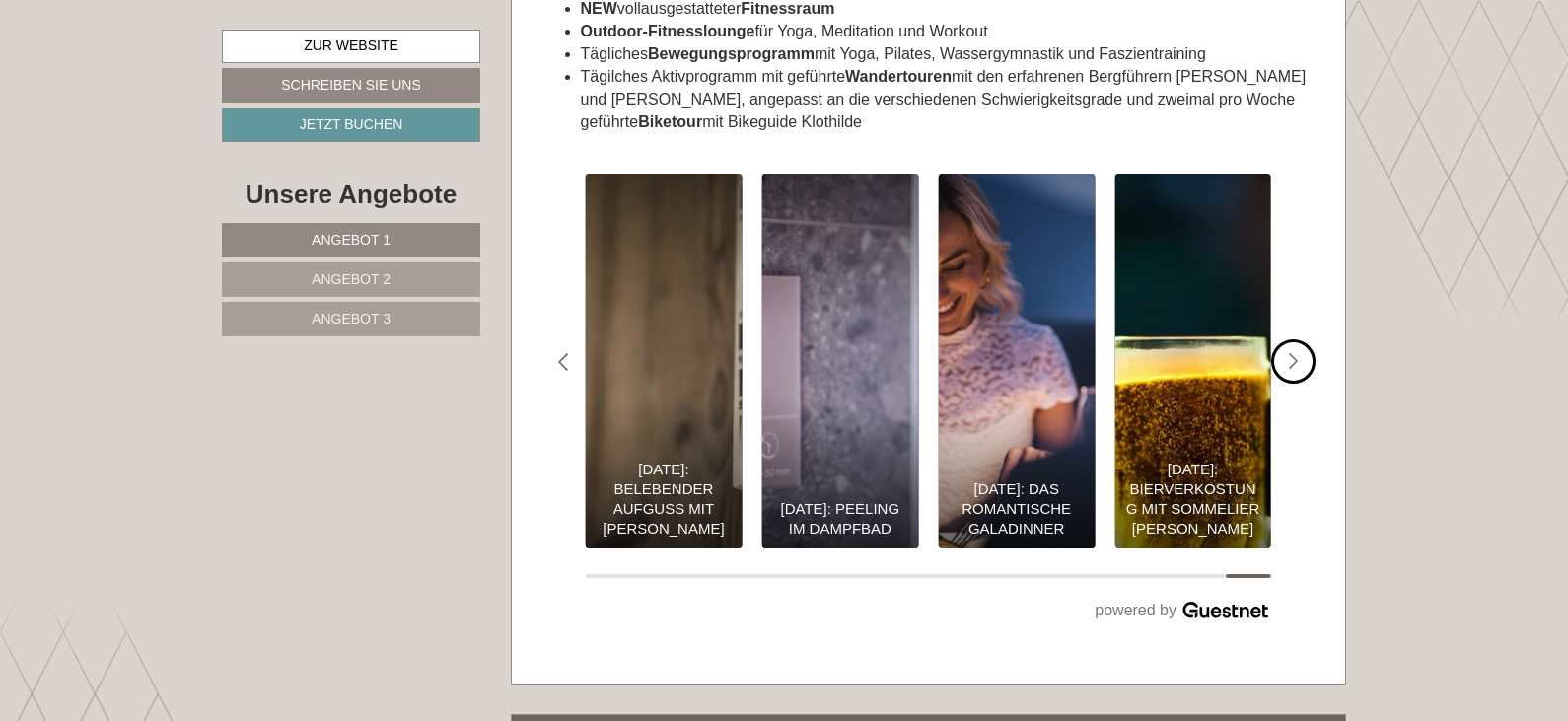
click at [1295, 353] on icon "#gn-shop-3 .a-arrow { fill:05B8B3; }" at bounding box center [1294, 362] width 10 height 18
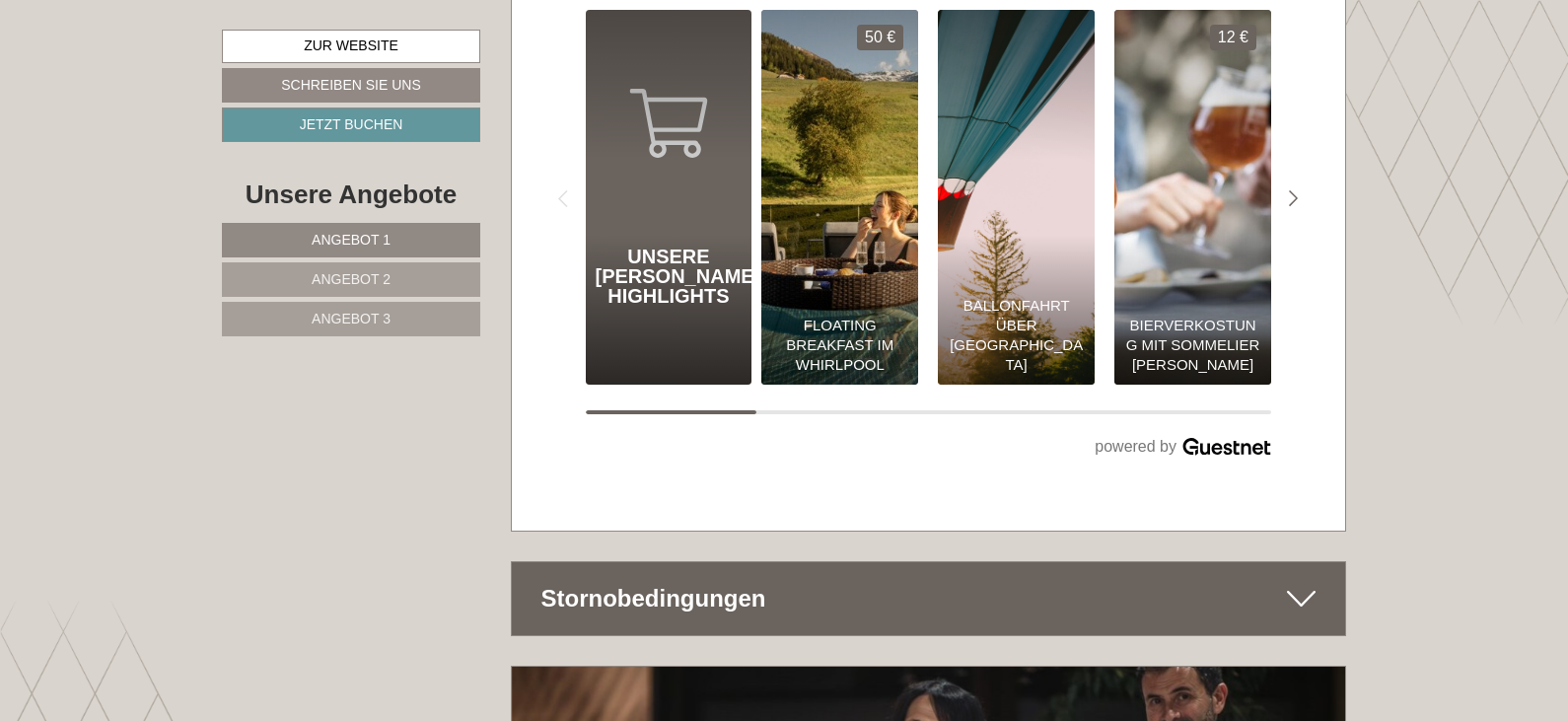
scroll to position [11095, 0]
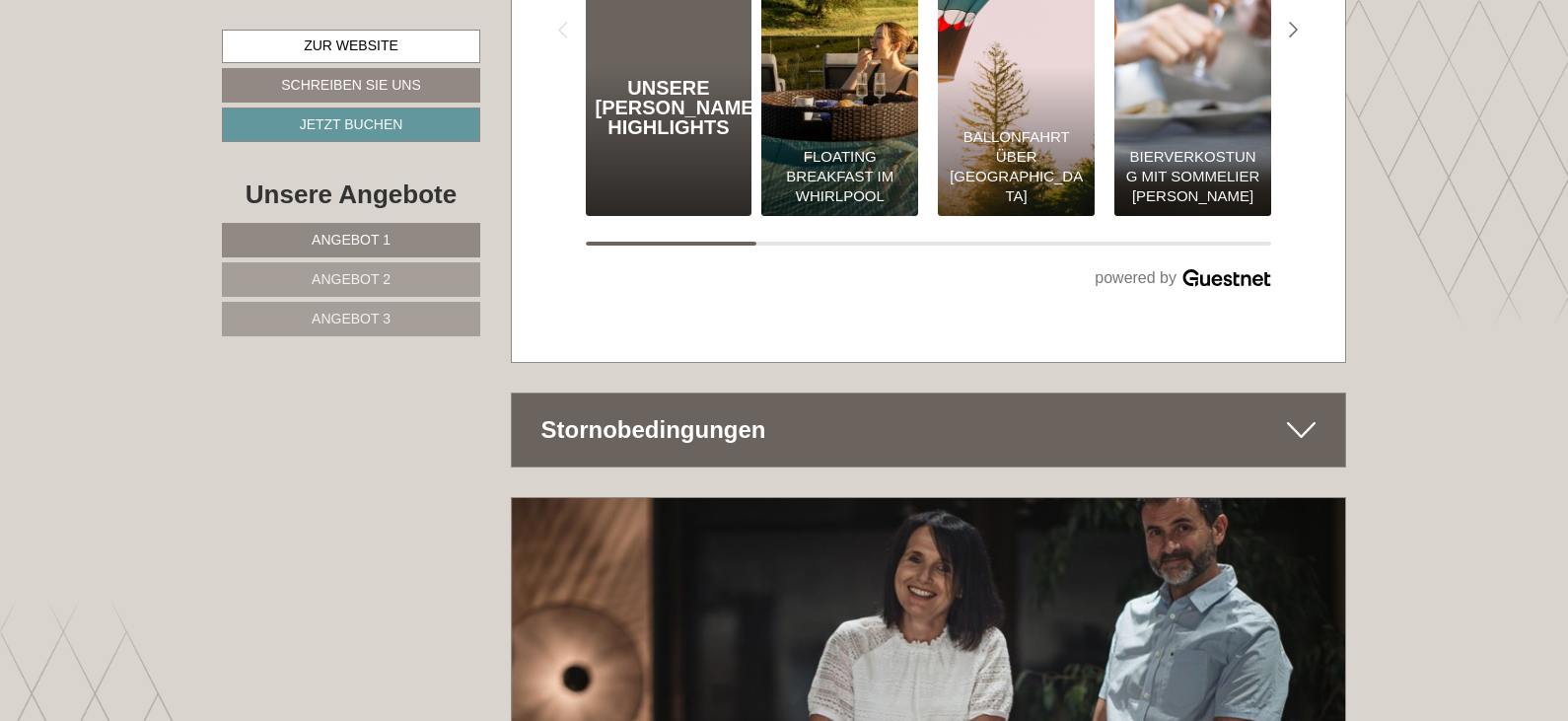
click at [722, 394] on div "Stornobedingungen" at bounding box center [929, 430] width 834 height 73
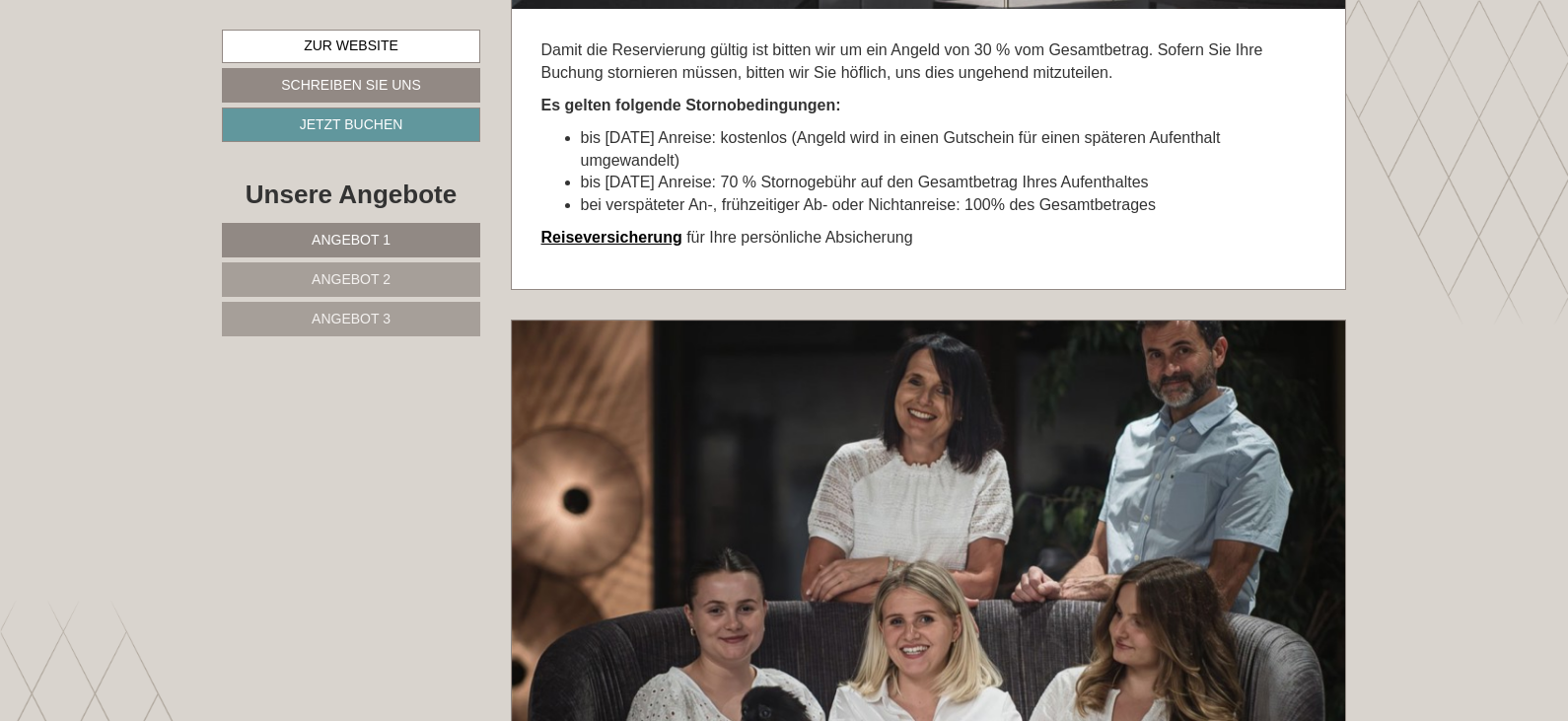
scroll to position [11983, 0]
